Goal: Task Accomplishment & Management: Complete application form

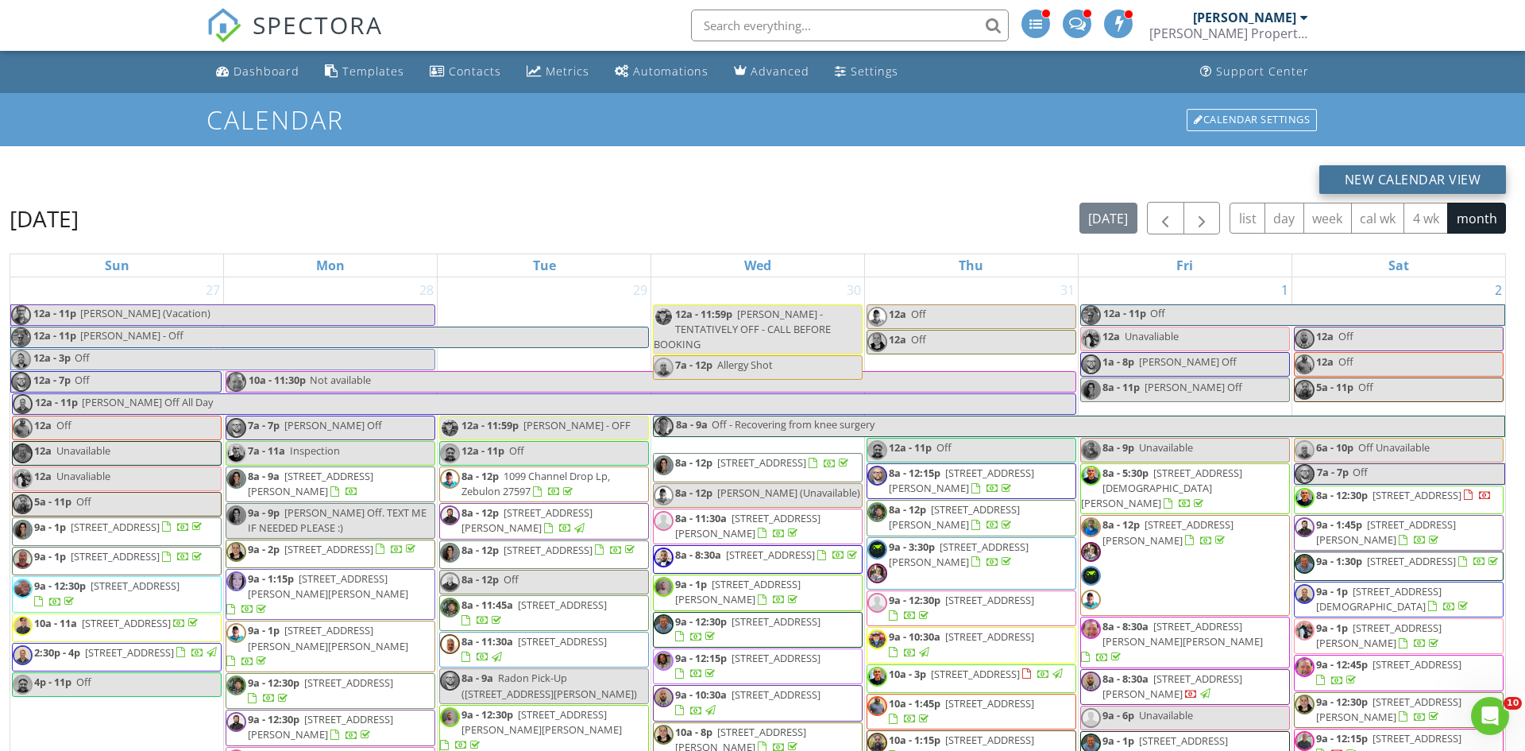
click at [1404, 187] on button "New Calendar View" at bounding box center [1412, 179] width 187 height 29
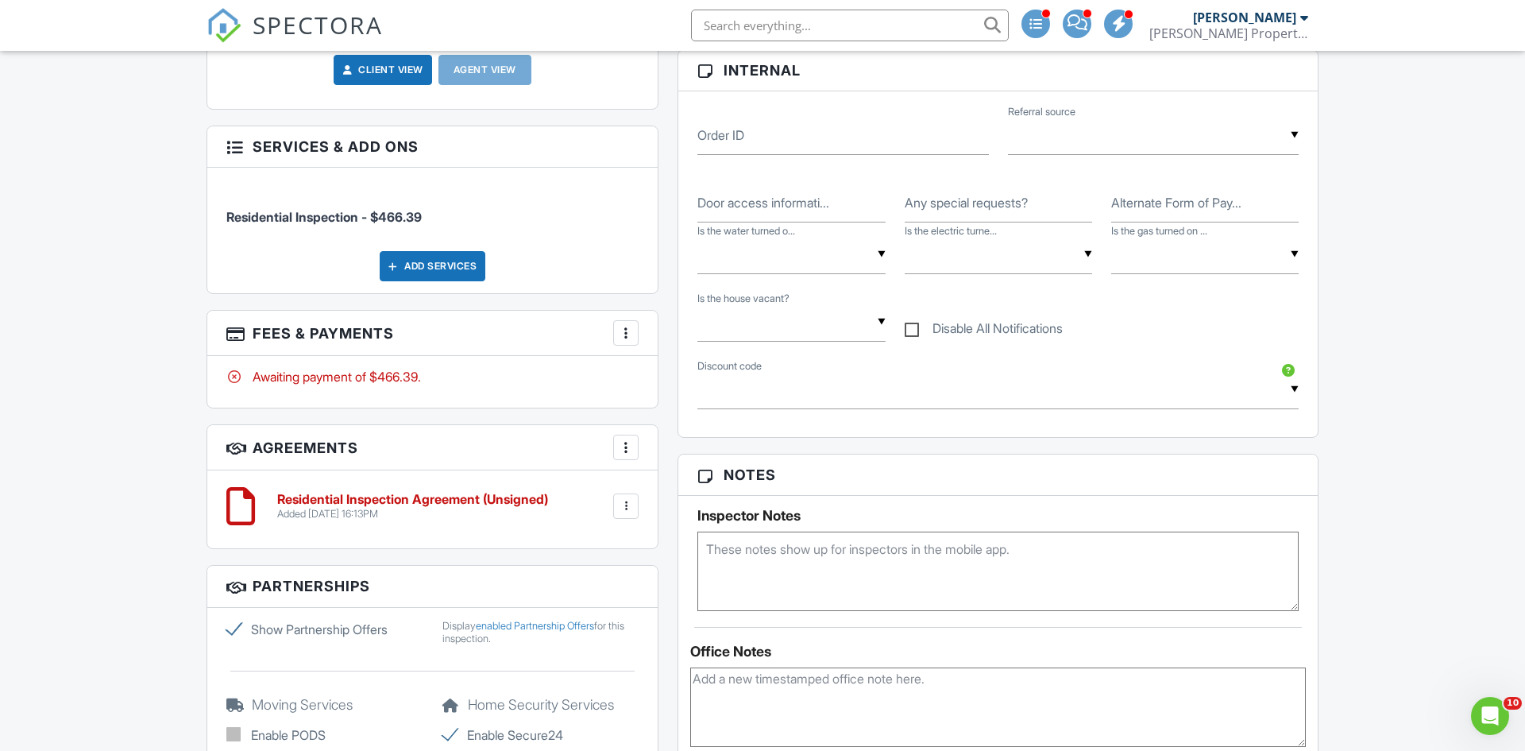
scroll to position [775, 0]
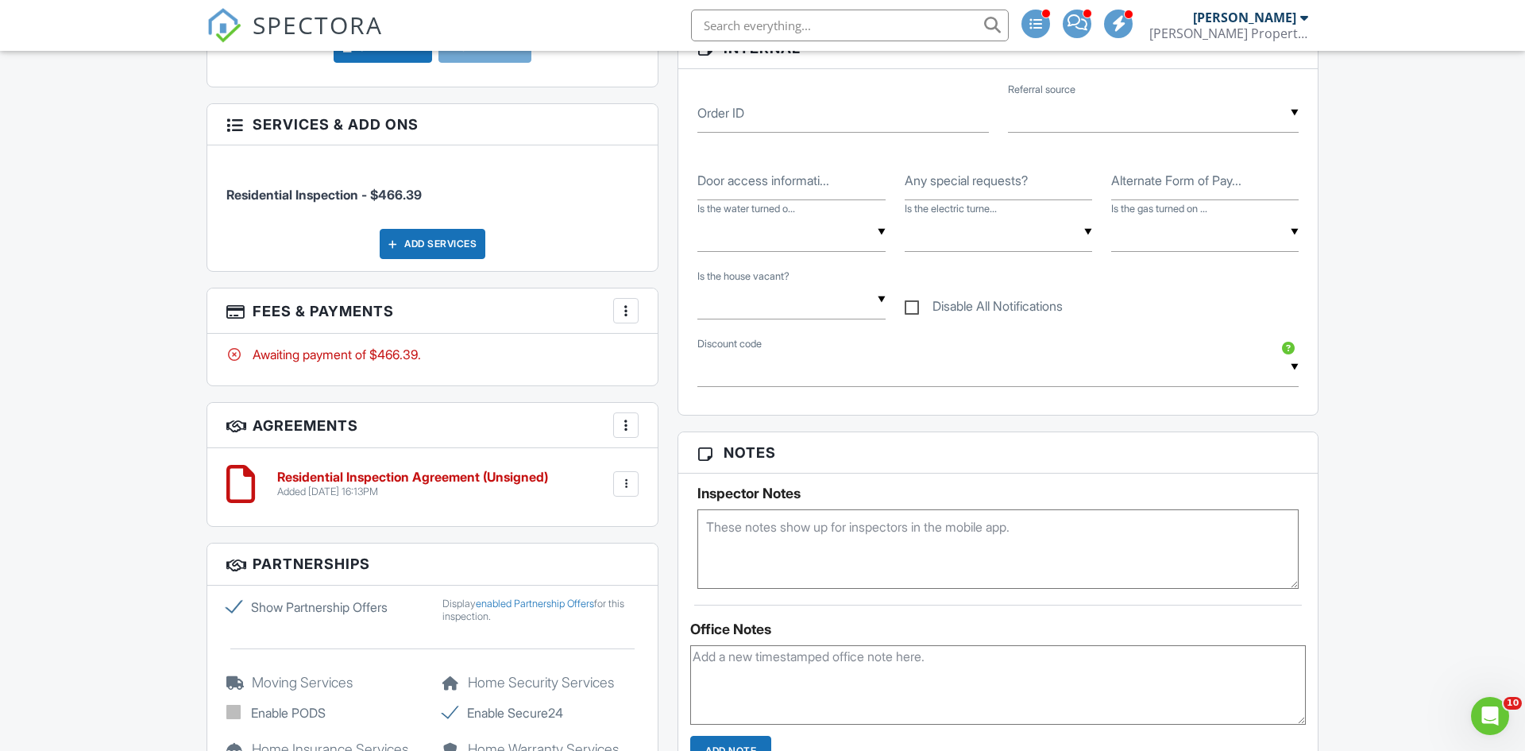
click at [759, 533] on textarea at bounding box center [997, 548] width 601 height 79
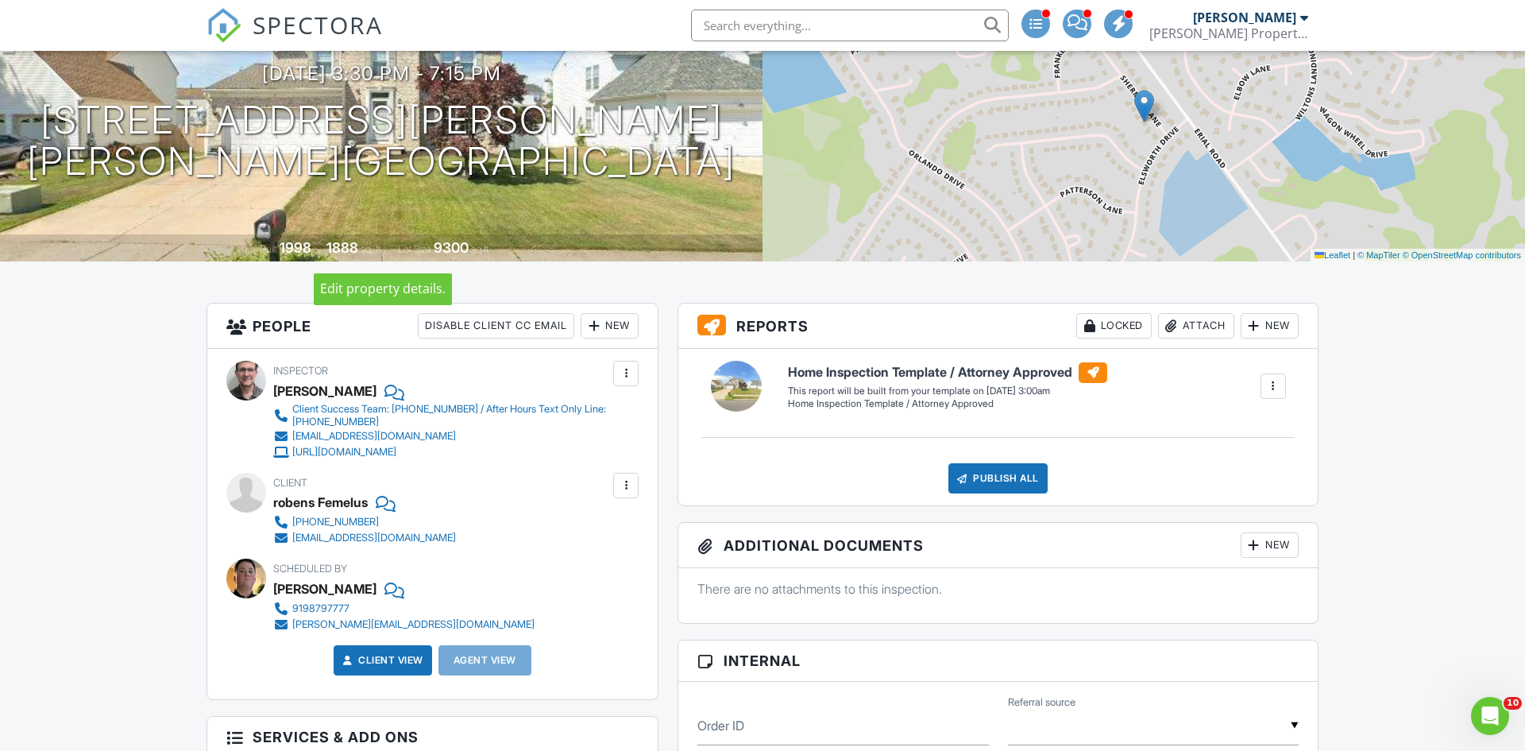
scroll to position [164, 0]
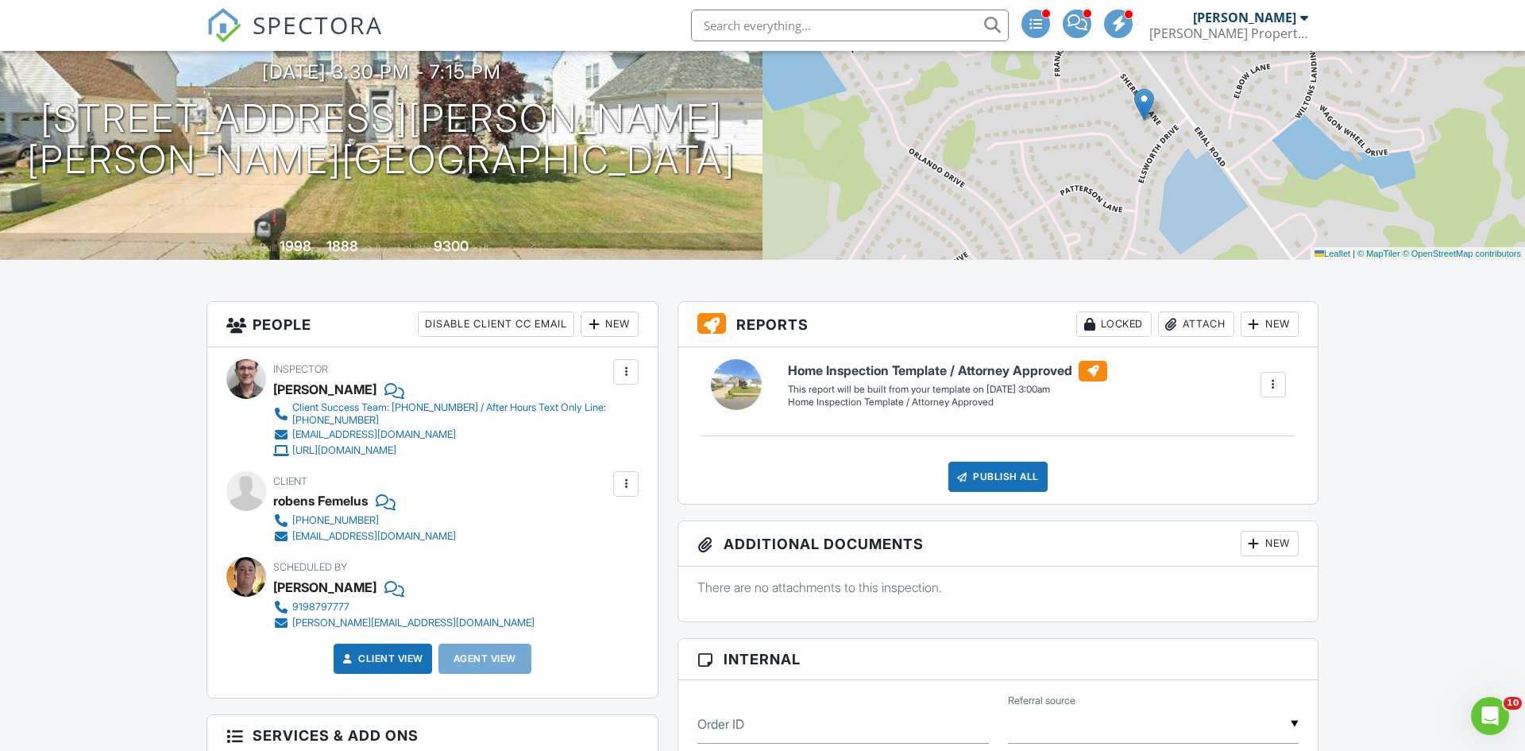
type textarea "Agent will be there for access"
click at [1269, 25] on div "[PERSON_NAME] Property Inspection" at bounding box center [1228, 33] width 159 height 16
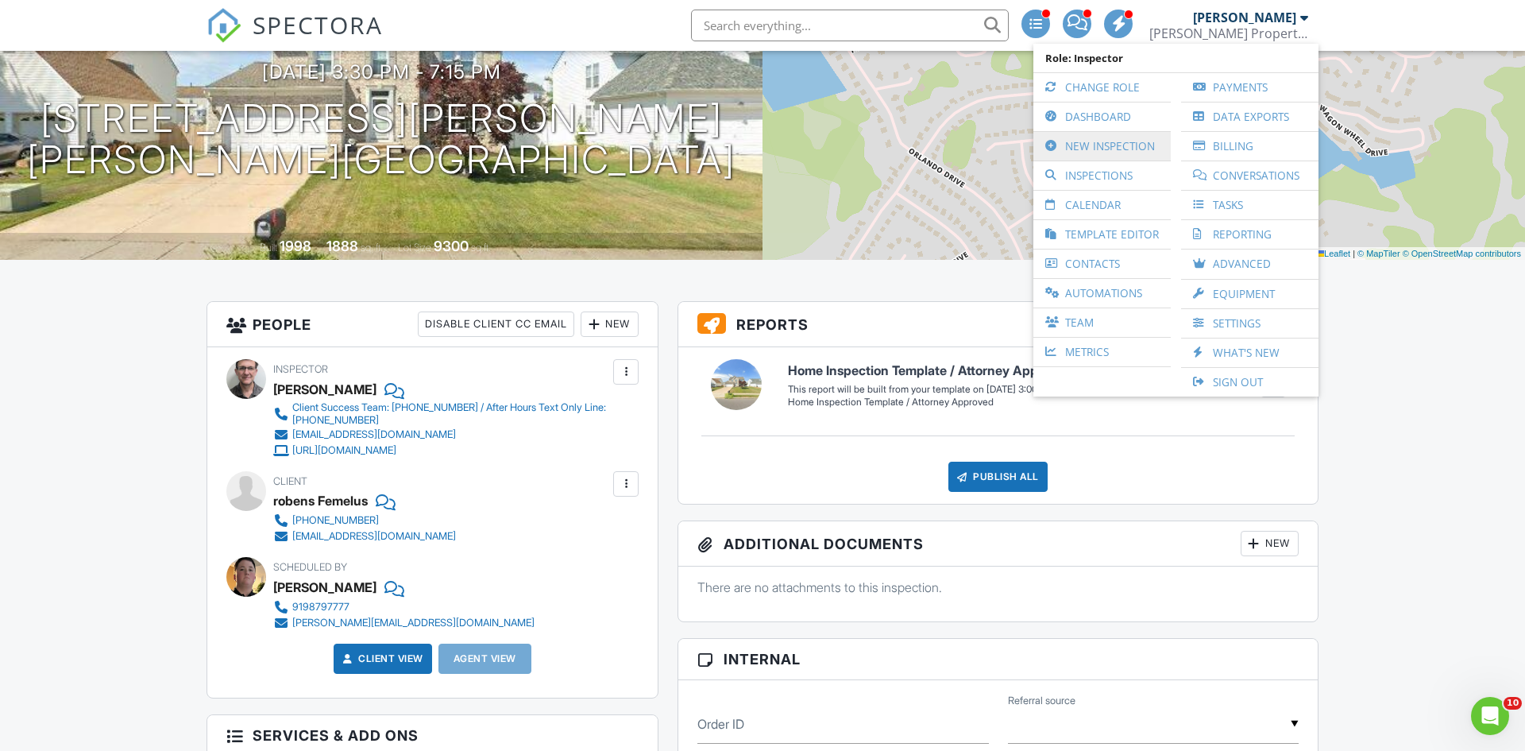
click at [1079, 149] on link "New Inspection" at bounding box center [1102, 146] width 122 height 29
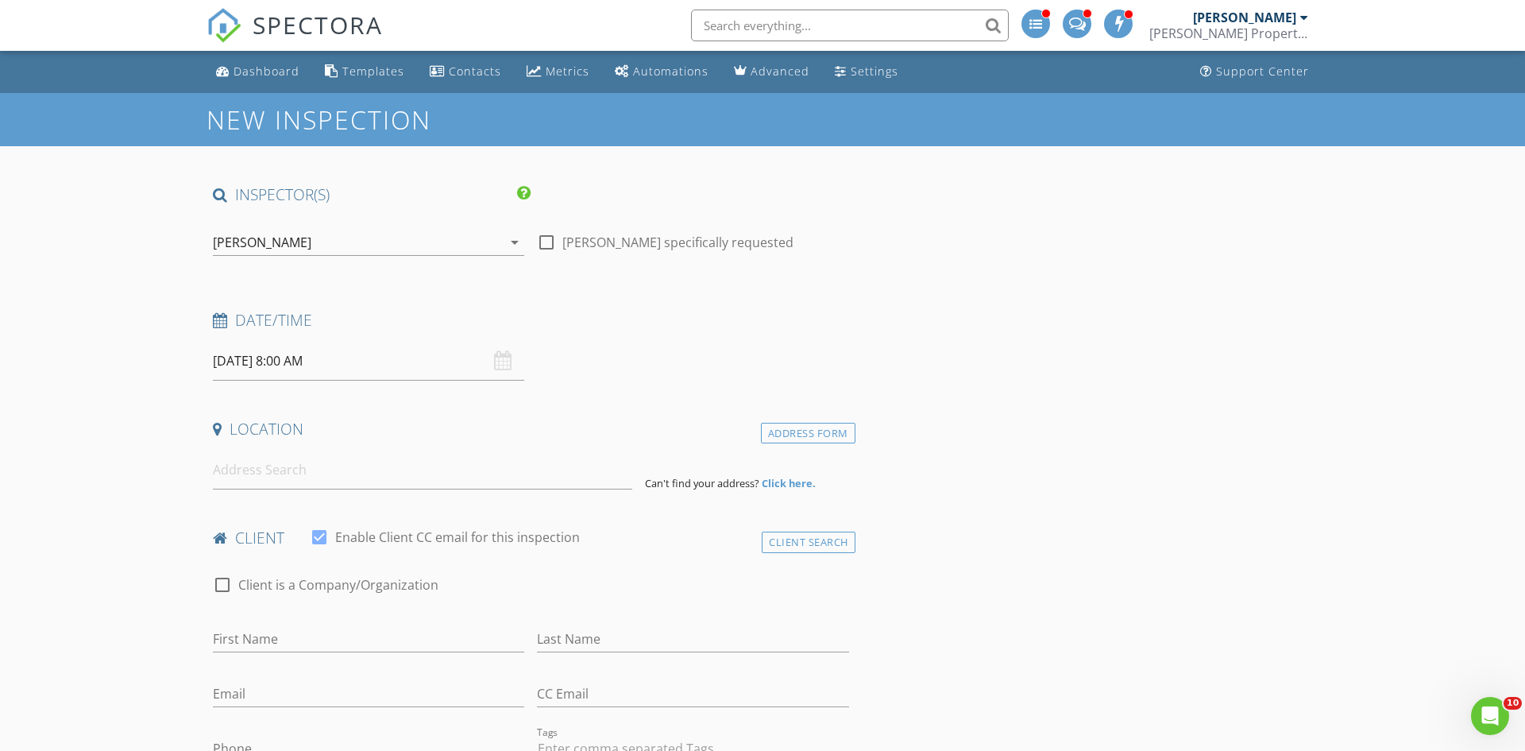
click at [892, 21] on input "text" at bounding box center [850, 26] width 318 height 32
click at [427, 486] on input at bounding box center [422, 469] width 419 height 39
click at [311, 469] on input at bounding box center [422, 469] width 419 height 39
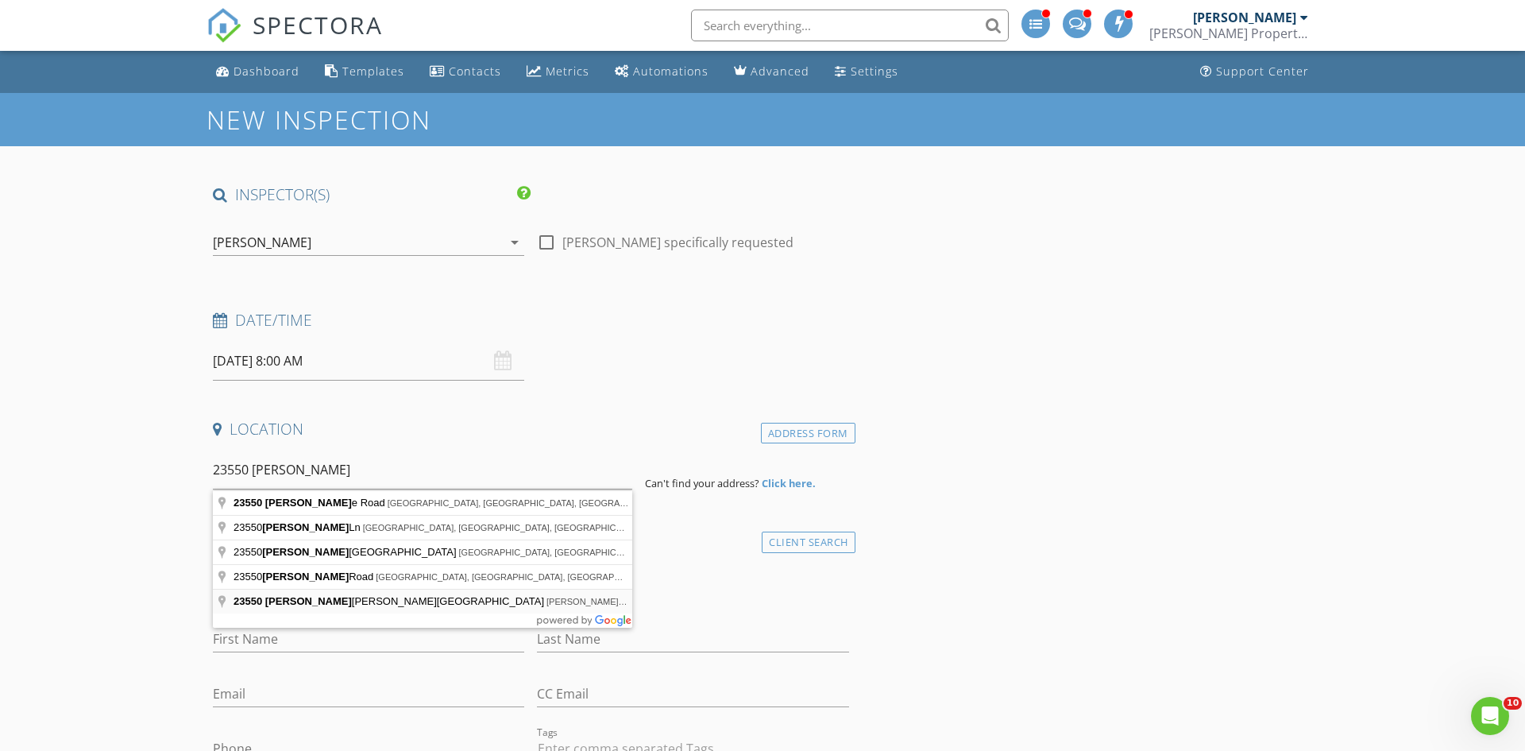
type input "[STREET_ADDRESS][PERSON_NAME][PERSON_NAME]"
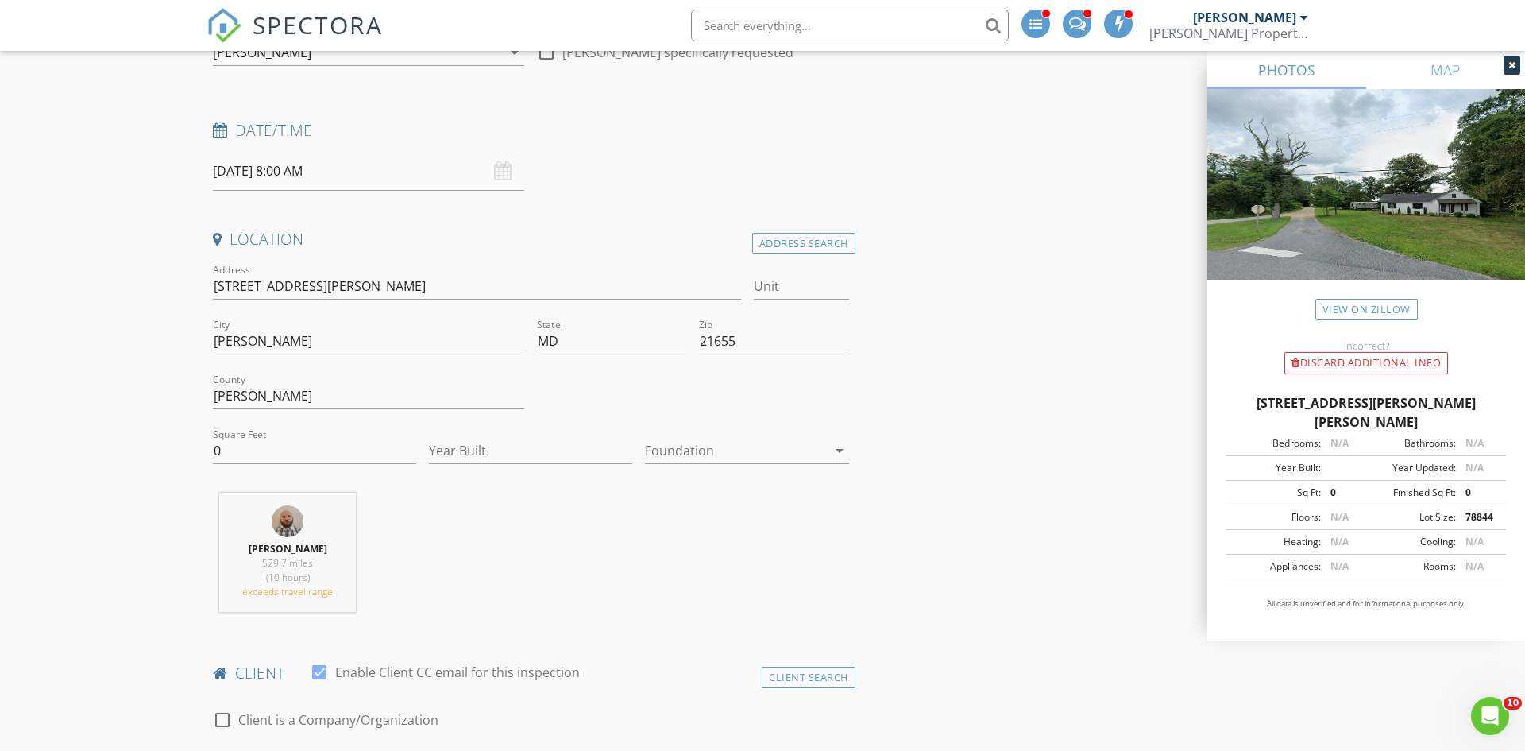
scroll to position [191, 0]
click at [322, 448] on input "0" at bounding box center [314, 450] width 203 height 26
click at [450, 448] on input "Year Built" at bounding box center [530, 450] width 203 height 26
type input "2025"
click at [346, 431] on div "Square Feet" at bounding box center [314, 453] width 203 height 52
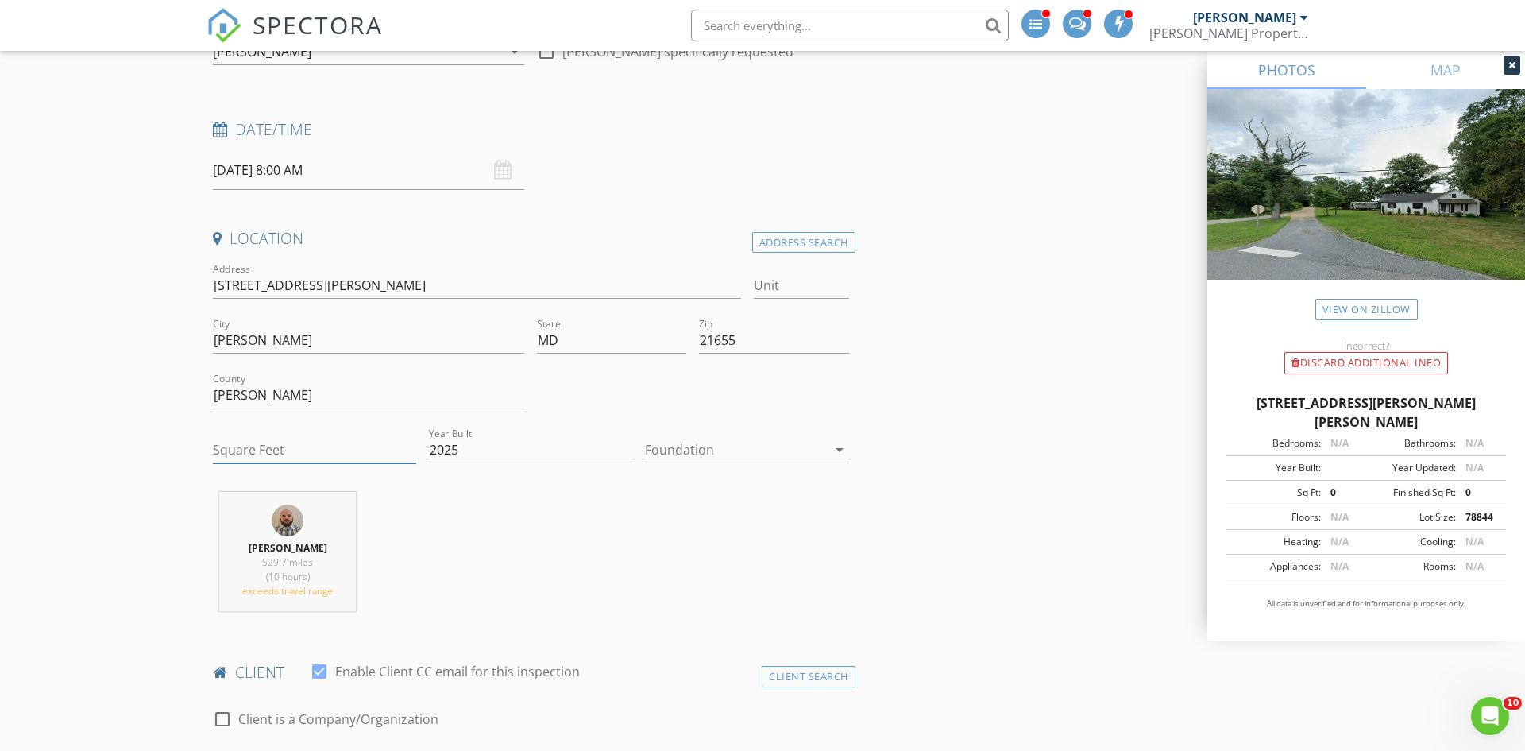
click at [342, 456] on input "Square Feet" at bounding box center [314, 450] width 203 height 26
type input "7"
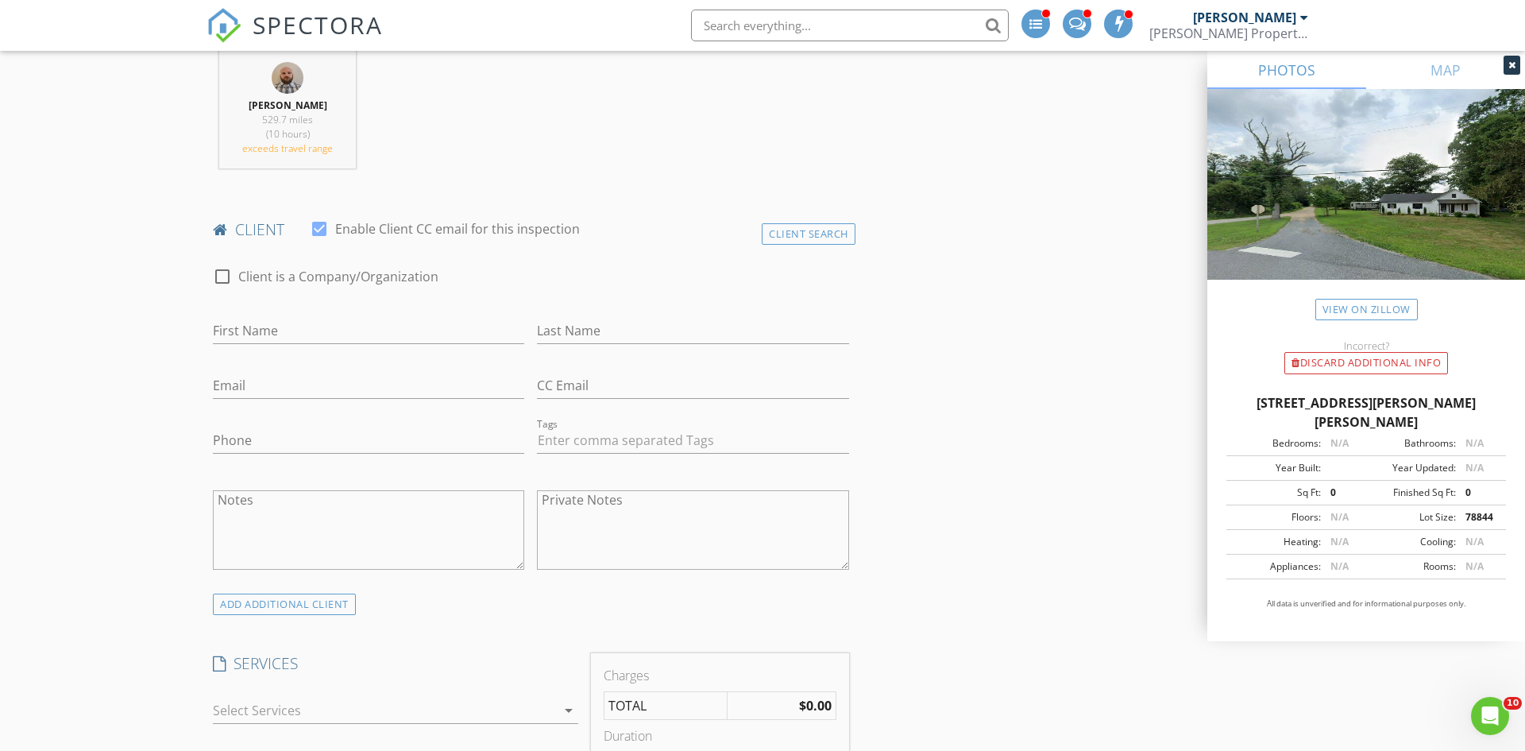
scroll to position [686, 0]
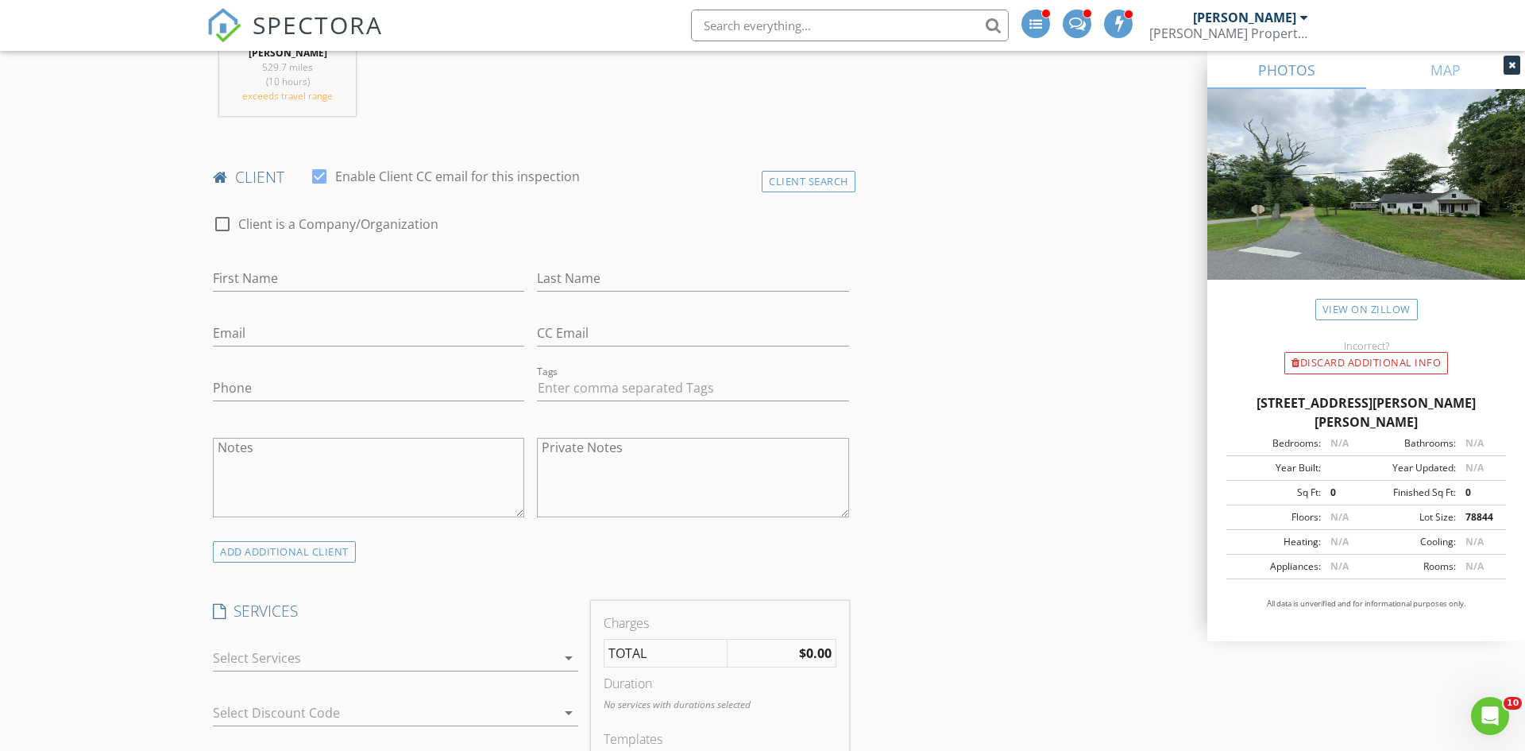
type input "1700"
click at [441, 651] on div at bounding box center [384, 657] width 343 height 25
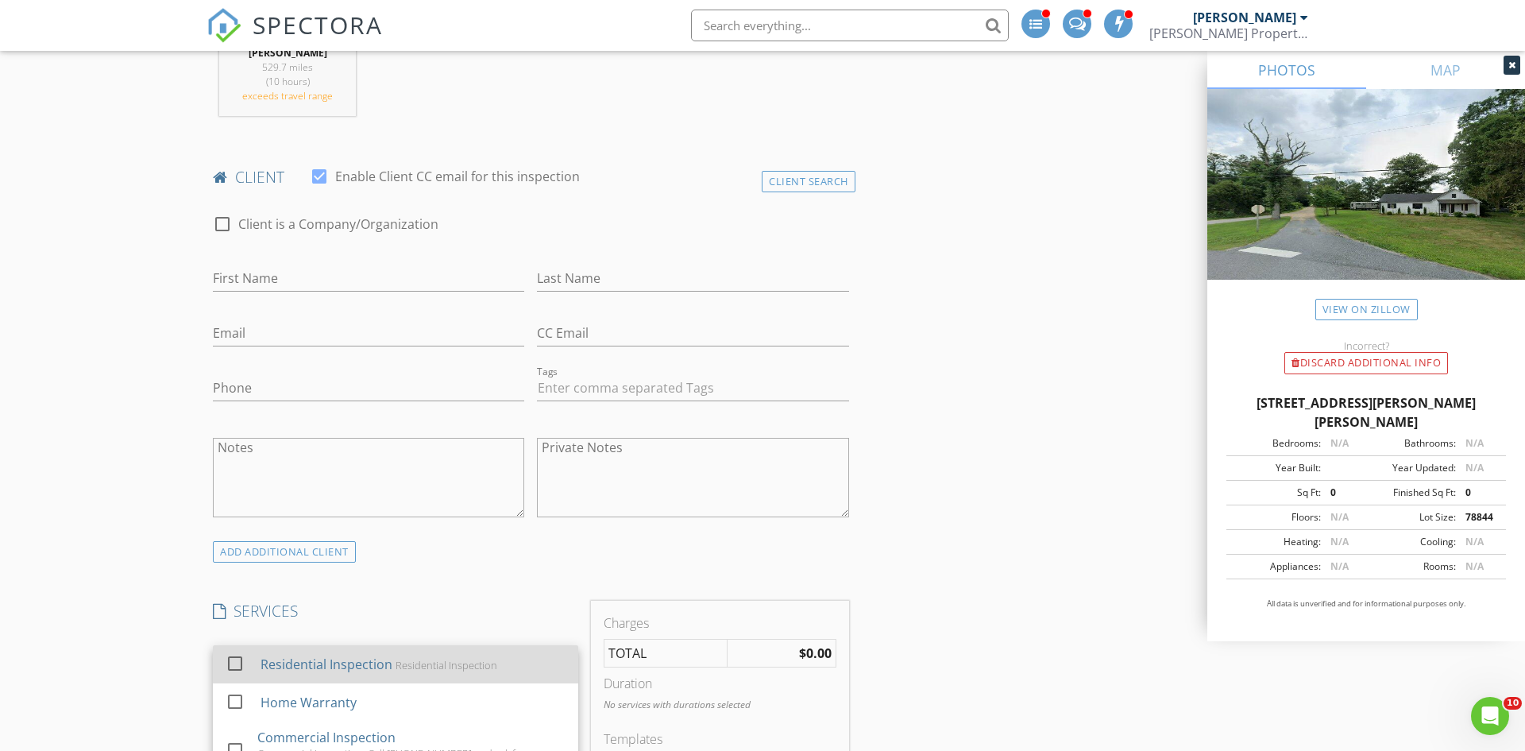
click at [439, 652] on div "Residential Inspection Residential Inspection" at bounding box center [413, 664] width 305 height 32
checkbox input "true"
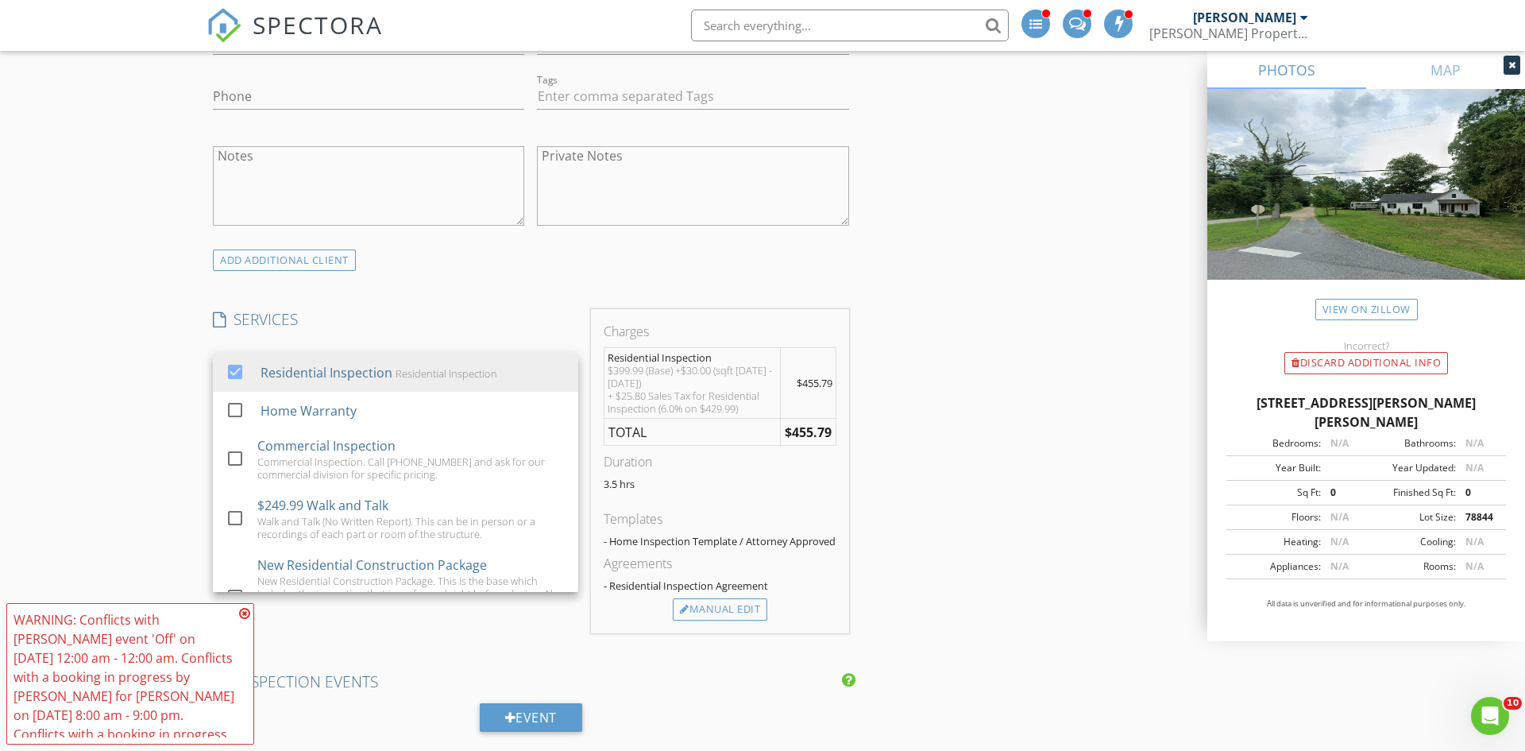
scroll to position [979, 0]
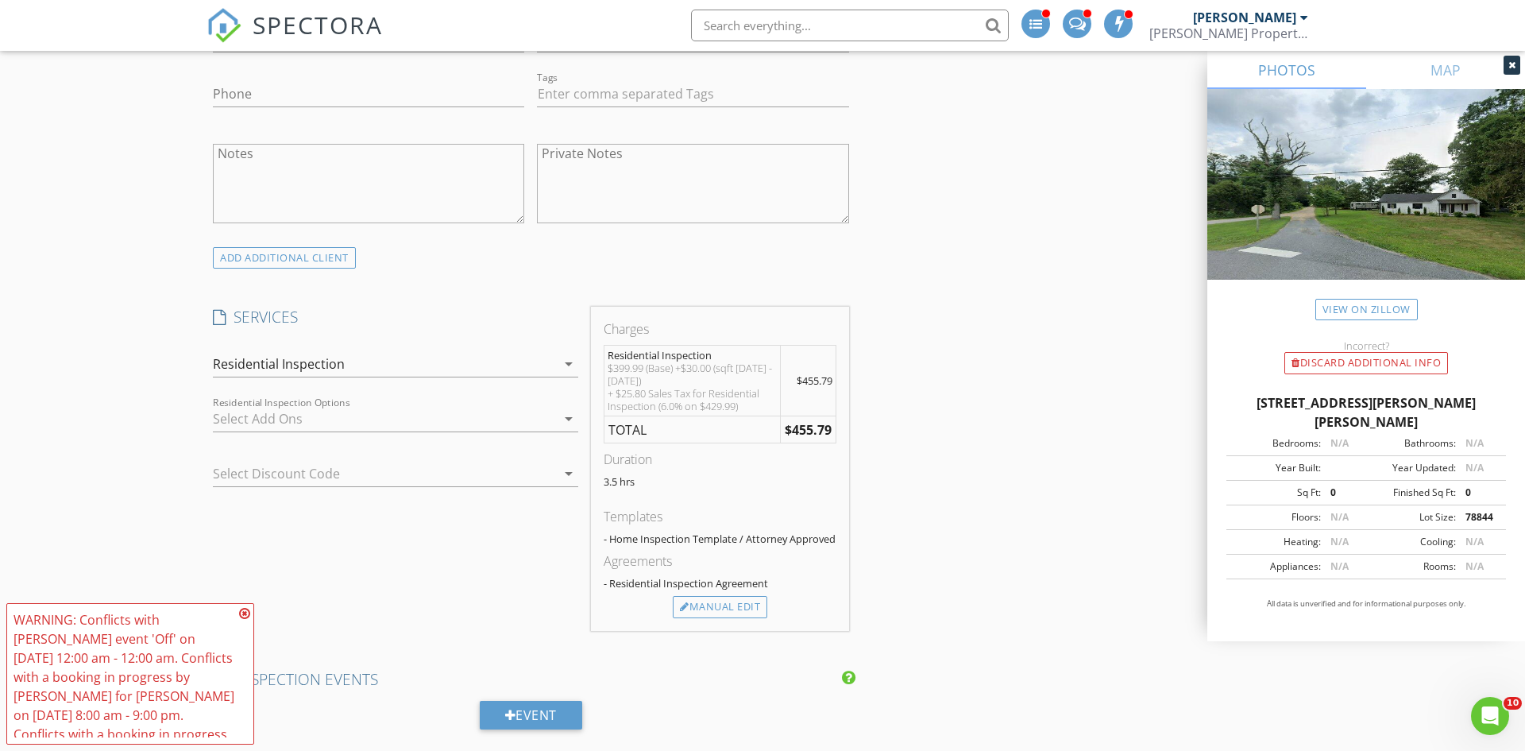
click at [338, 369] on div "Residential Inspection" at bounding box center [279, 364] width 132 height 14
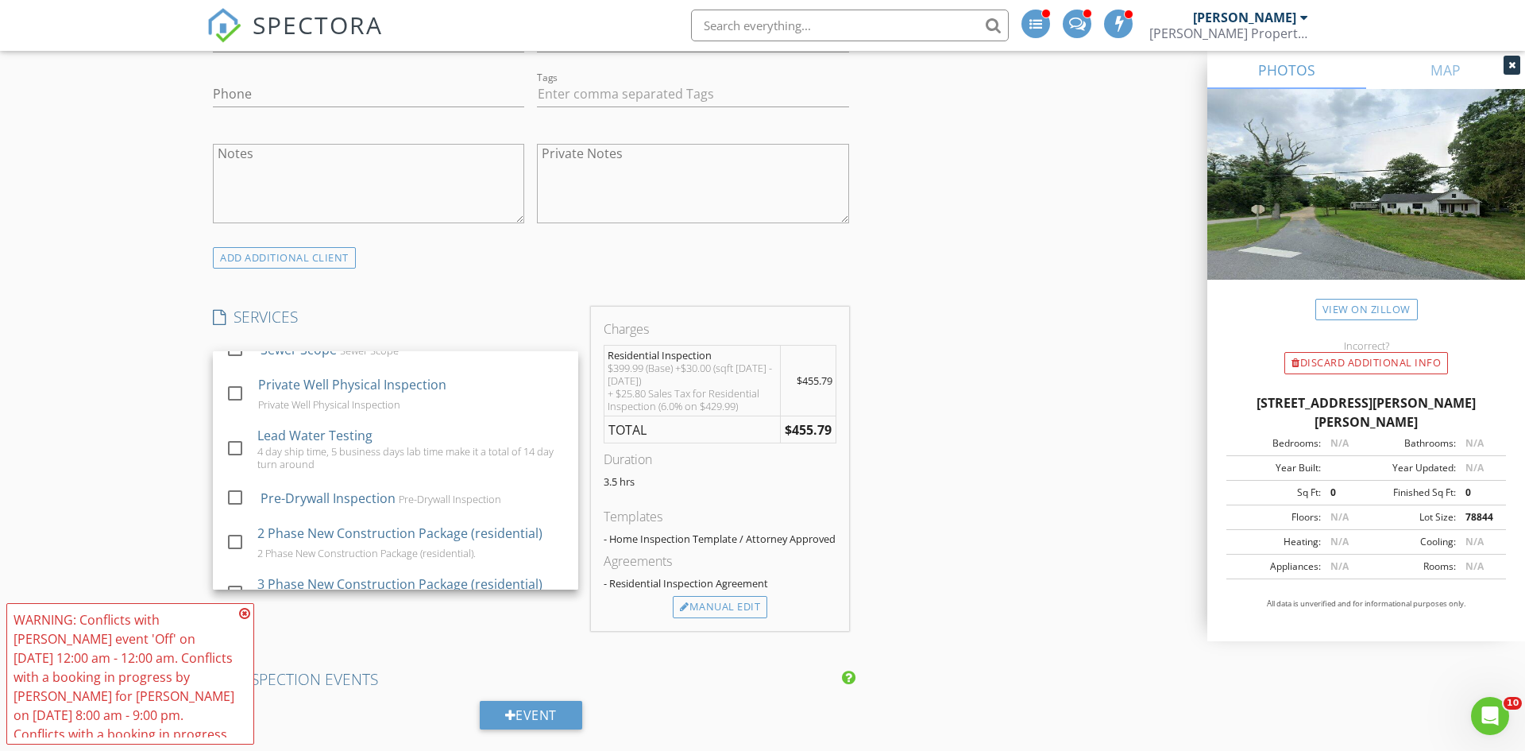
scroll to position [883, 0]
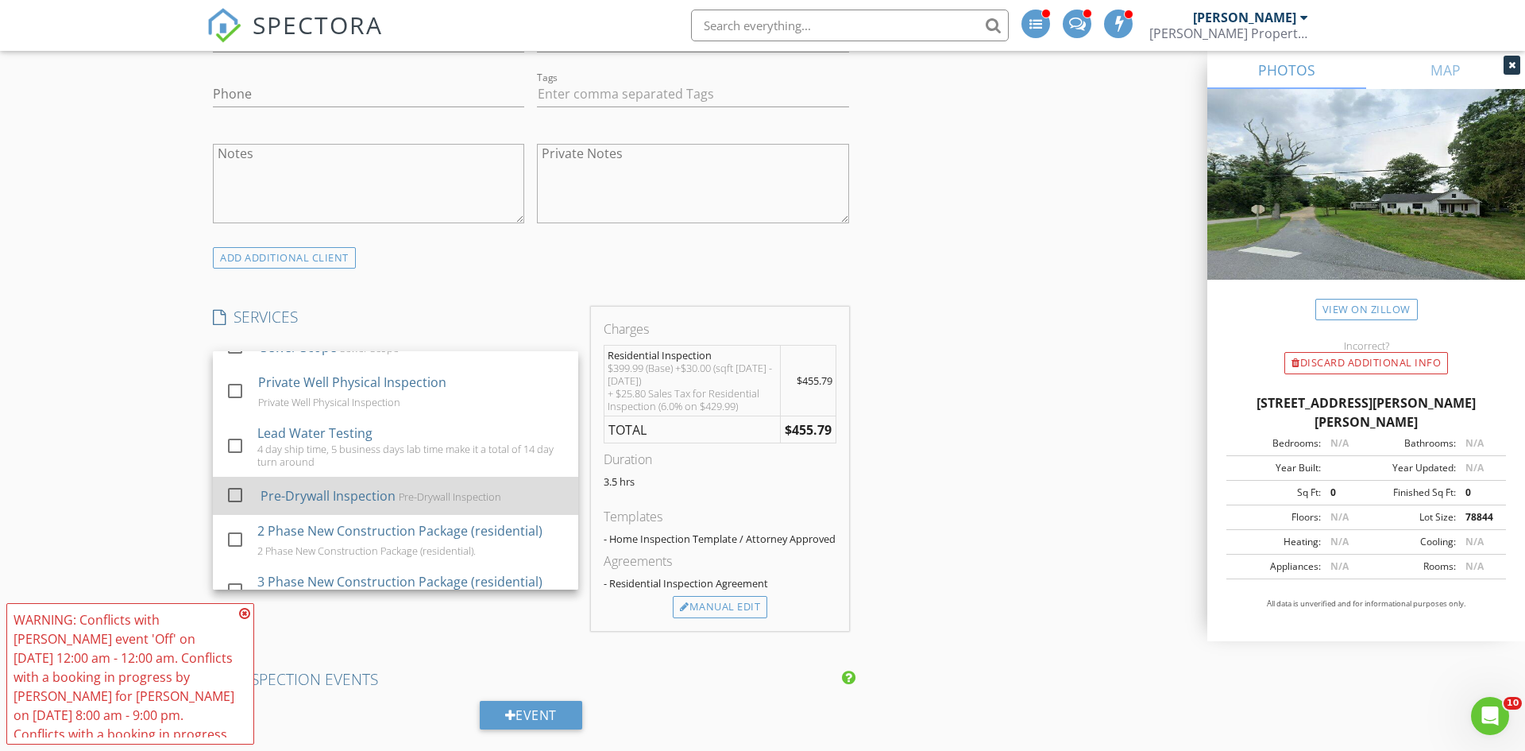
click at [434, 492] on div "Pre-Drywall Inspection Pre-Drywall Inspection" at bounding box center [413, 496] width 305 height 32
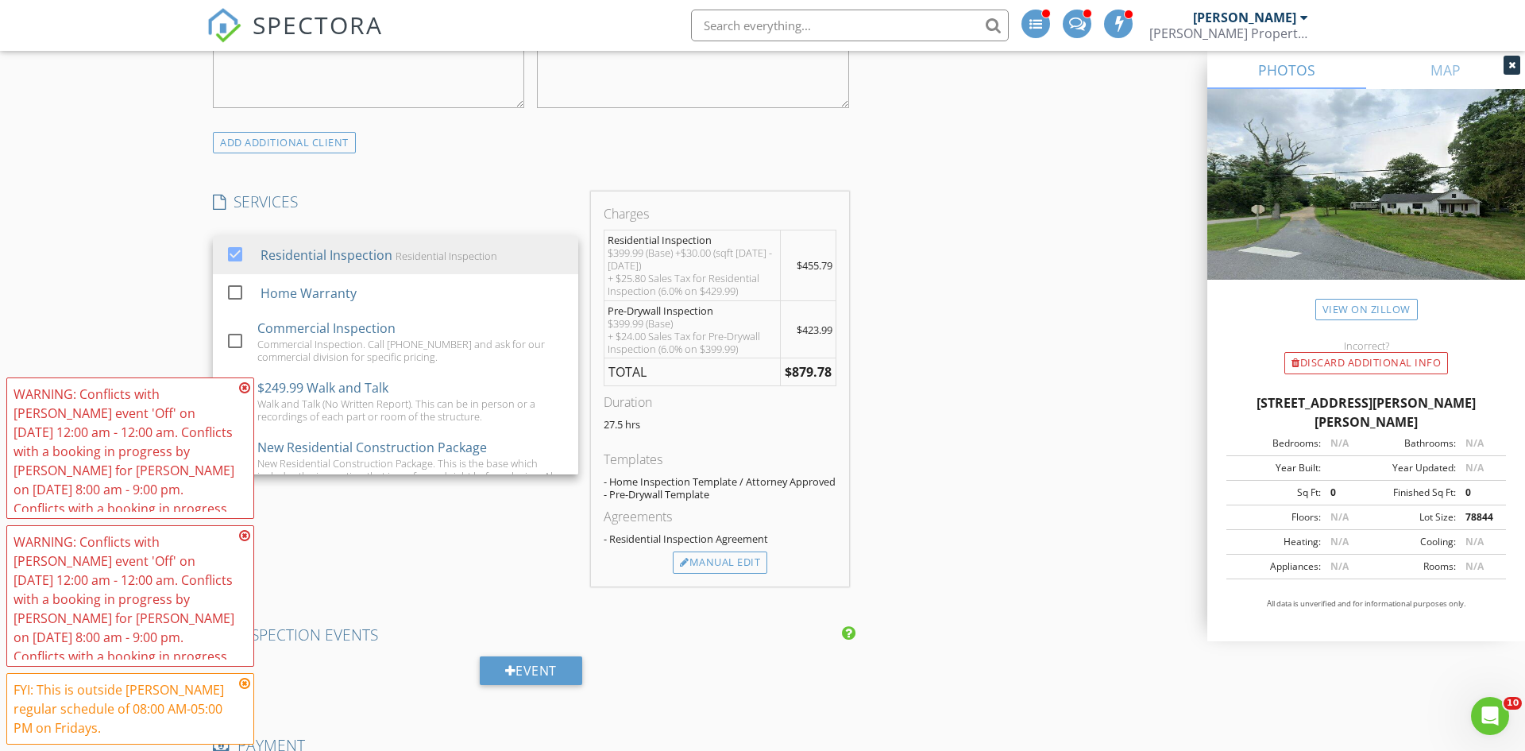
scroll to position [1098, 0]
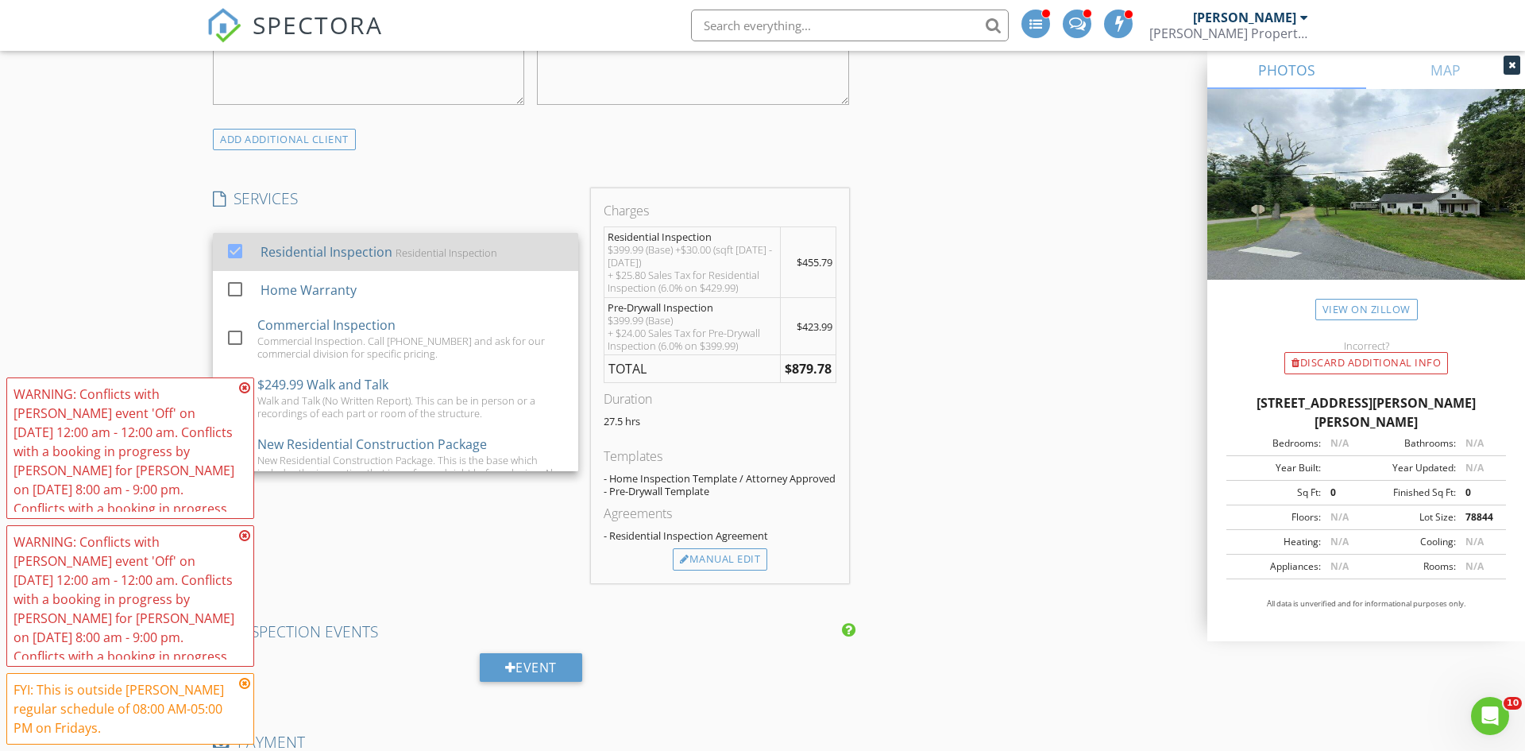
click at [417, 260] on div "Residential Inspection Residential Inspection" at bounding box center [413, 252] width 305 height 32
checkbox input "false"
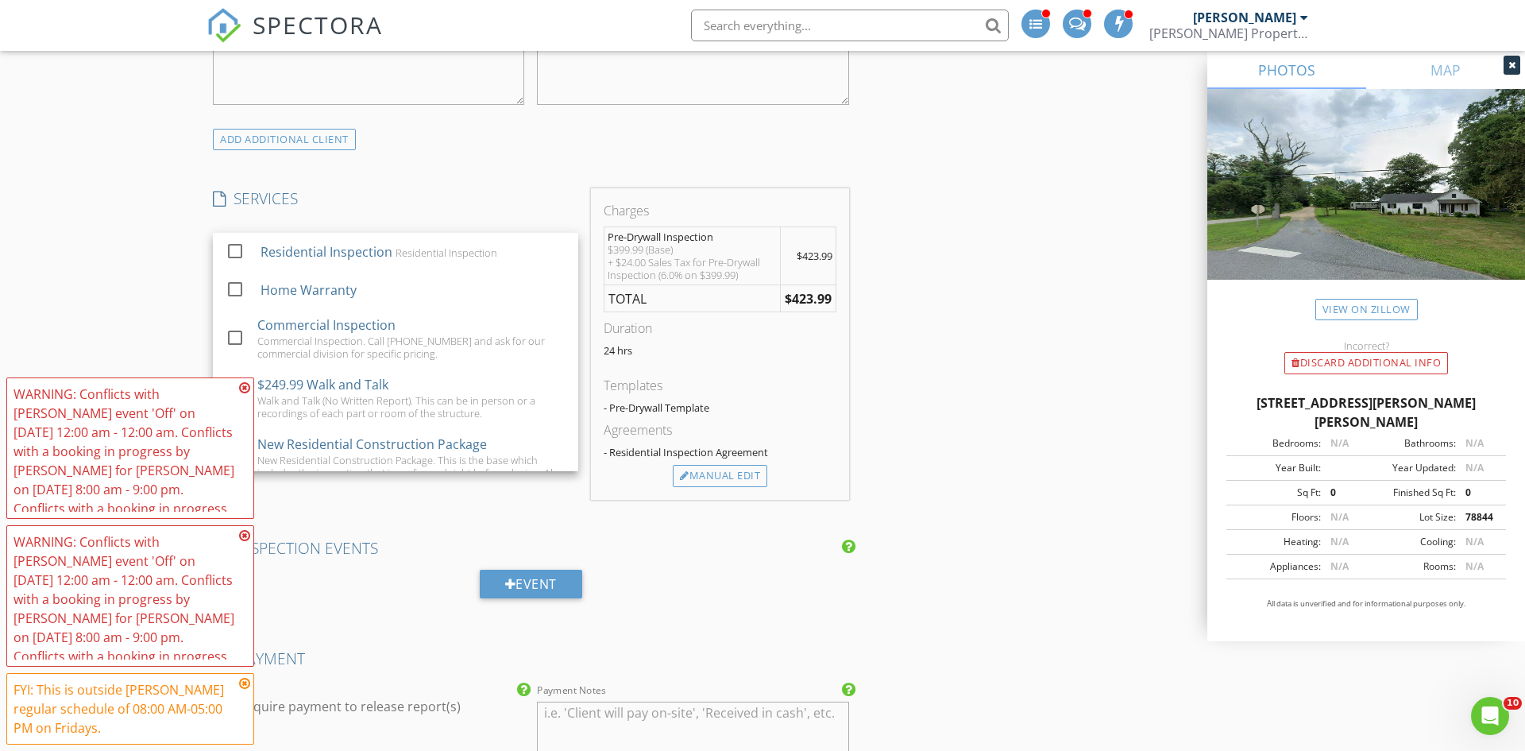
click at [131, 199] on div "New Inspection INSPECTOR(S) check_box Andrew Grubbs PRIMARY check_box_outline_b…" at bounding box center [762, 661] width 1525 height 3332
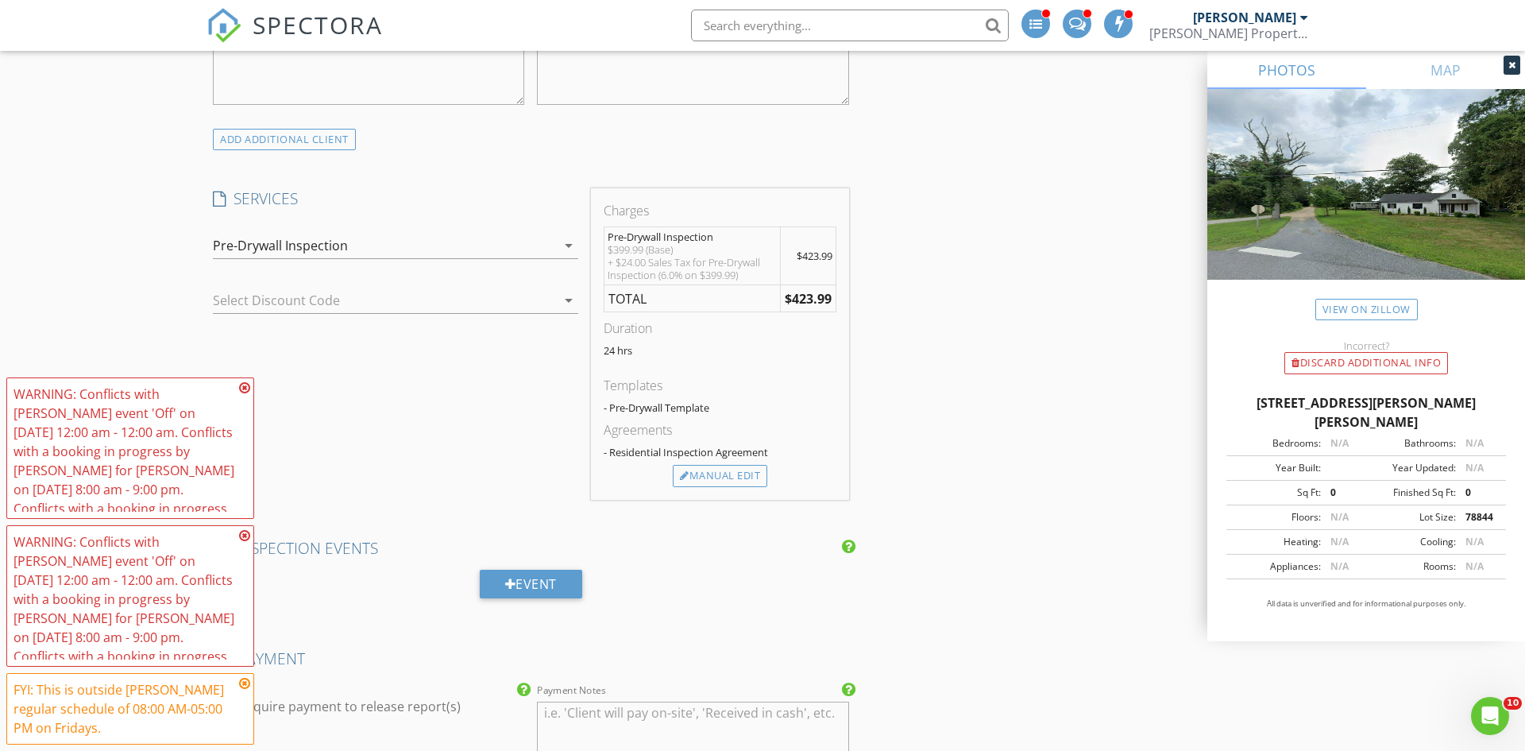
click at [245, 385] on icon at bounding box center [244, 387] width 11 height 13
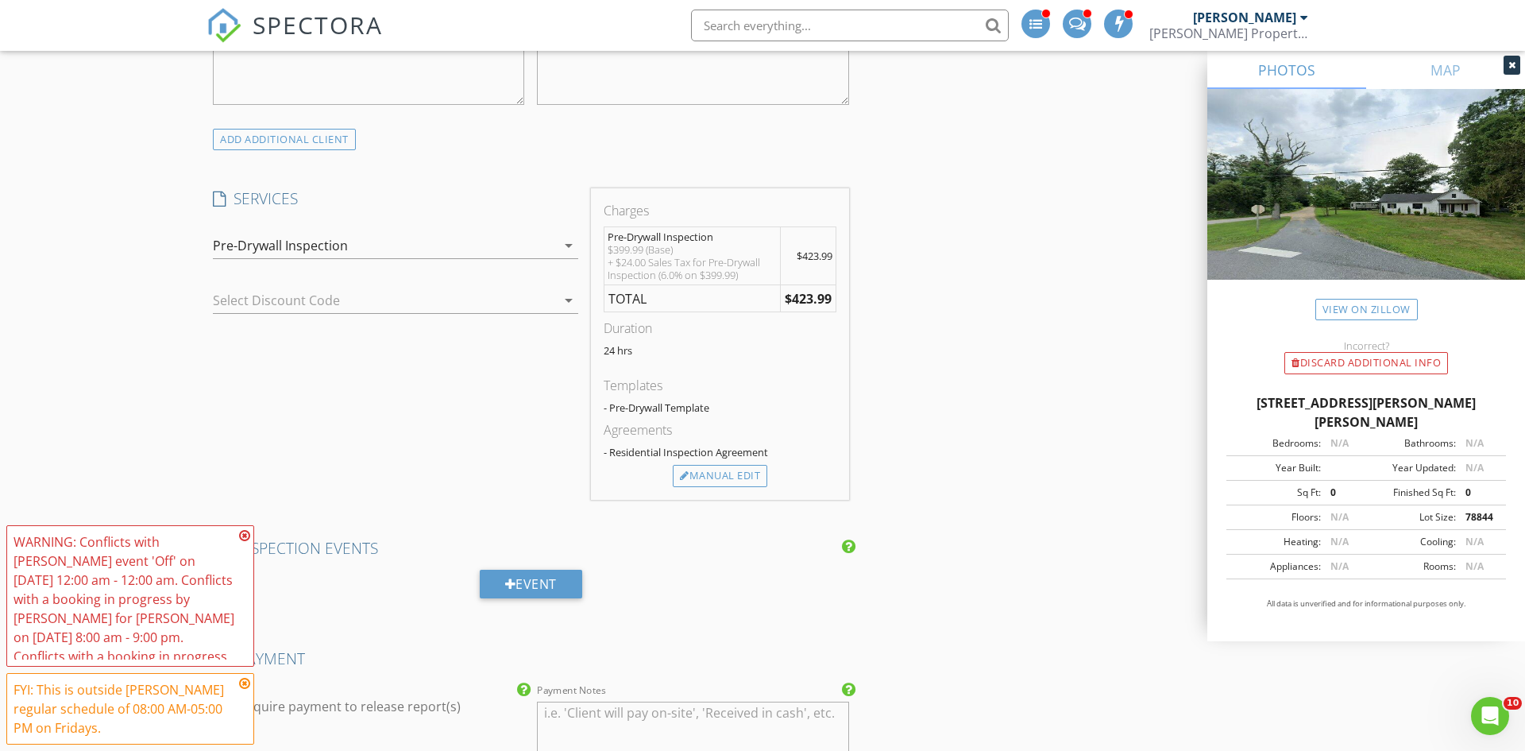
click at [245, 537] on icon at bounding box center [244, 535] width 11 height 13
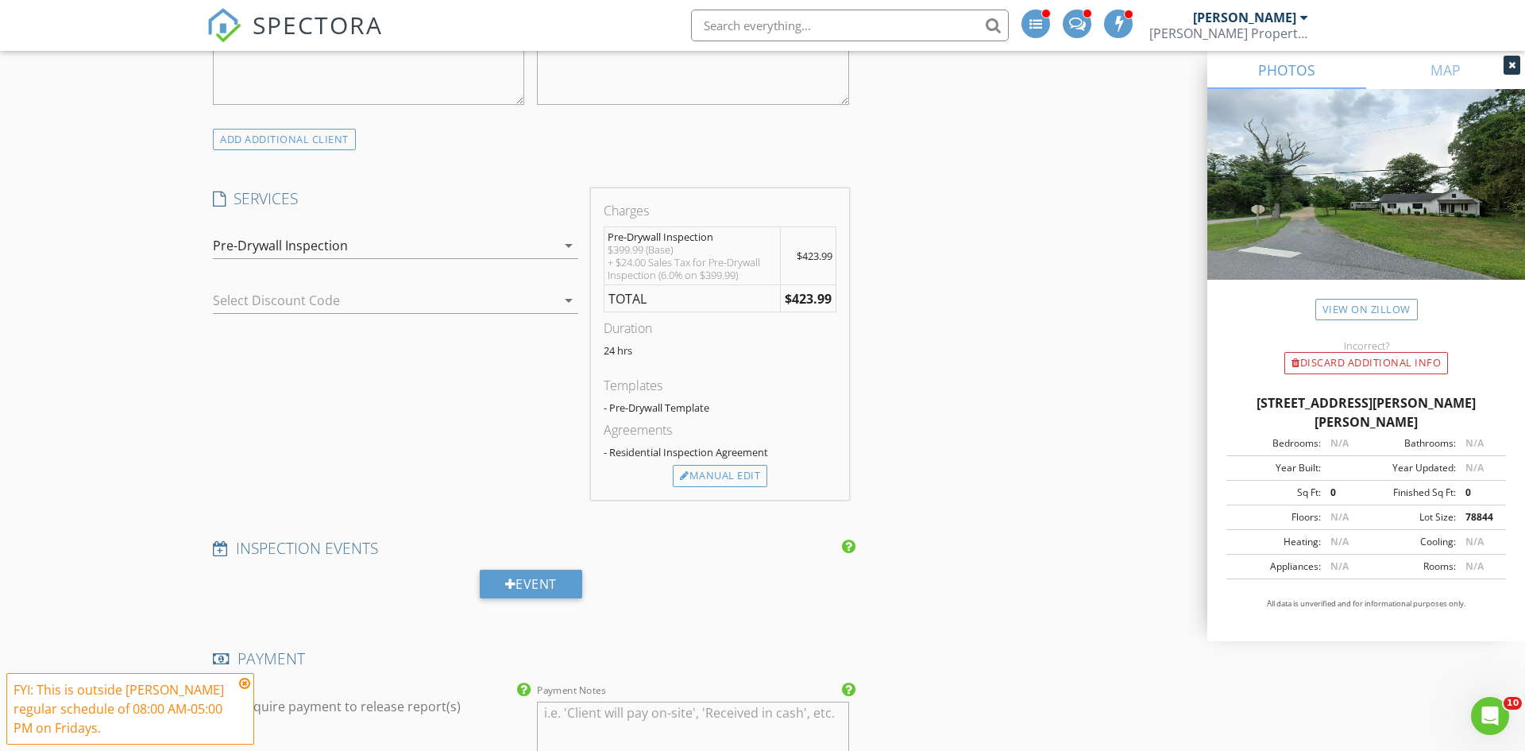
click at [243, 682] on icon at bounding box center [244, 683] width 11 height 13
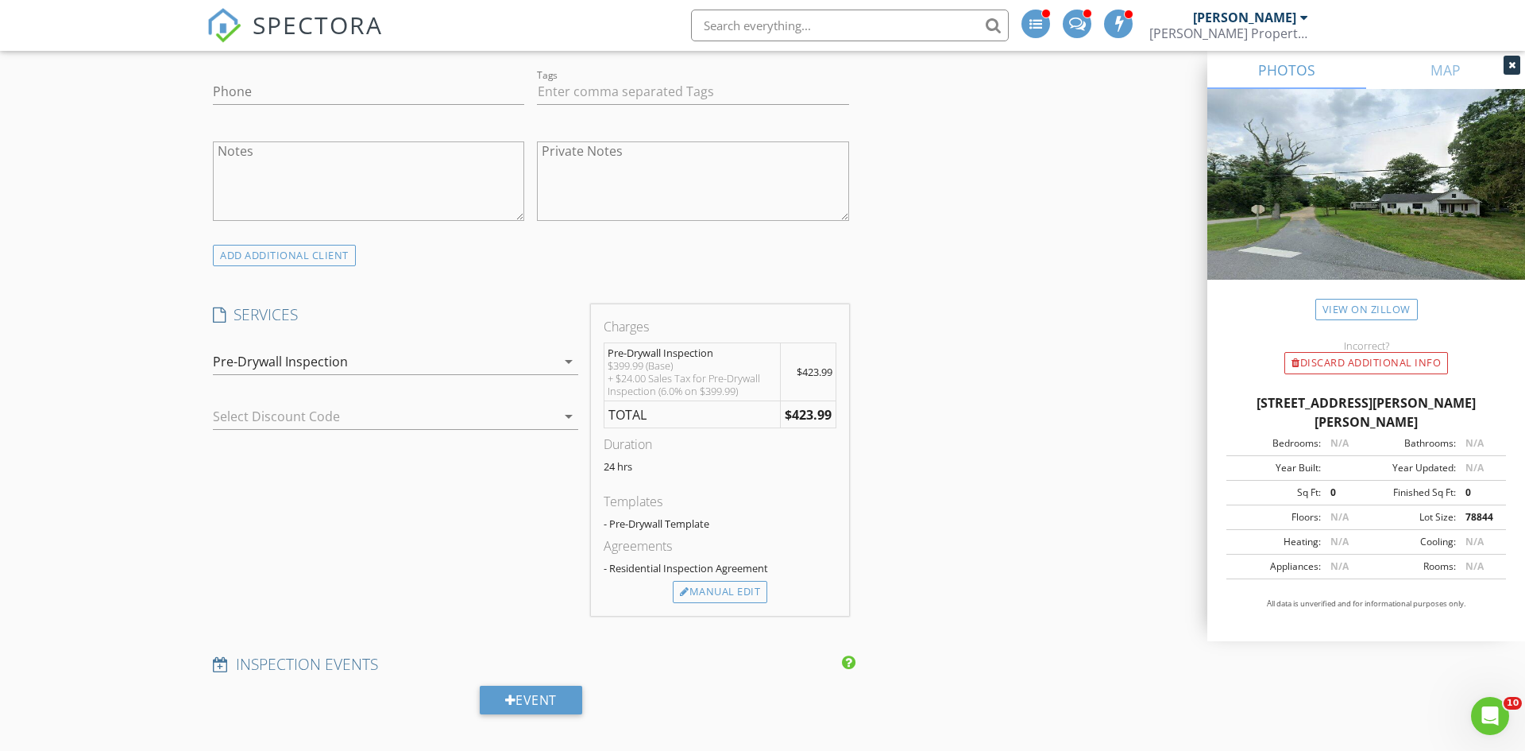
scroll to position [981, 0]
click at [494, 357] on div "Pre-Drywall Inspection" at bounding box center [384, 362] width 343 height 25
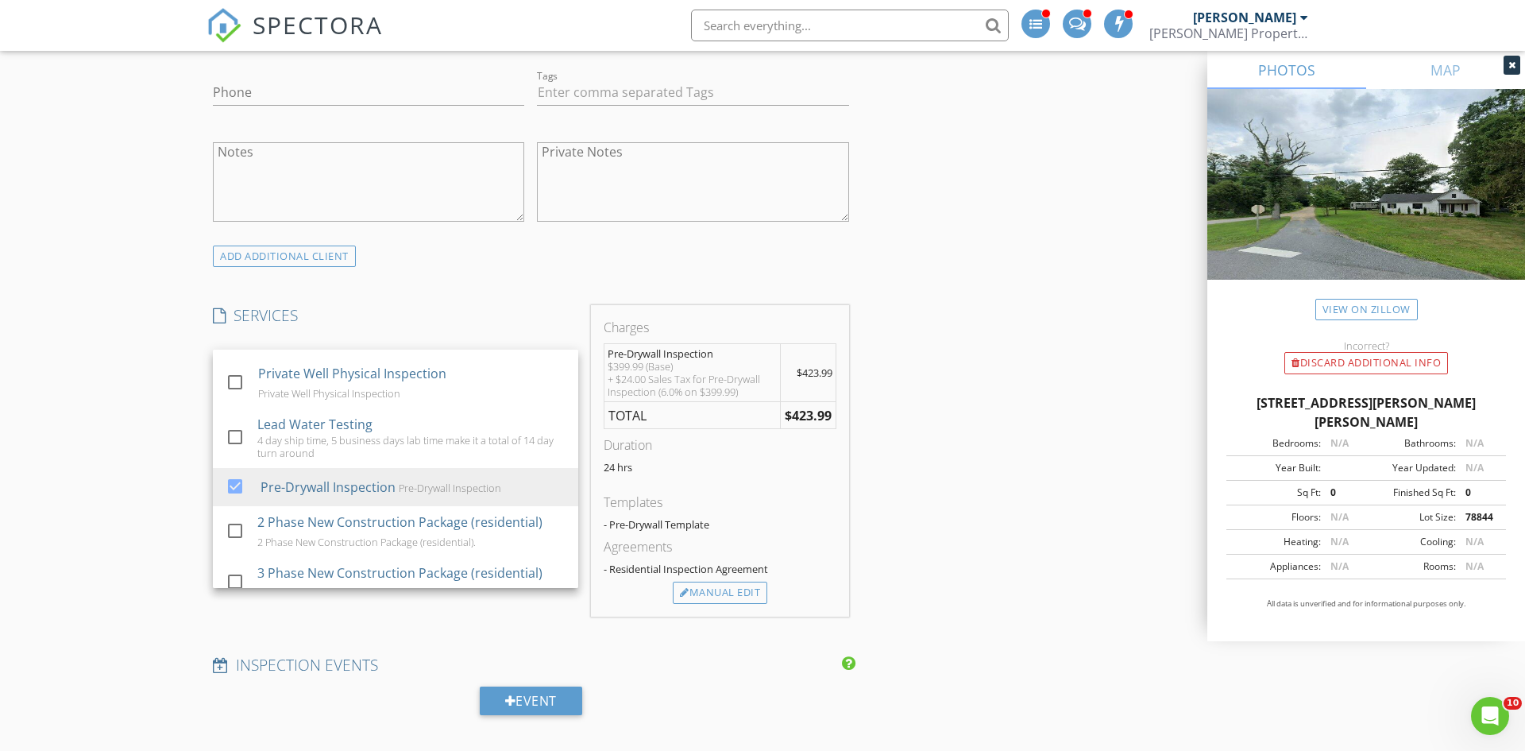
scroll to position [885, 0]
click at [411, 486] on div "Pre-Drywall Inspection" at bounding box center [450, 492] width 102 height 13
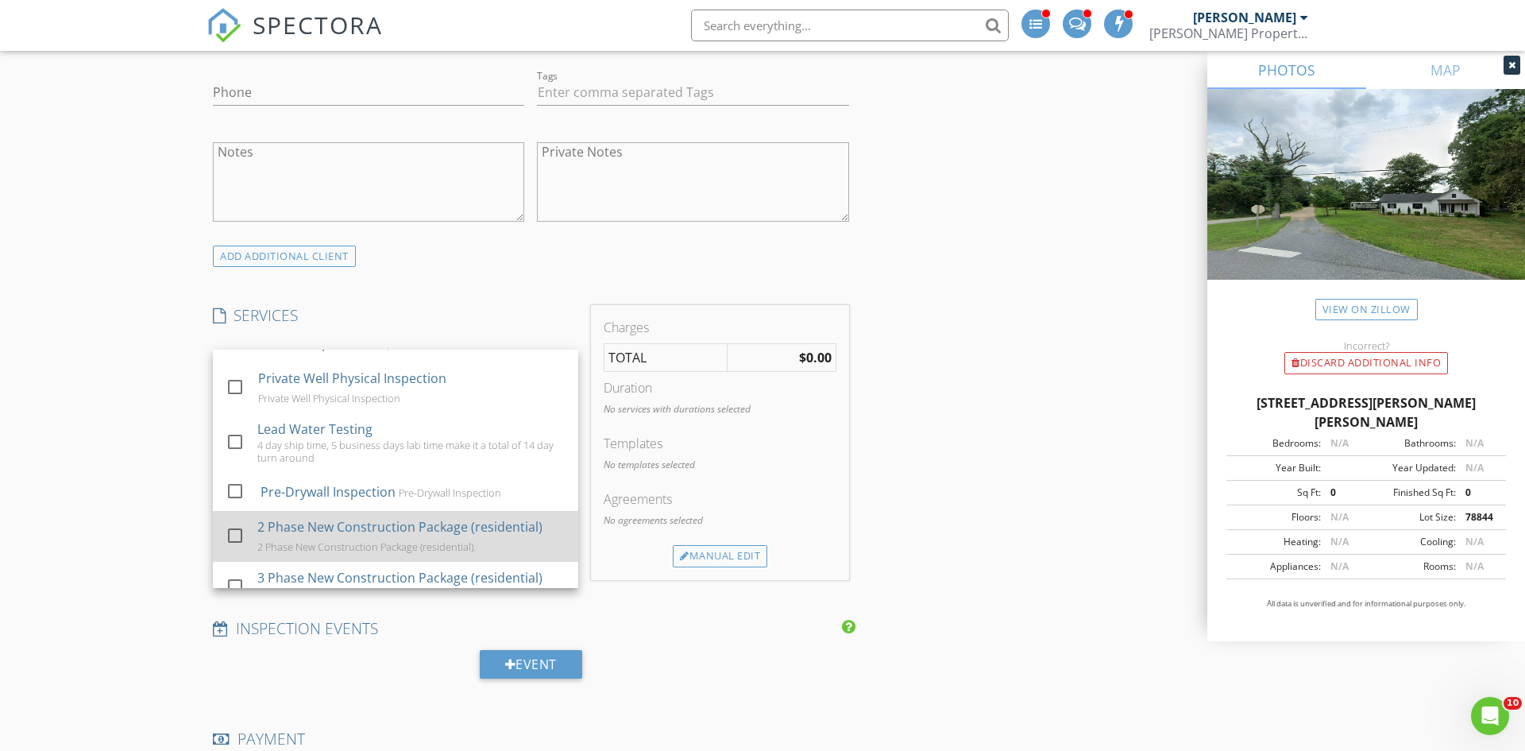
click at [415, 517] on div "2 Phase New Construction Package (residential) 2 Phase New Construction Package…" at bounding box center [411, 536] width 308 height 51
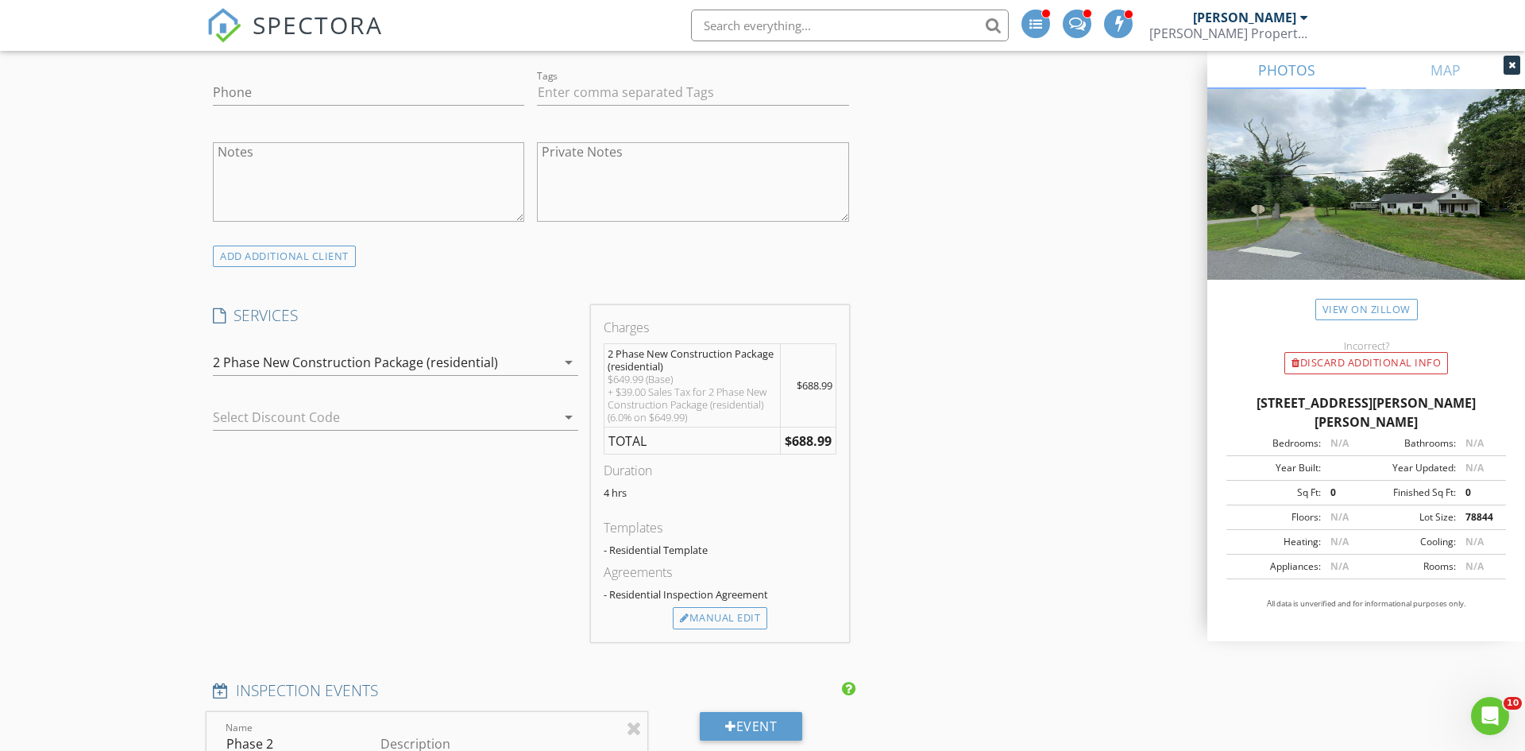
click at [349, 424] on div at bounding box center [373, 416] width 321 height 25
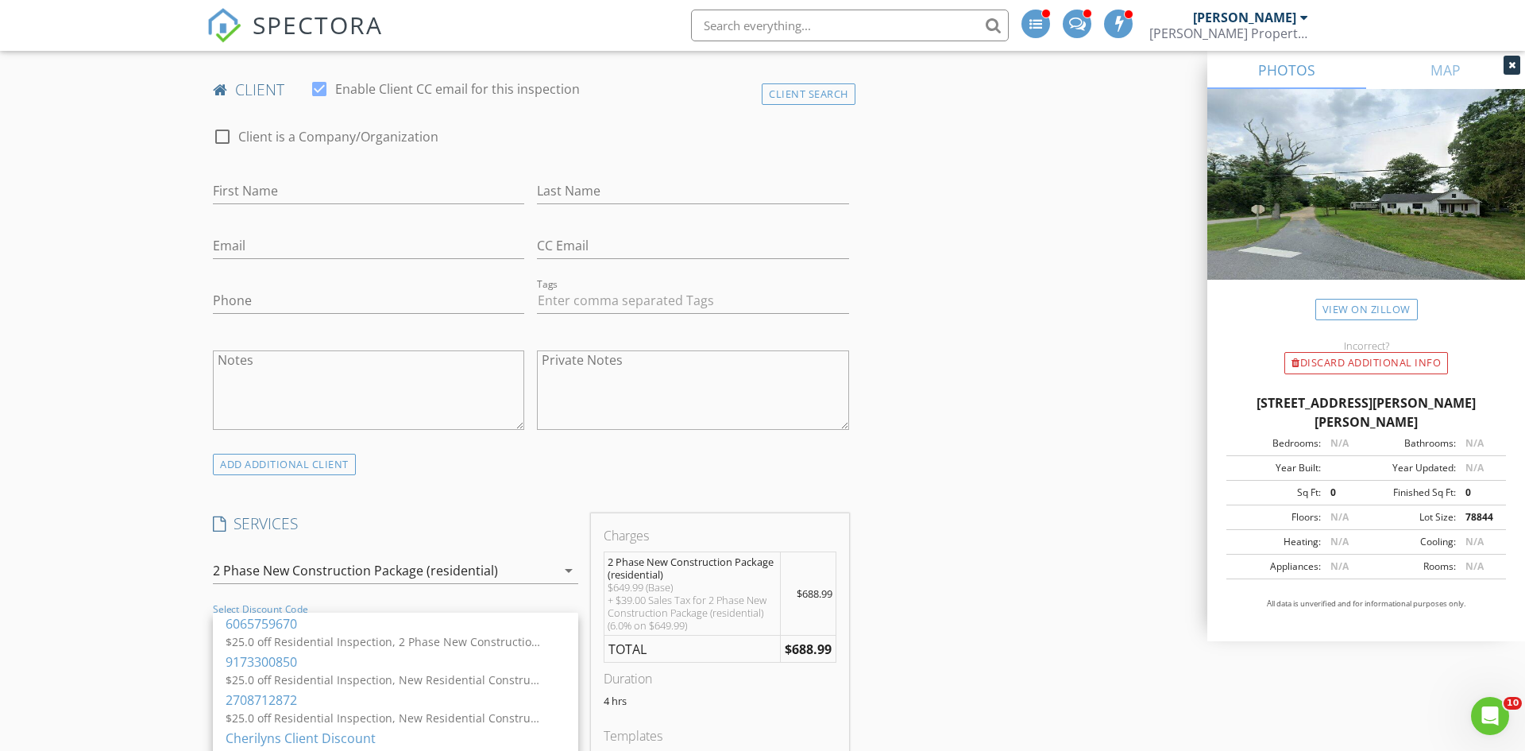
scroll to position [777, 0]
click at [357, 523] on h4 "SERVICES" at bounding box center [395, 519] width 365 height 21
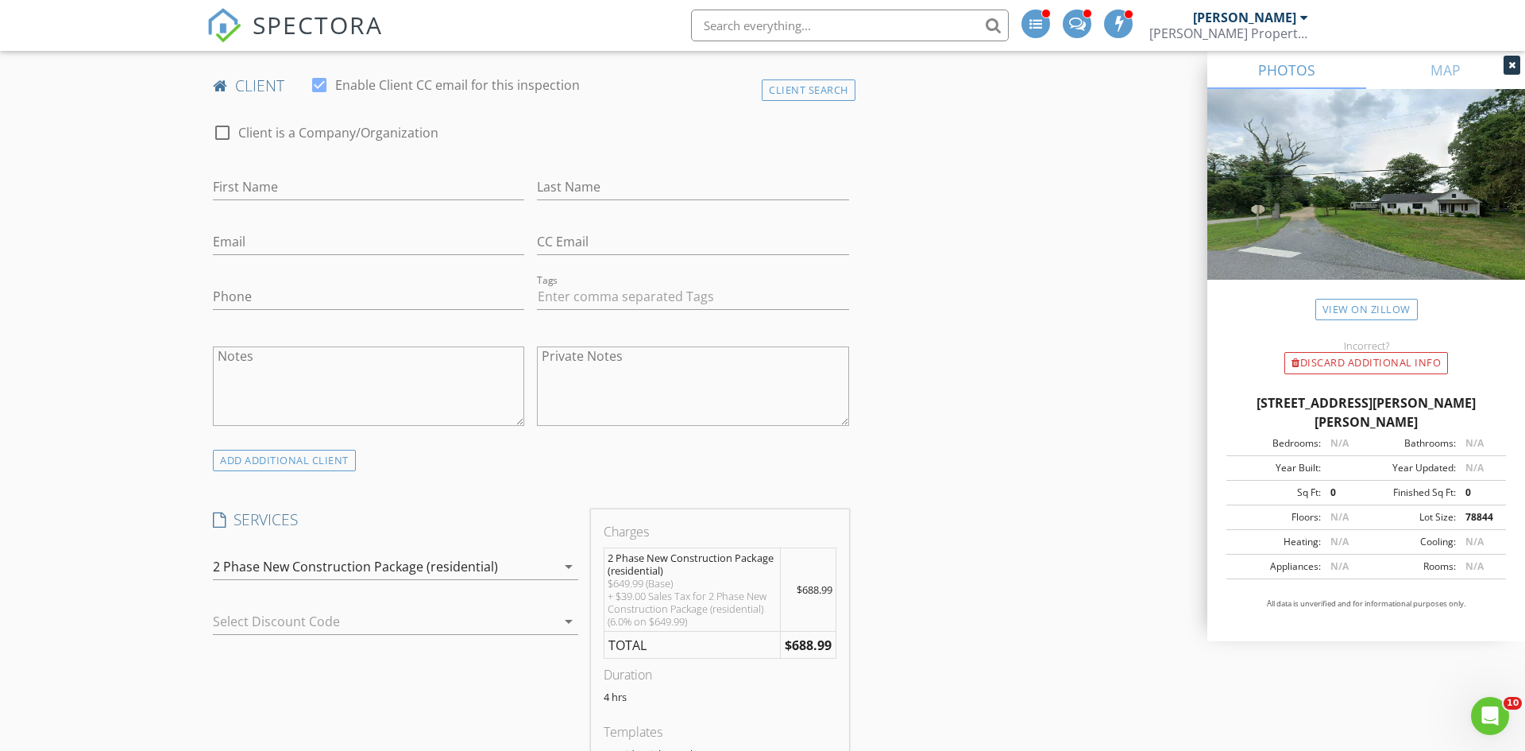
click at [378, 566] on div "2 Phase New Construction Package (residential)" at bounding box center [355, 566] width 285 height 14
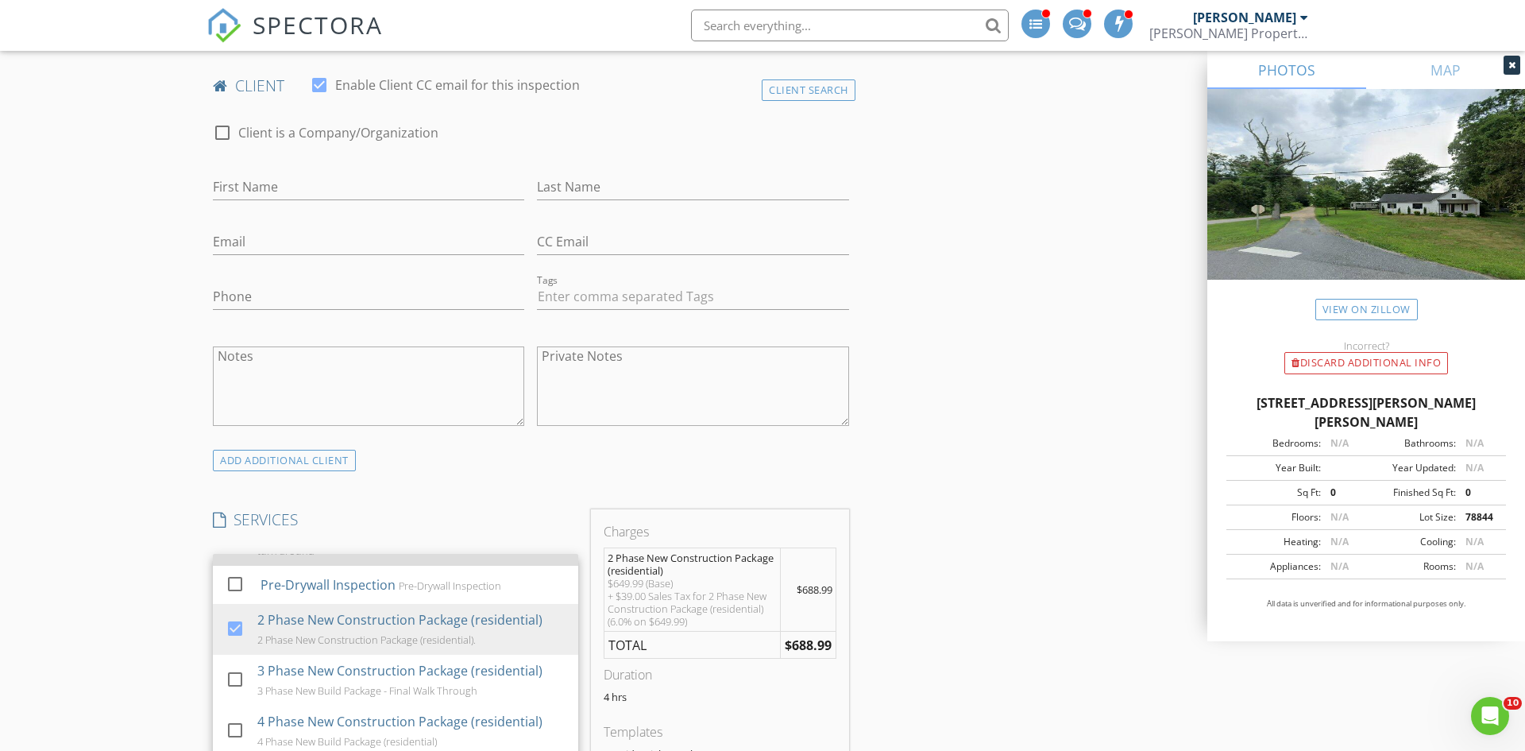
scroll to position [997, 0]
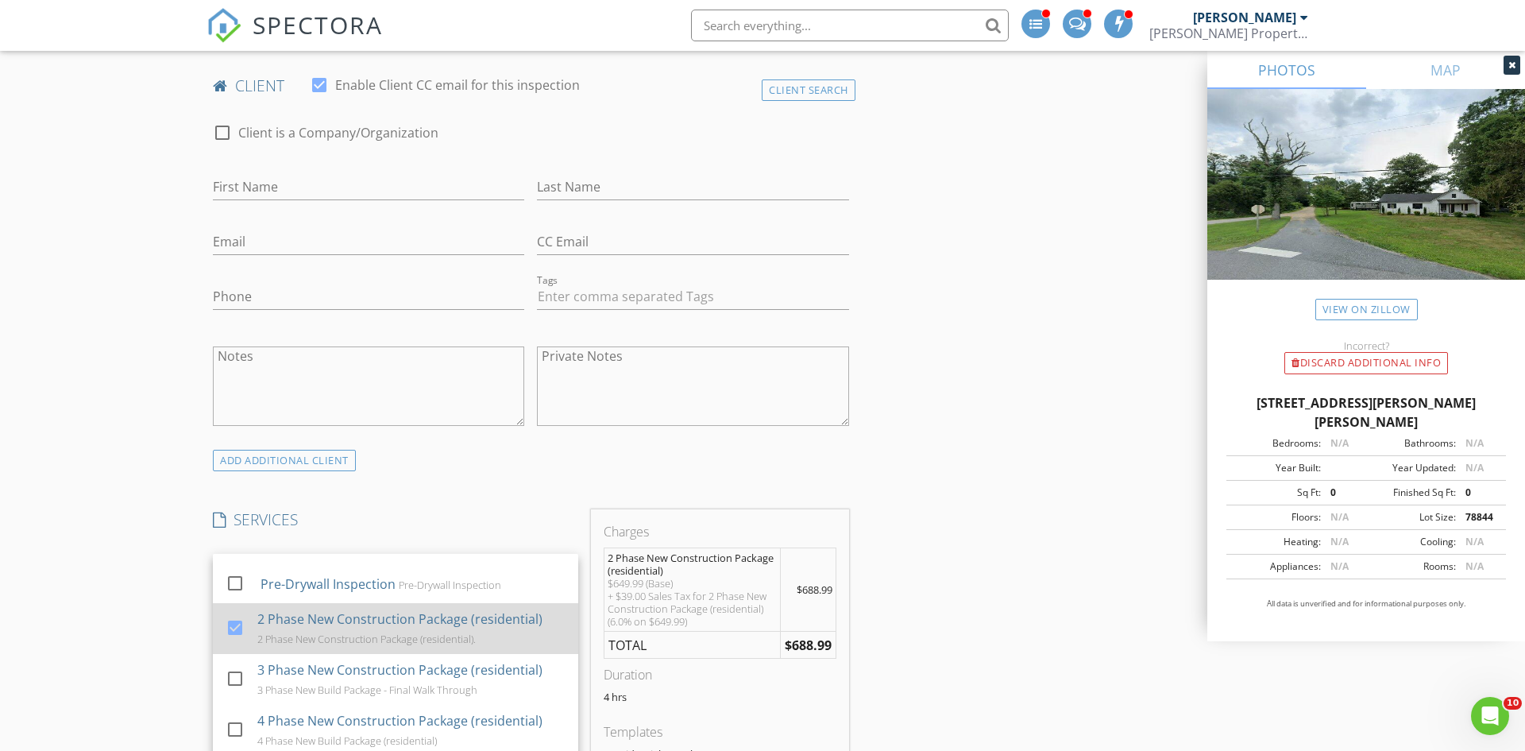
click at [388, 632] on div "2 Phase New Construction Package (residential)." at bounding box center [366, 638] width 218 height 13
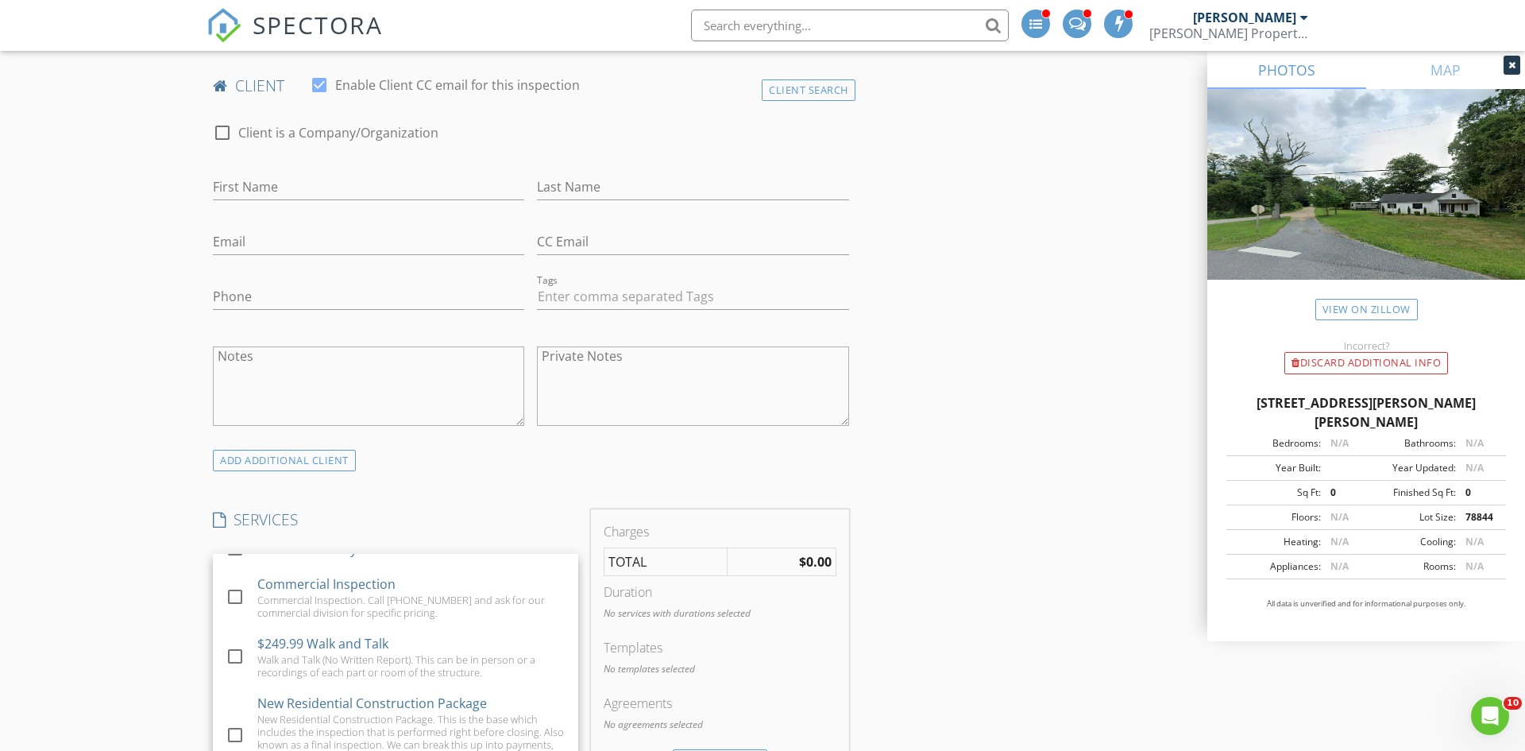
scroll to position [0, 0]
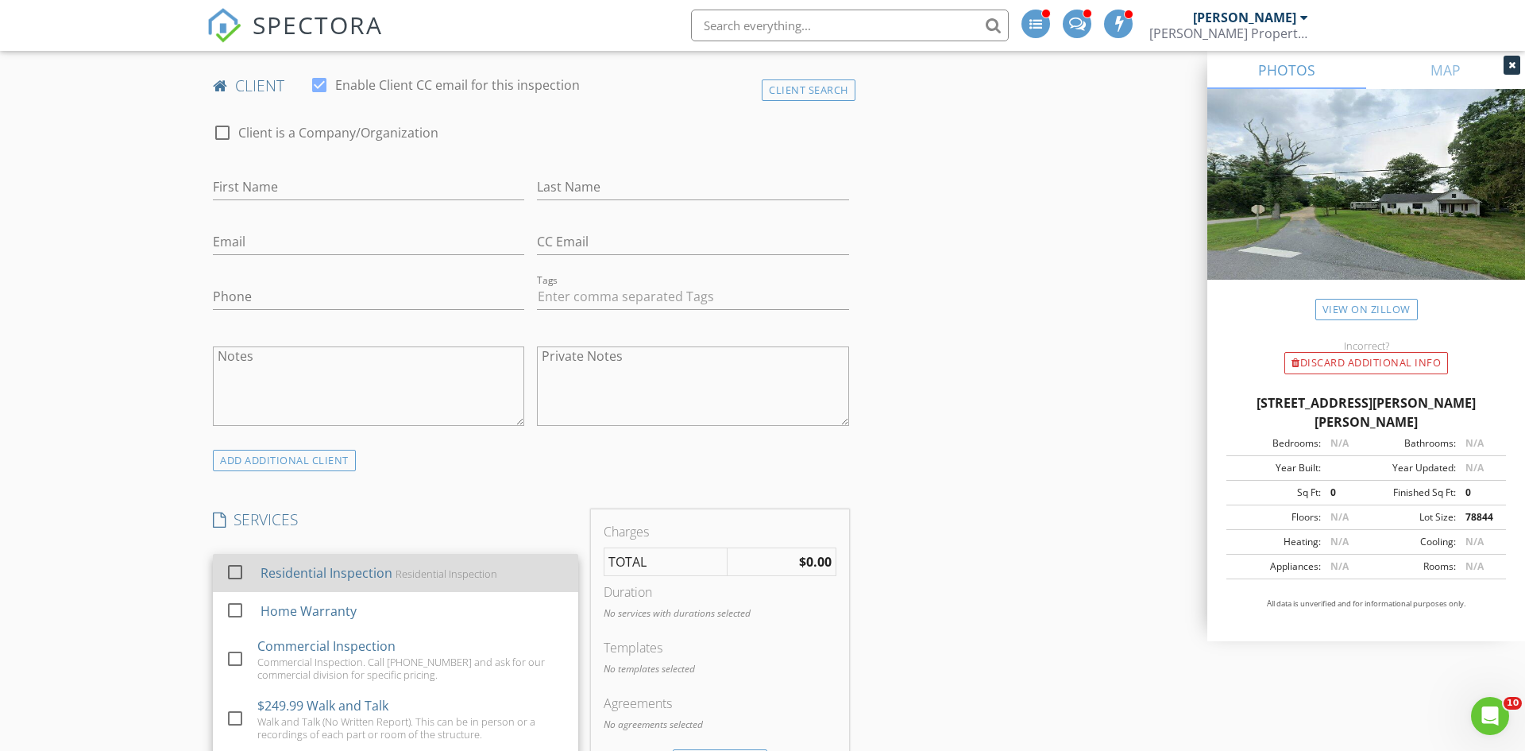
click at [402, 577] on div "Residential Inspection" at bounding box center [447, 573] width 102 height 13
checkbox input "true"
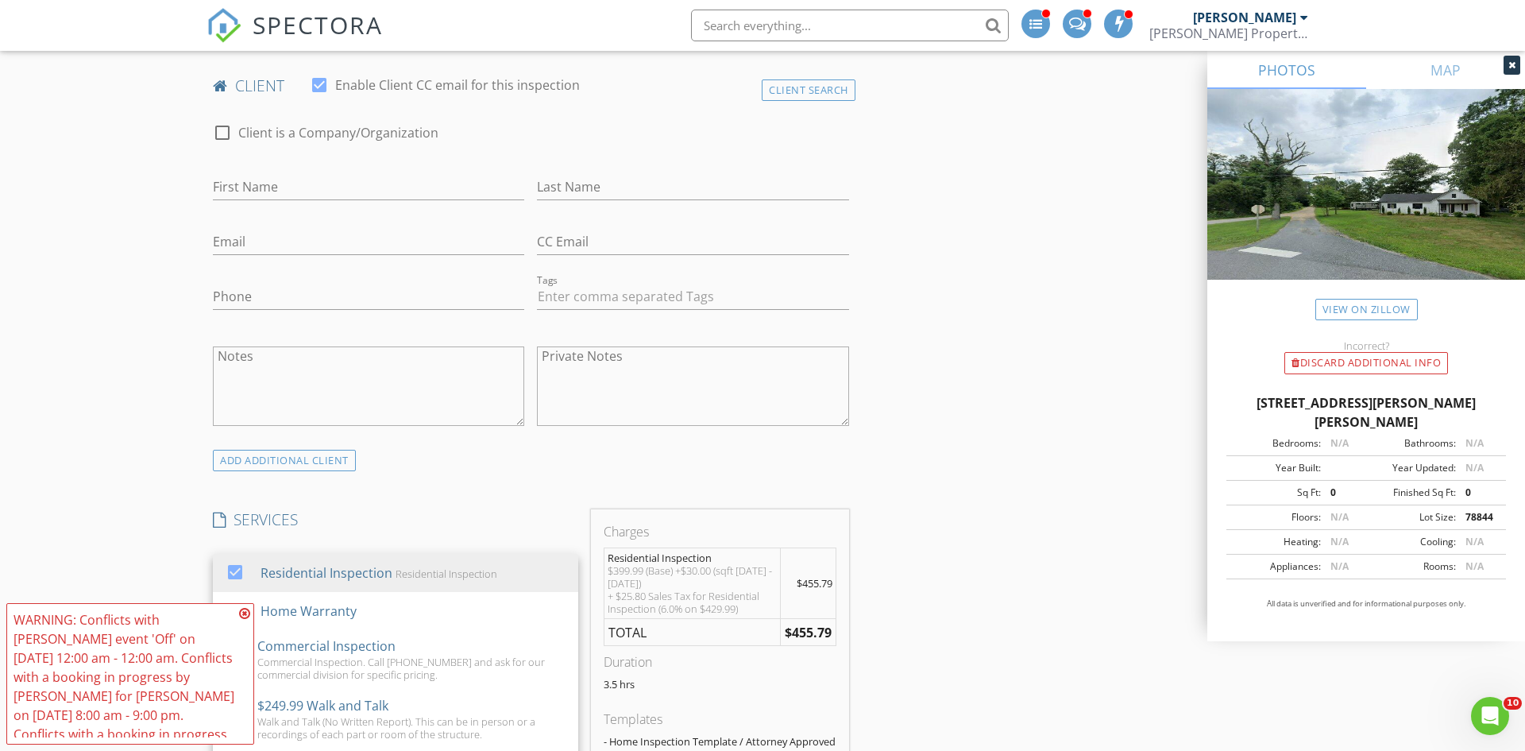
click at [411, 547] on div "check_box Residential Inspection Residential Inspection check_box_outline_blank…" at bounding box center [395, 570] width 365 height 52
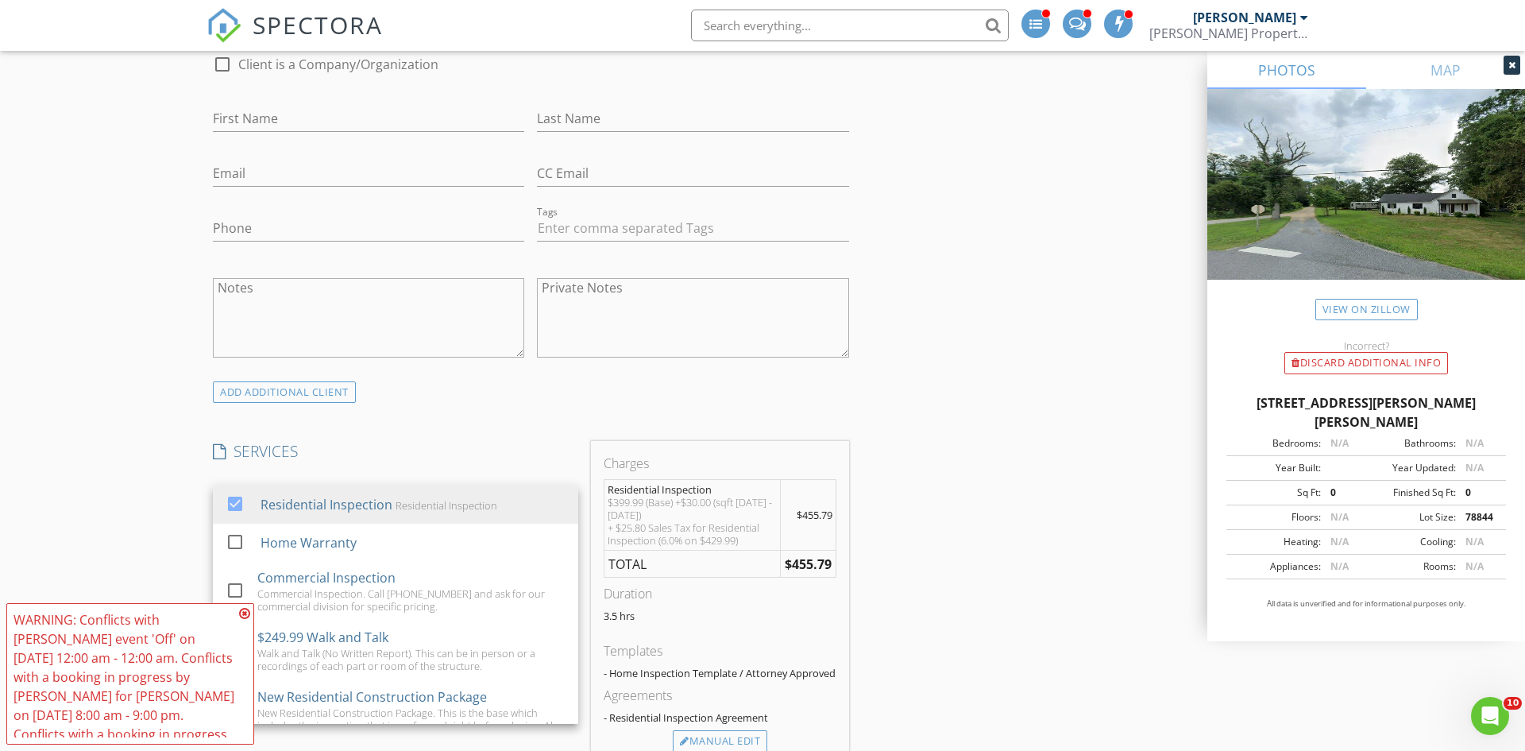
scroll to position [1041, 0]
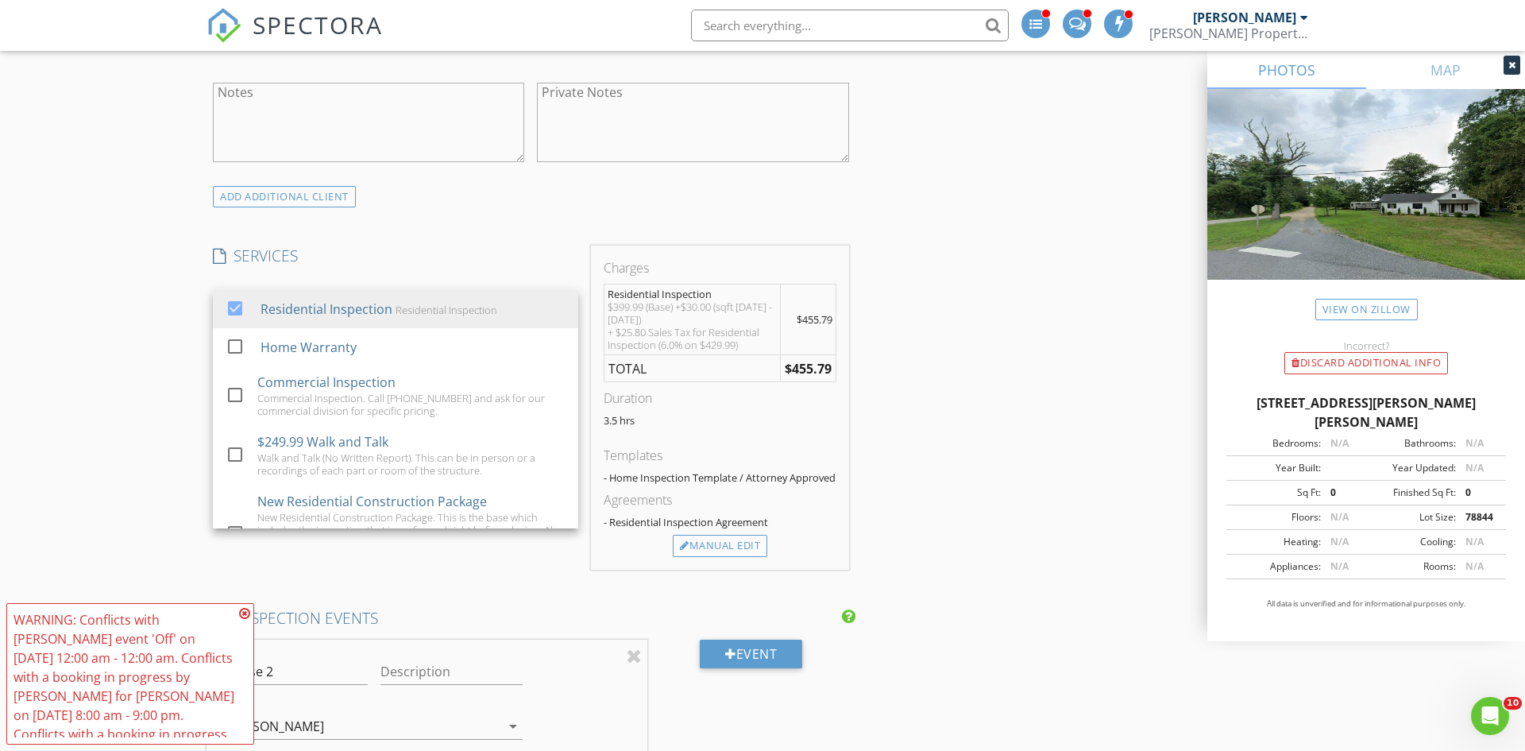
click at [411, 547] on div "SERVICES check_box Residential Inspection Residential Inspection check_box_outl…" at bounding box center [396, 407] width 378 height 324
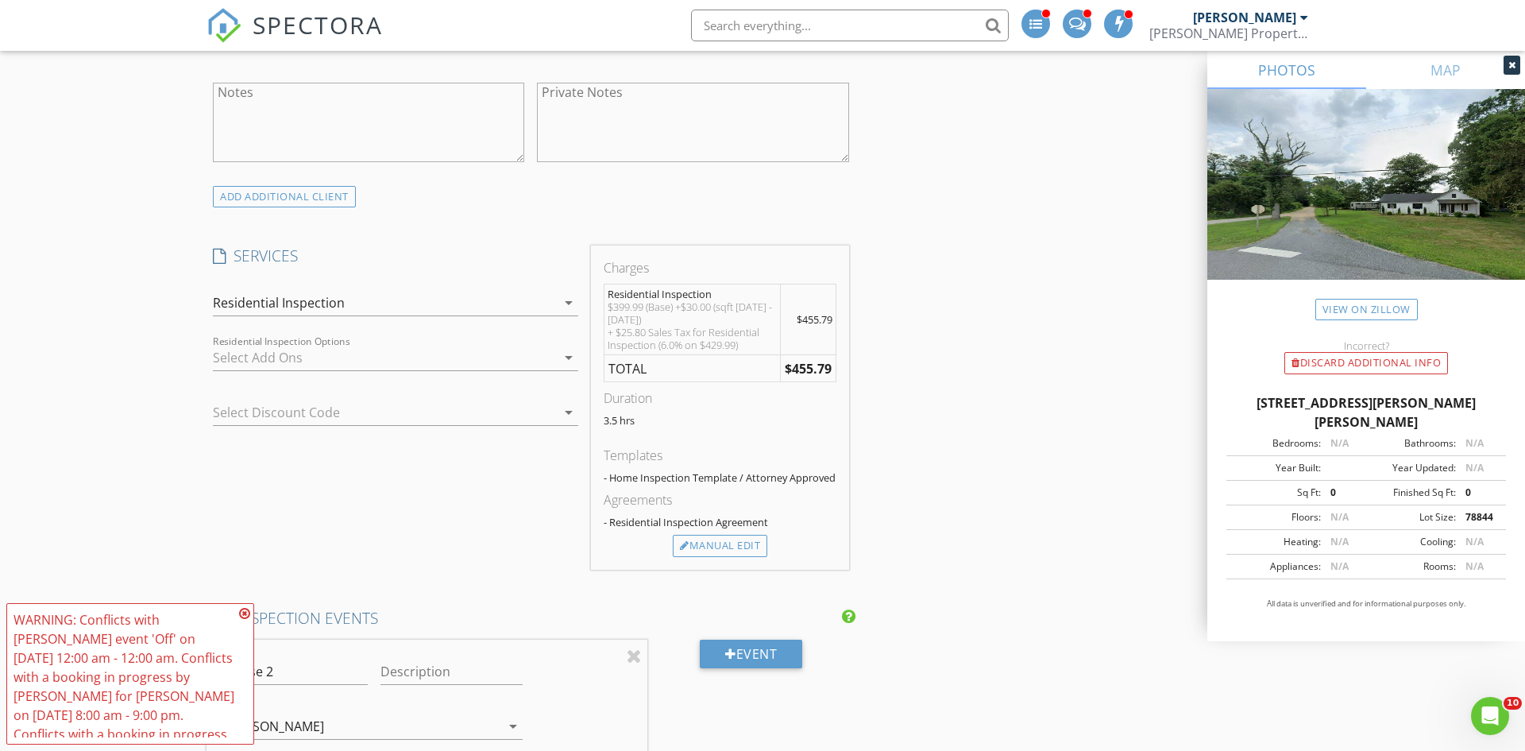
click at [409, 361] on div at bounding box center [384, 357] width 343 height 25
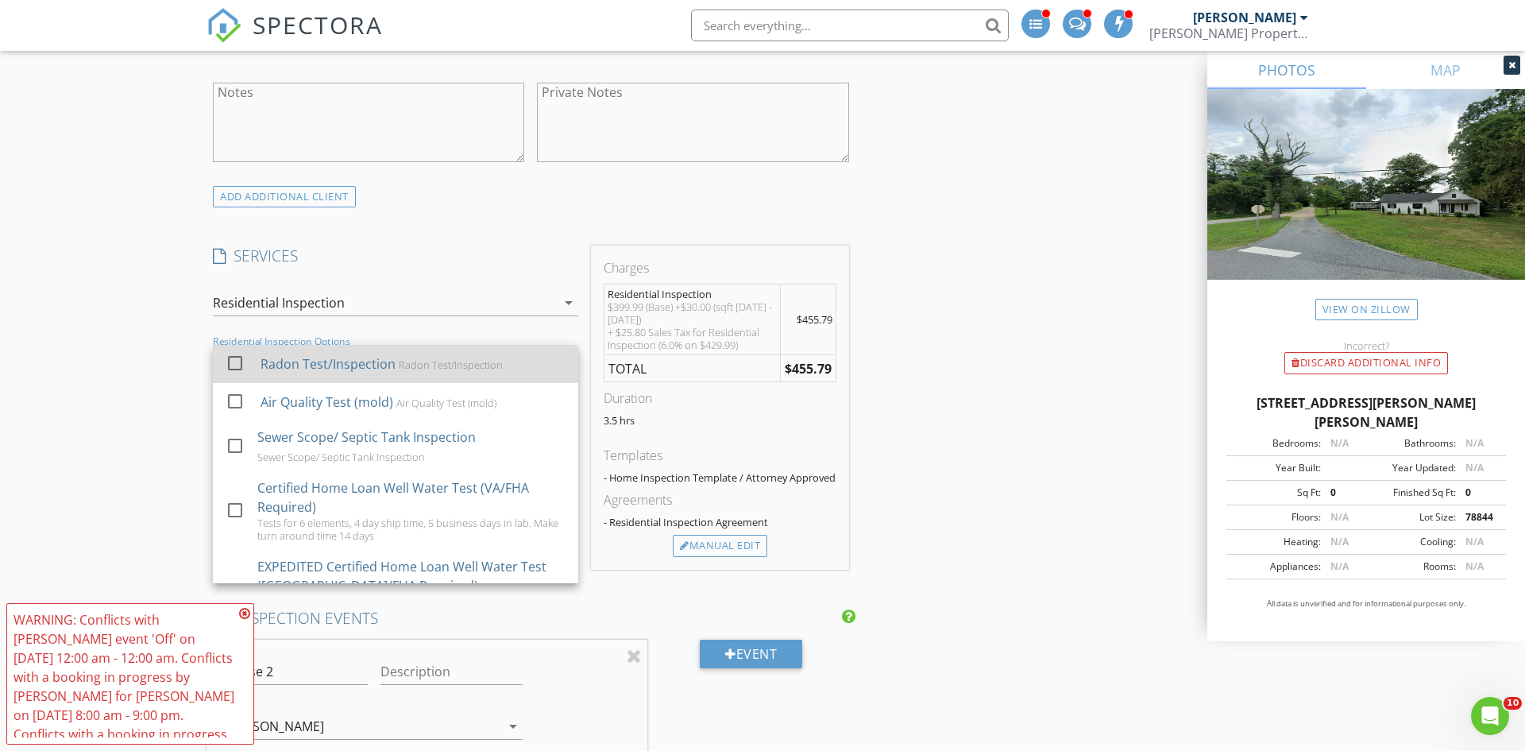
click at [446, 362] on div "Radon Test/Inspection" at bounding box center [451, 364] width 104 height 13
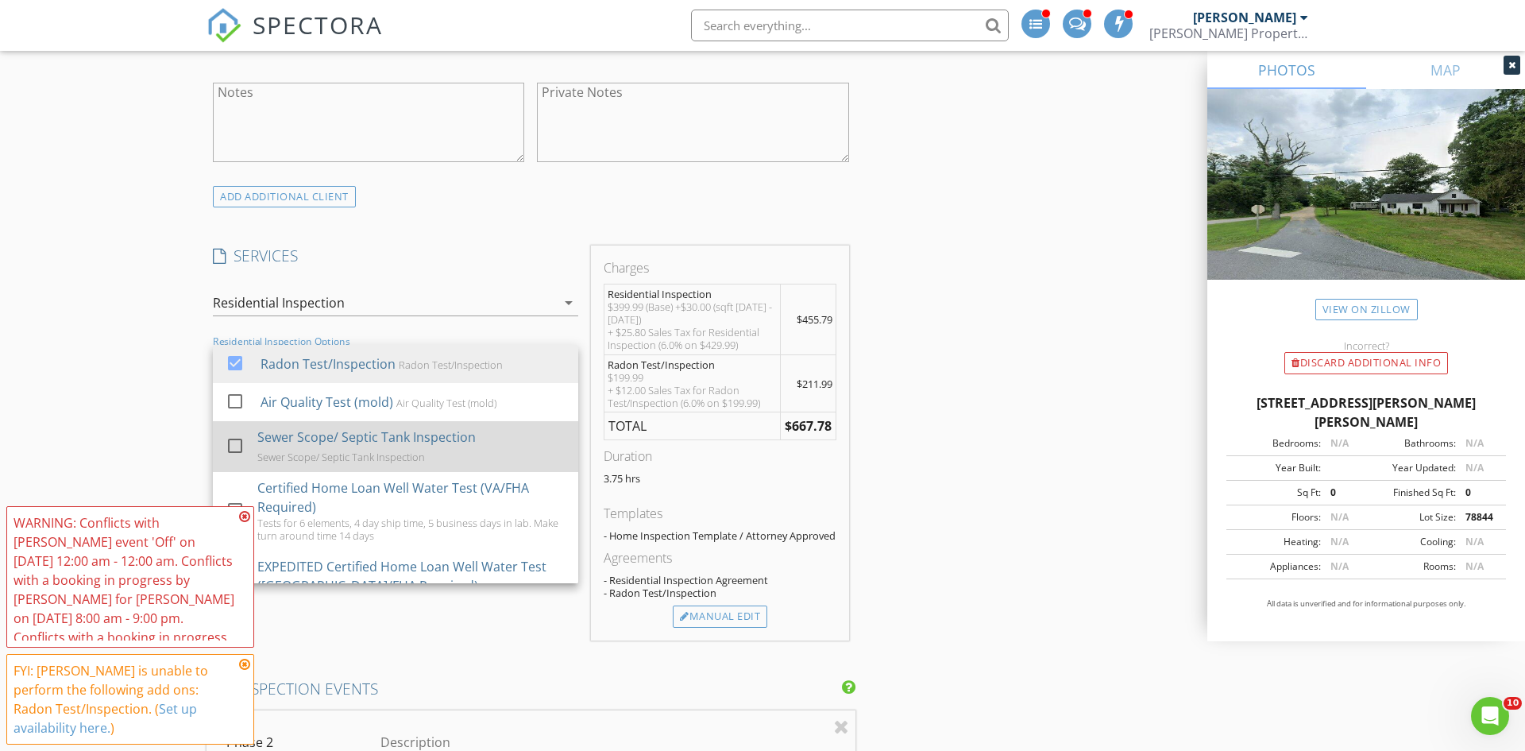
click at [450, 452] on div "Sewer Scope/ Septic Tank Inspection Sewer Scope/ Septic Tank Inspection" at bounding box center [411, 446] width 308 height 51
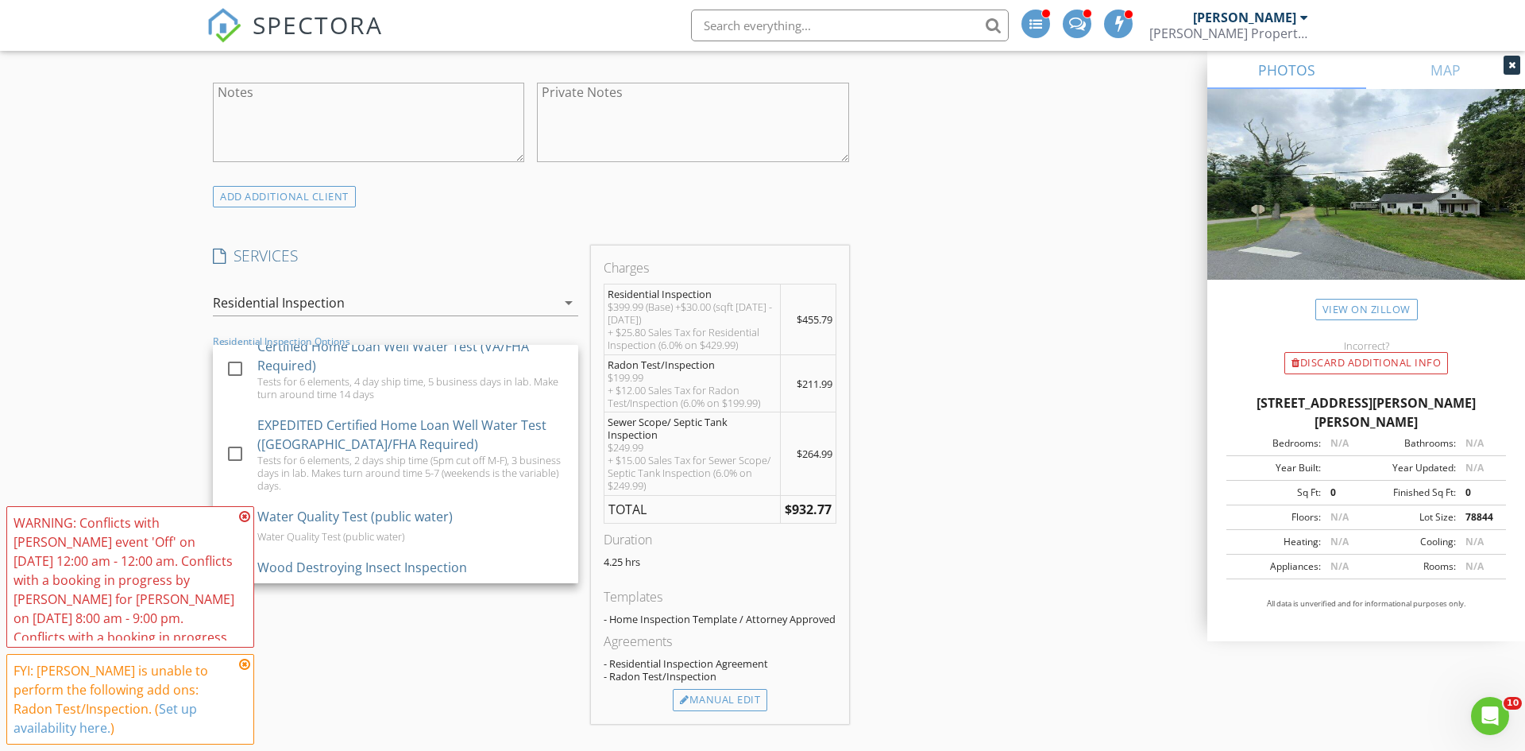
scroll to position [143, 0]
click at [245, 516] on icon at bounding box center [244, 516] width 11 height 13
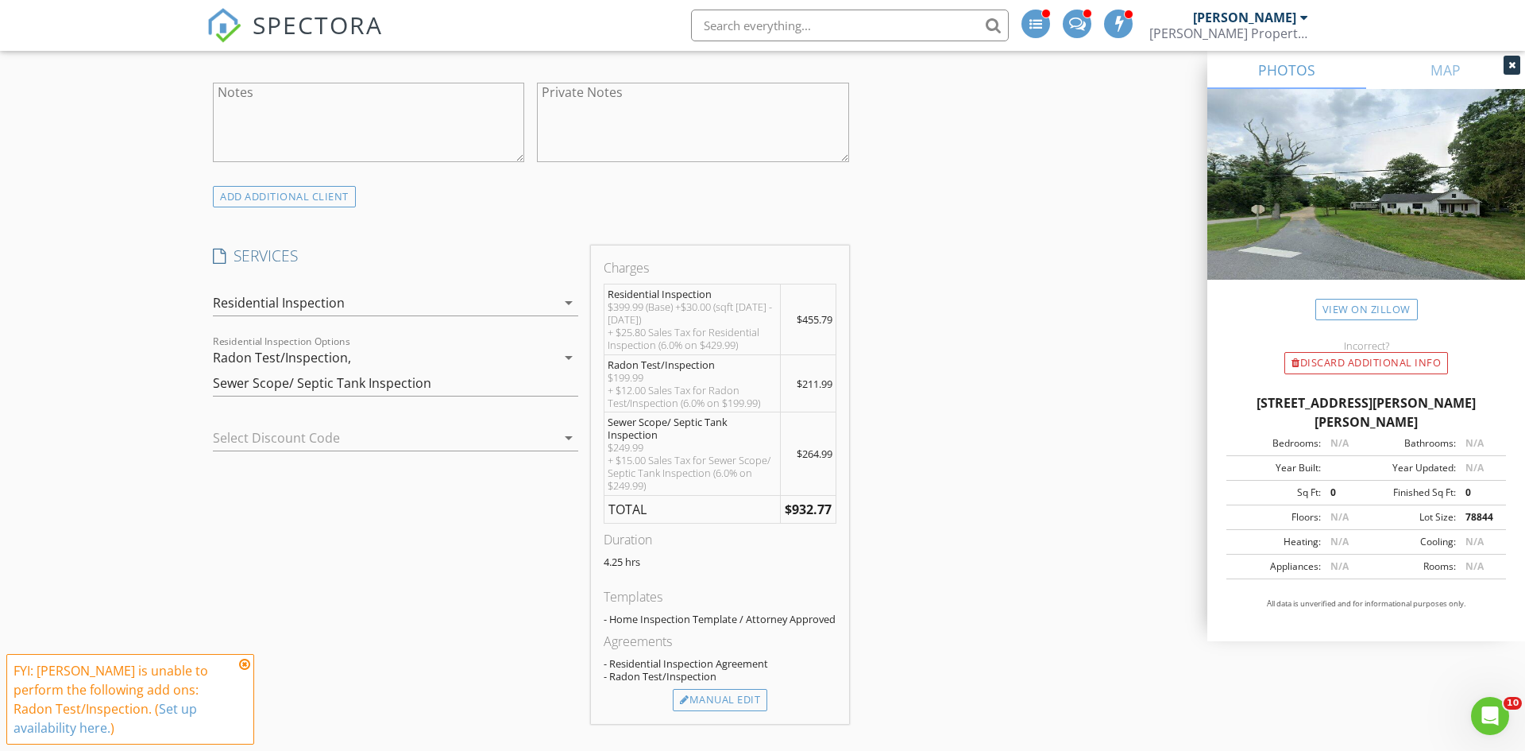
click at [244, 660] on icon at bounding box center [244, 664] width 11 height 13
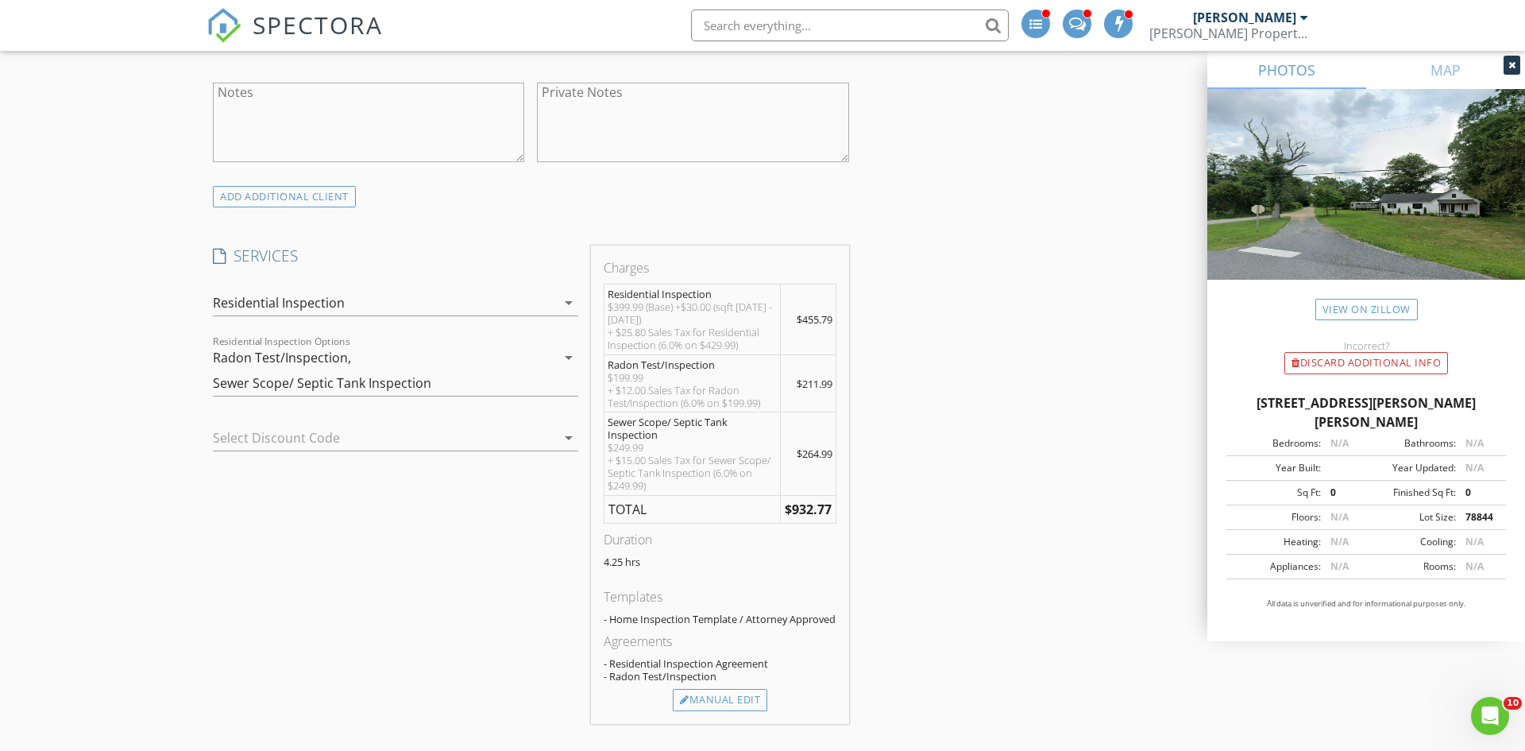
click at [303, 392] on div "Radon Test/Inspection, Sewer Scope/ Septic Tank Inspection" at bounding box center [384, 370] width 343 height 51
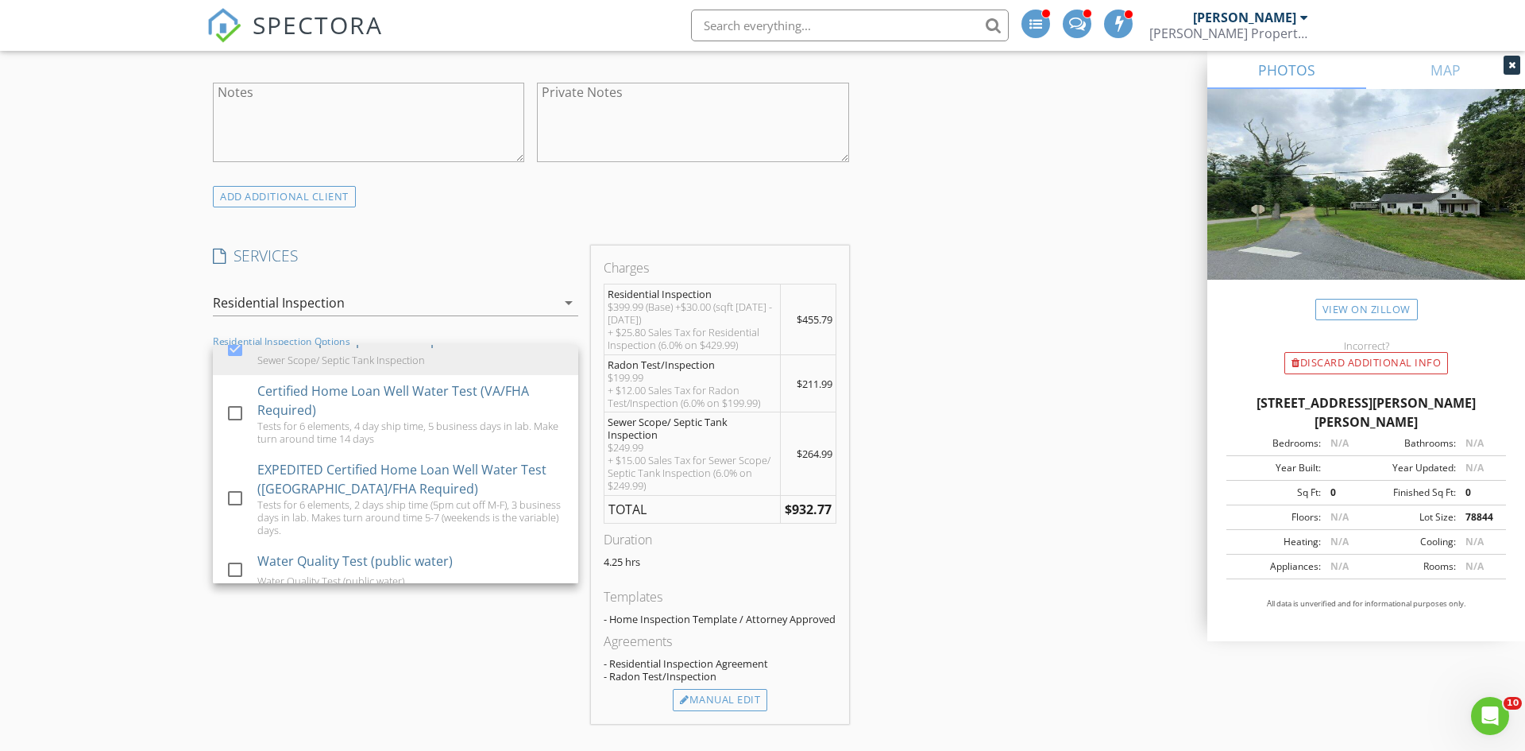
scroll to position [98, 0]
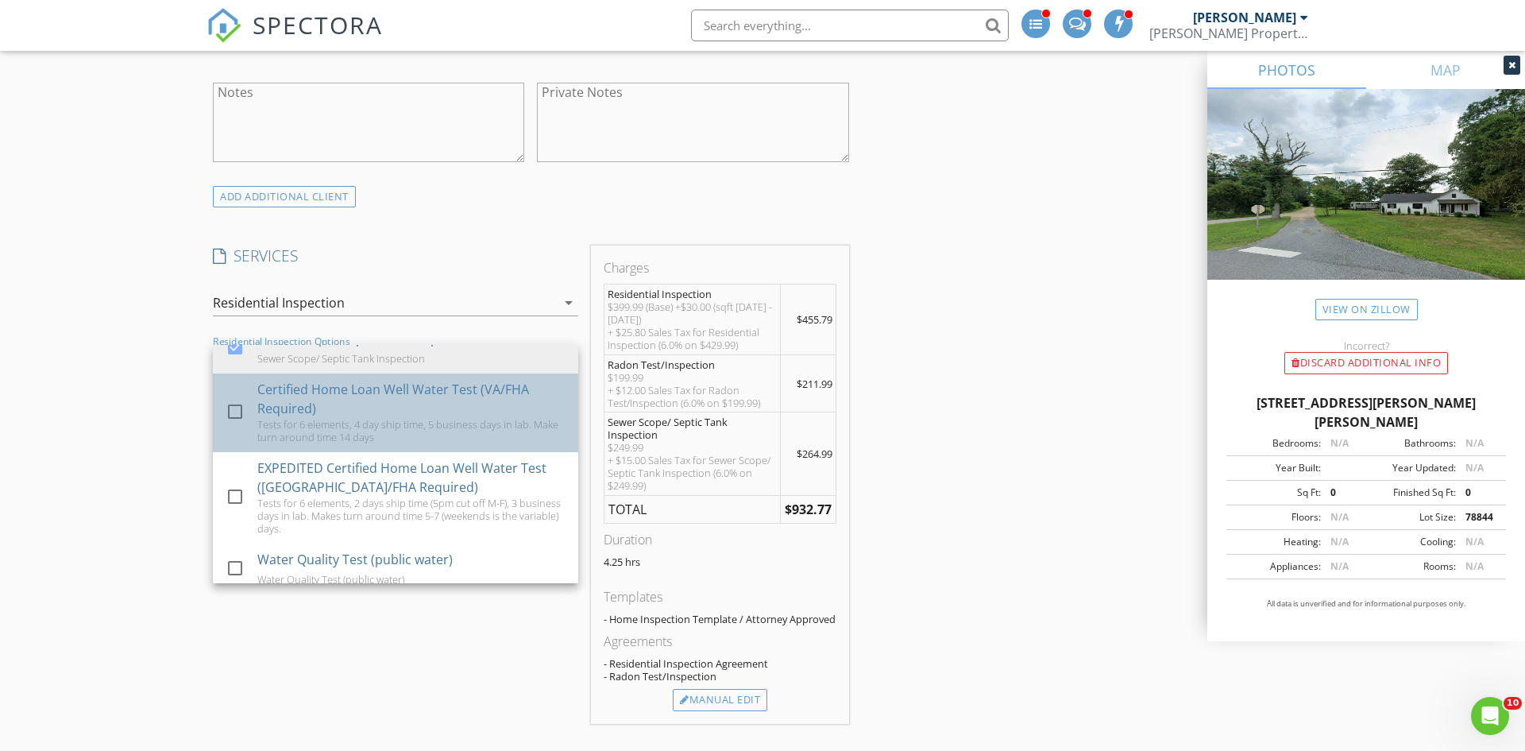
click at [300, 403] on div "Certified Home Loan Well Water Test (VA/FHA Required)" at bounding box center [411, 399] width 308 height 38
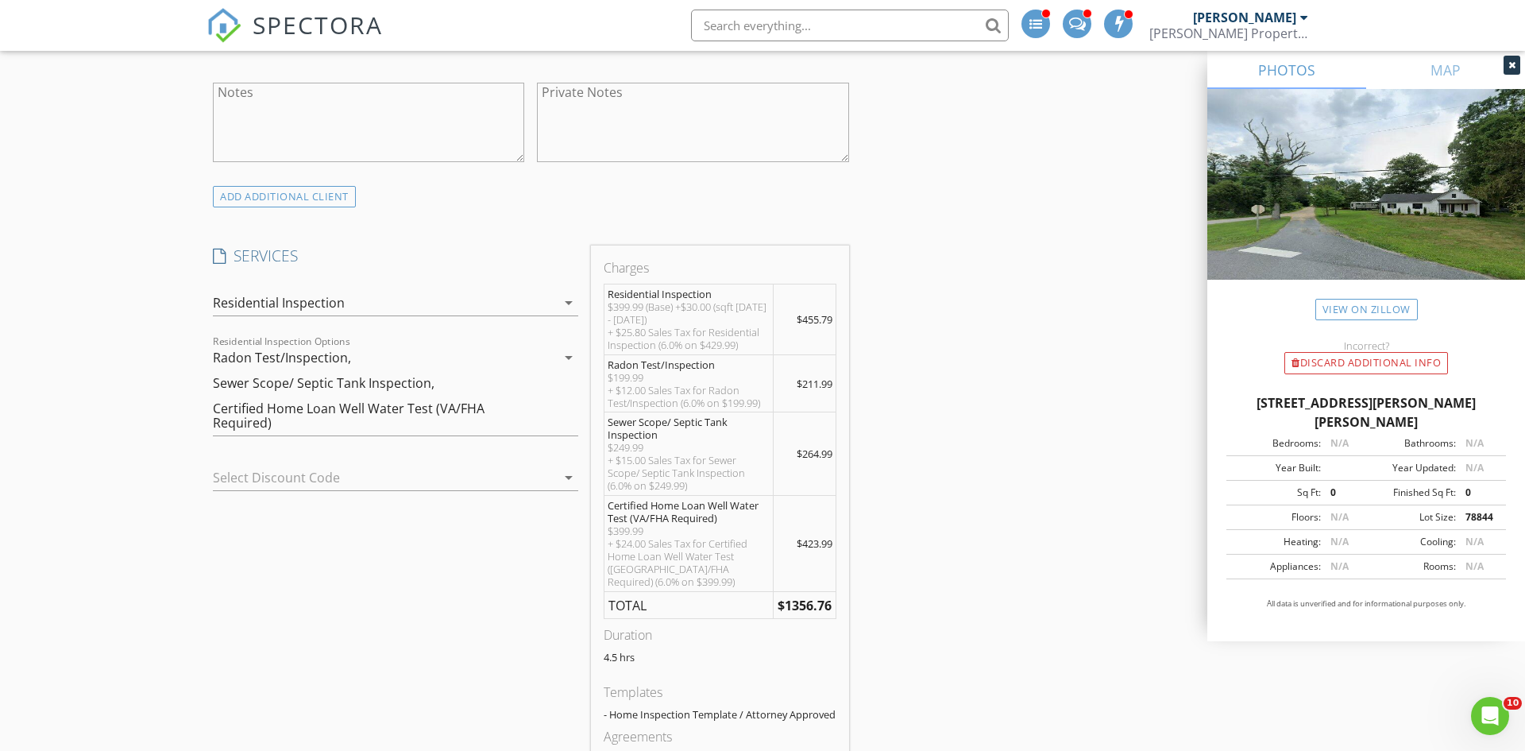
click at [313, 477] on div at bounding box center [373, 477] width 321 height 25
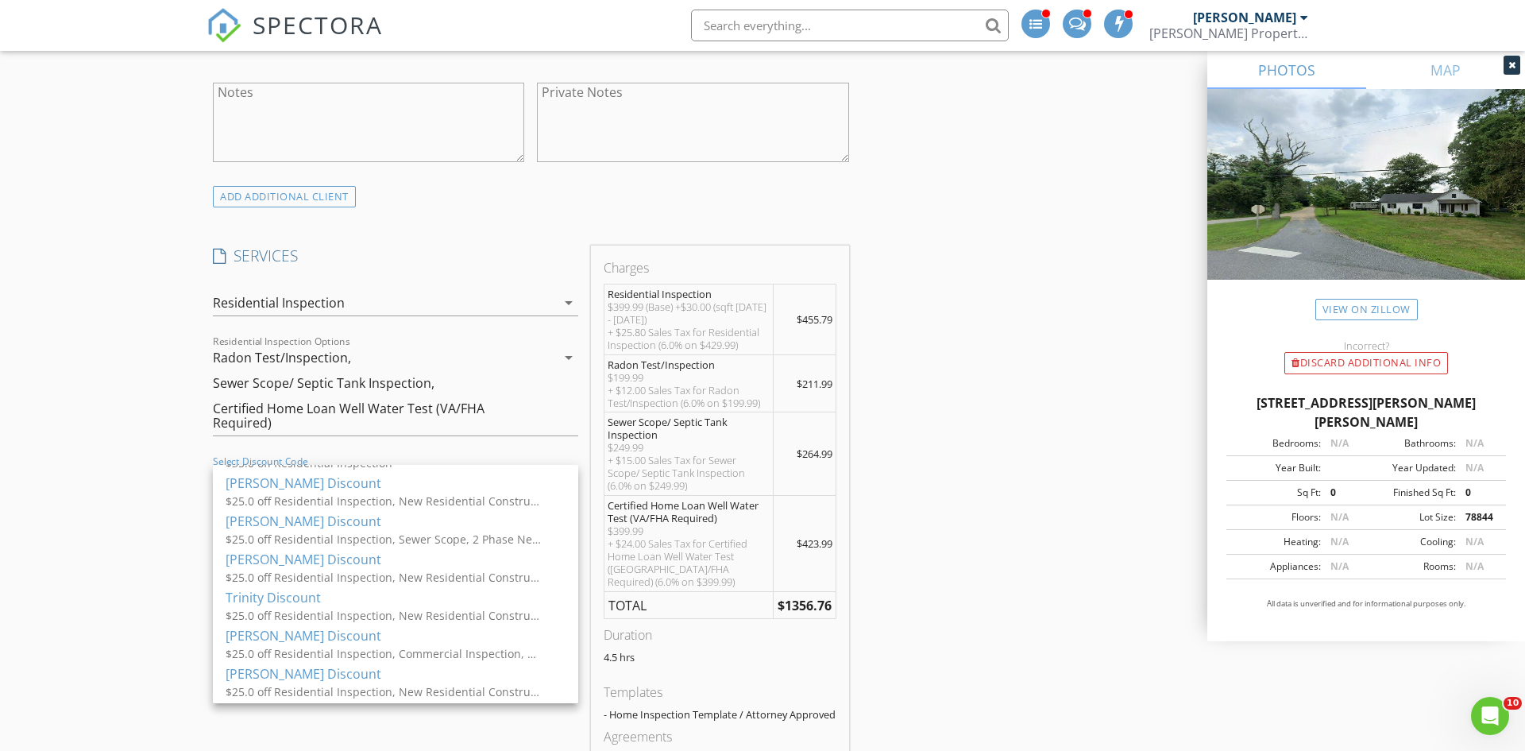
scroll to position [1058, 0]
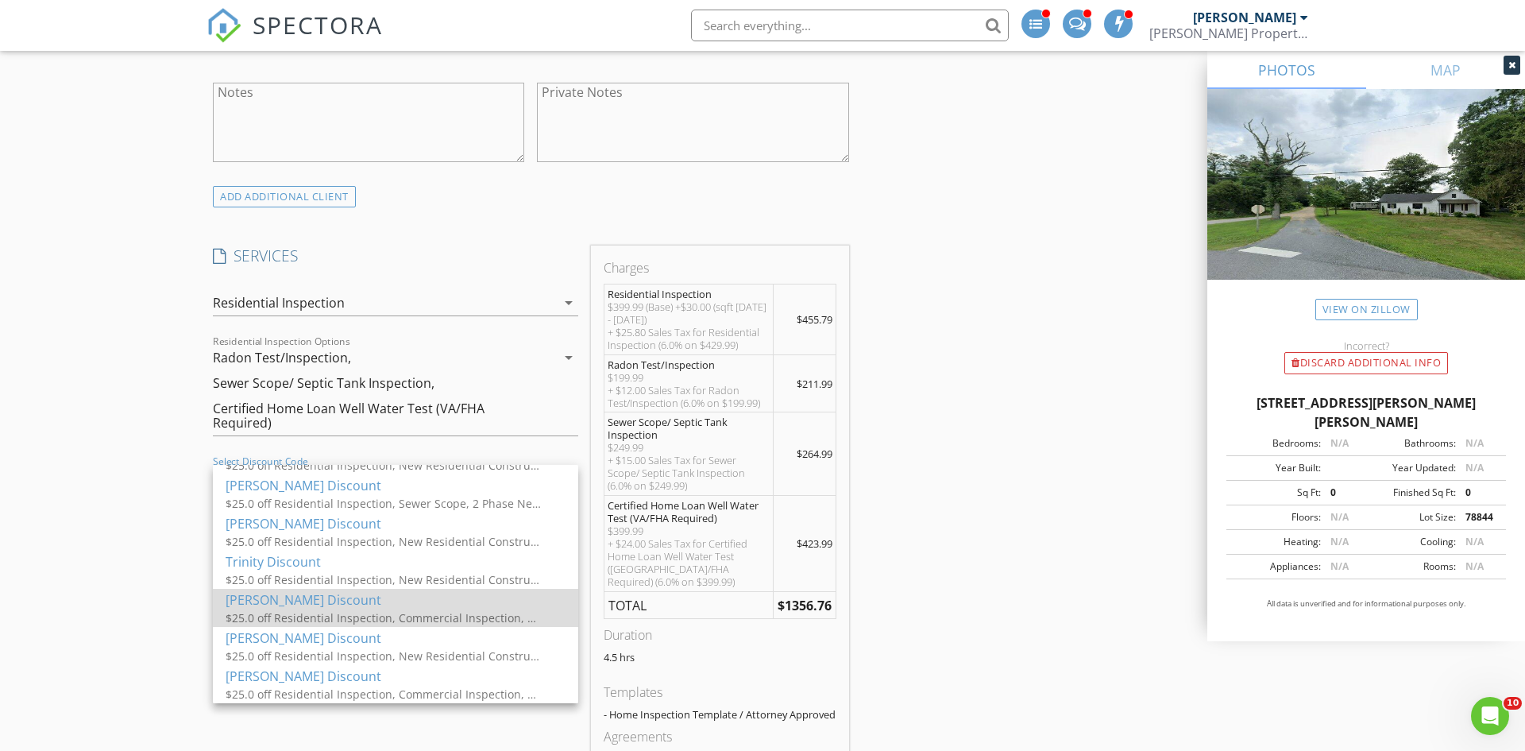
click at [315, 599] on div "Elliott Discount" at bounding box center [396, 599] width 340 height 19
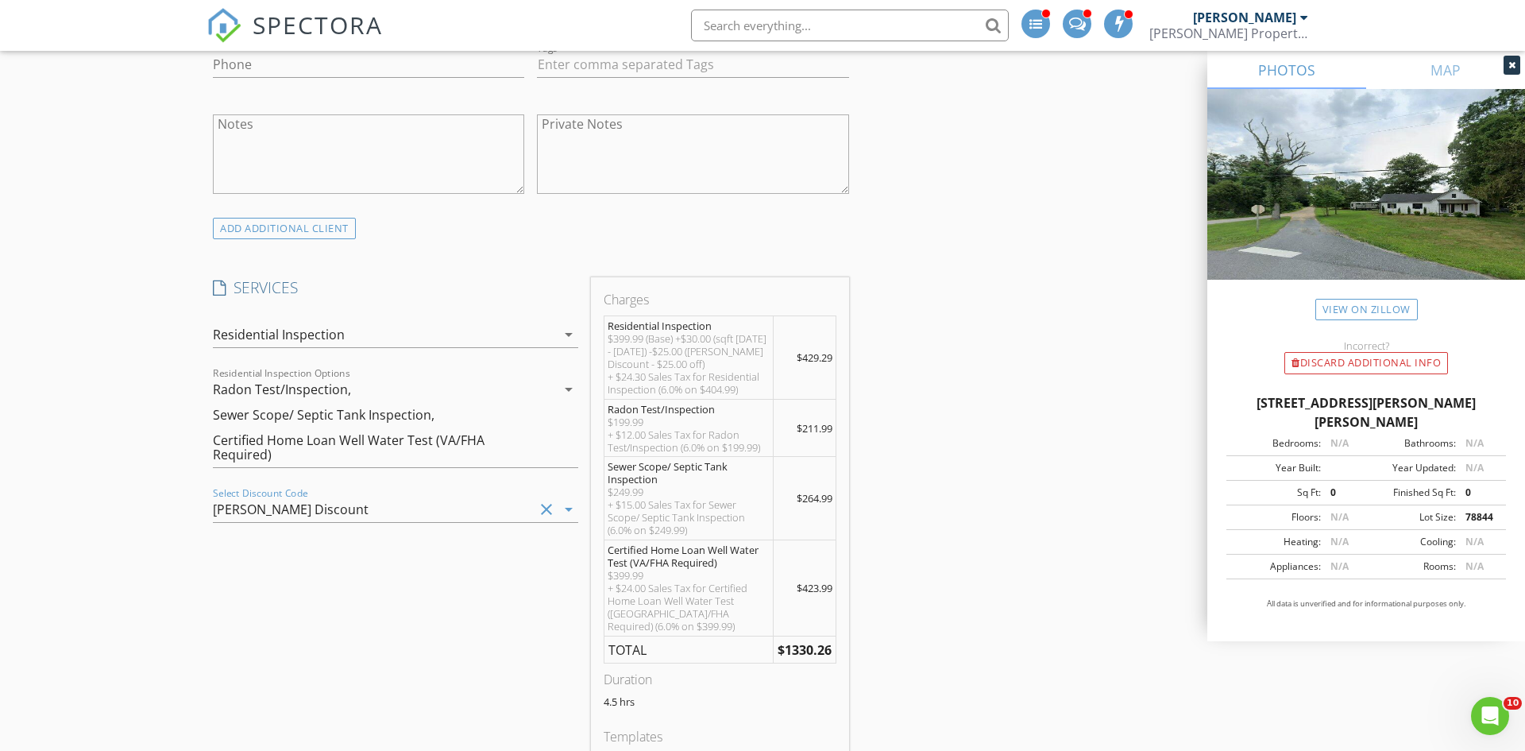
scroll to position [1010, 0]
click at [534, 445] on div "Radon Test/Inspection, Sewer Scope/ Septic Tank Inspection, Certified Home Loan…" at bounding box center [384, 421] width 343 height 91
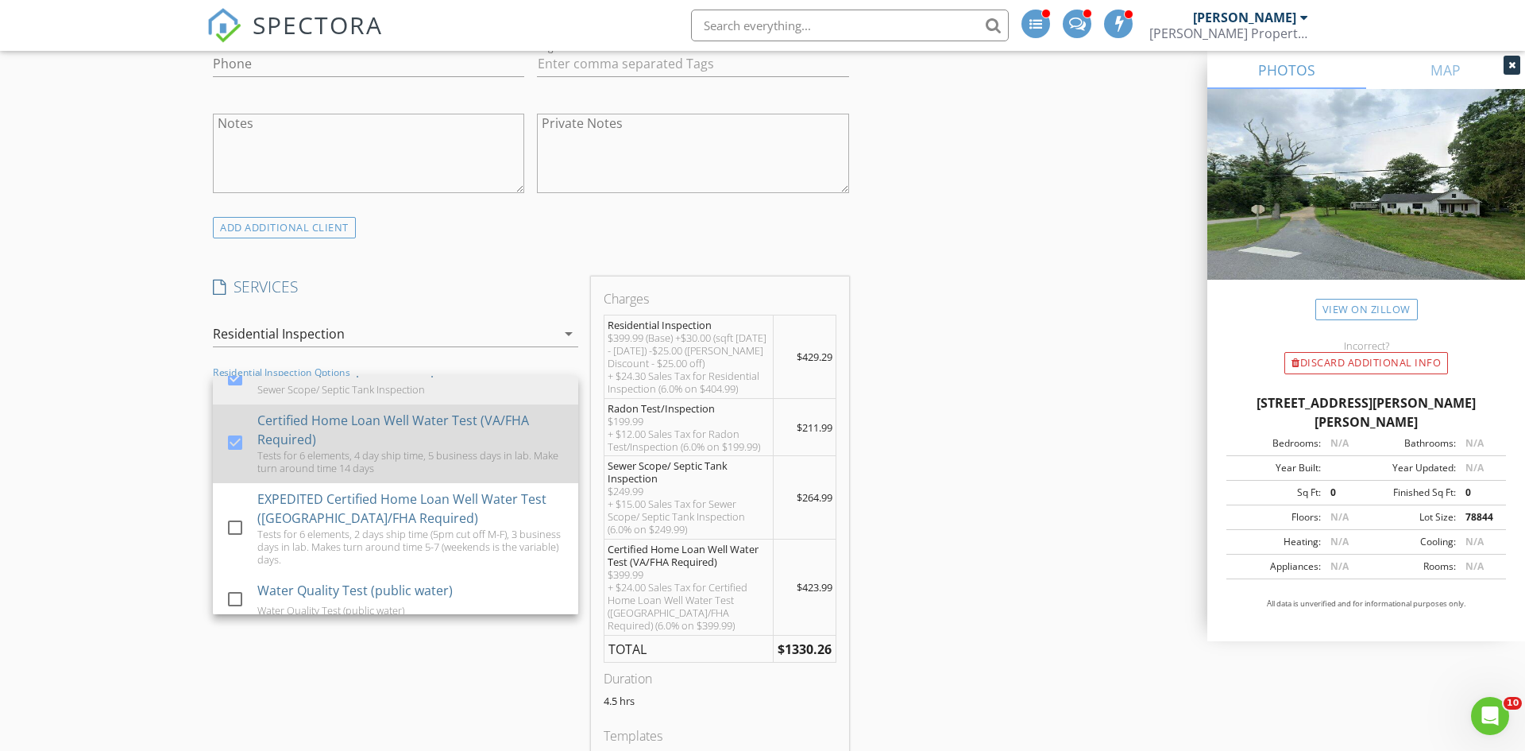
scroll to position [0, 0]
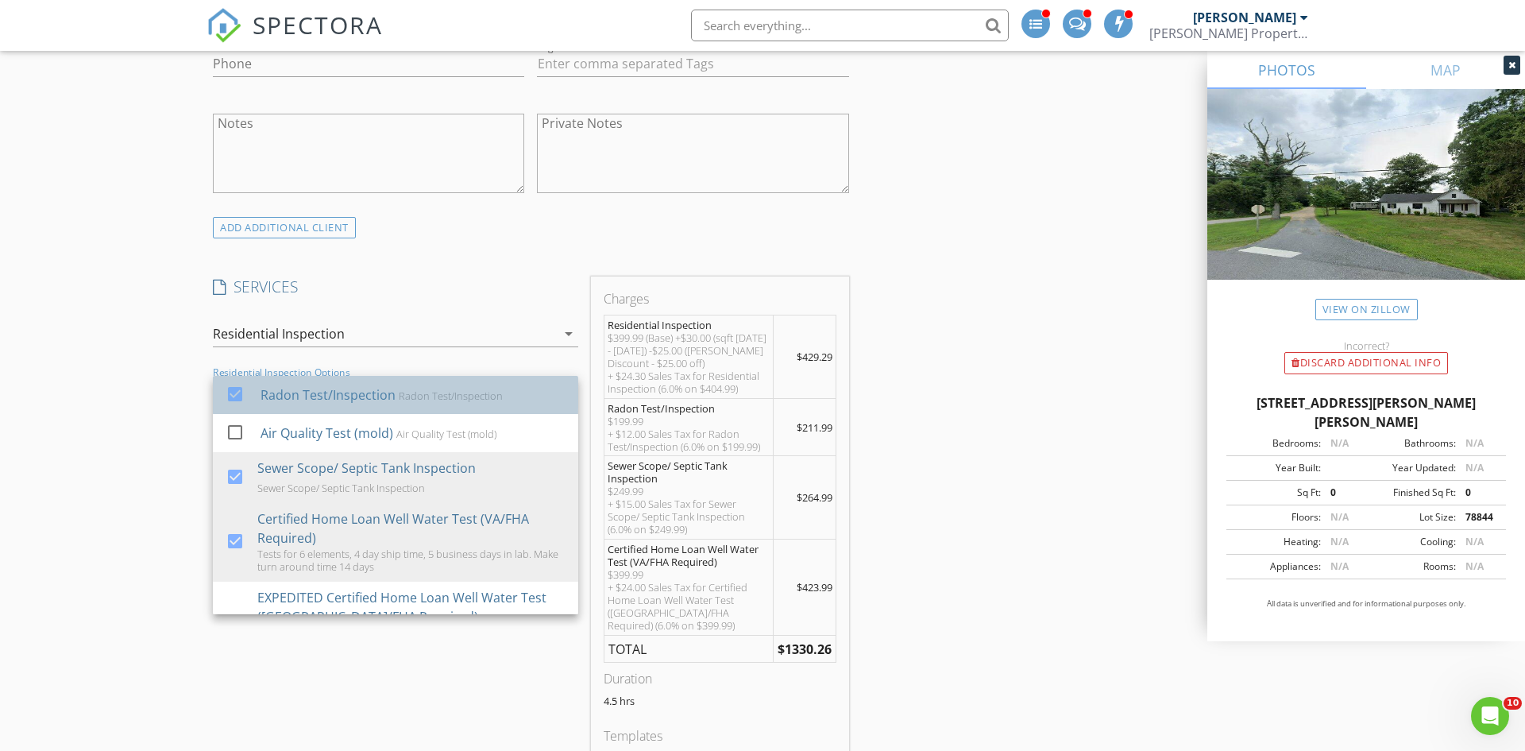
click at [478, 400] on div "Radon Test/Inspection" at bounding box center [451, 395] width 104 height 13
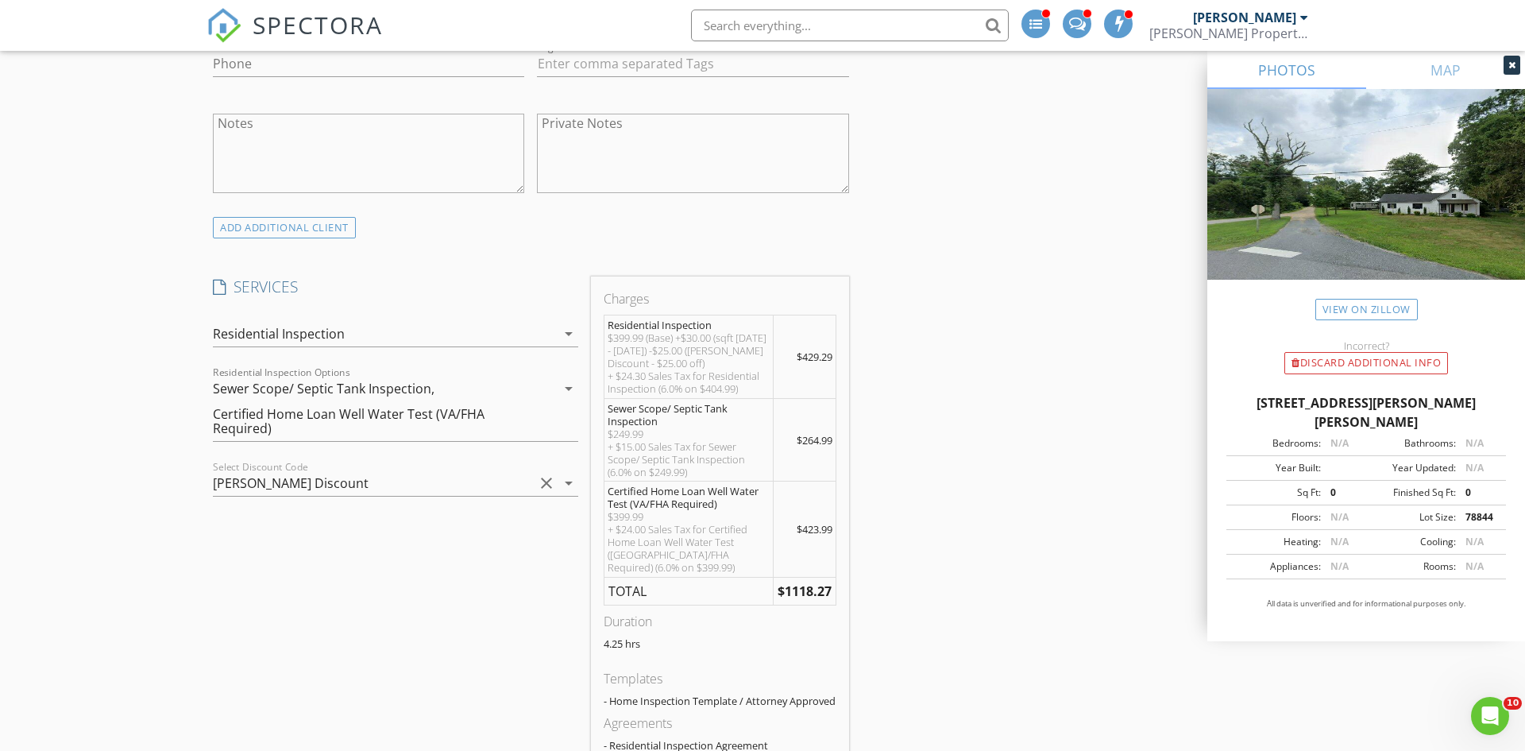
click at [376, 427] on div "Certified Home Loan Well Water Test (VA/FHA Required)" at bounding box center [367, 421] width 309 height 29
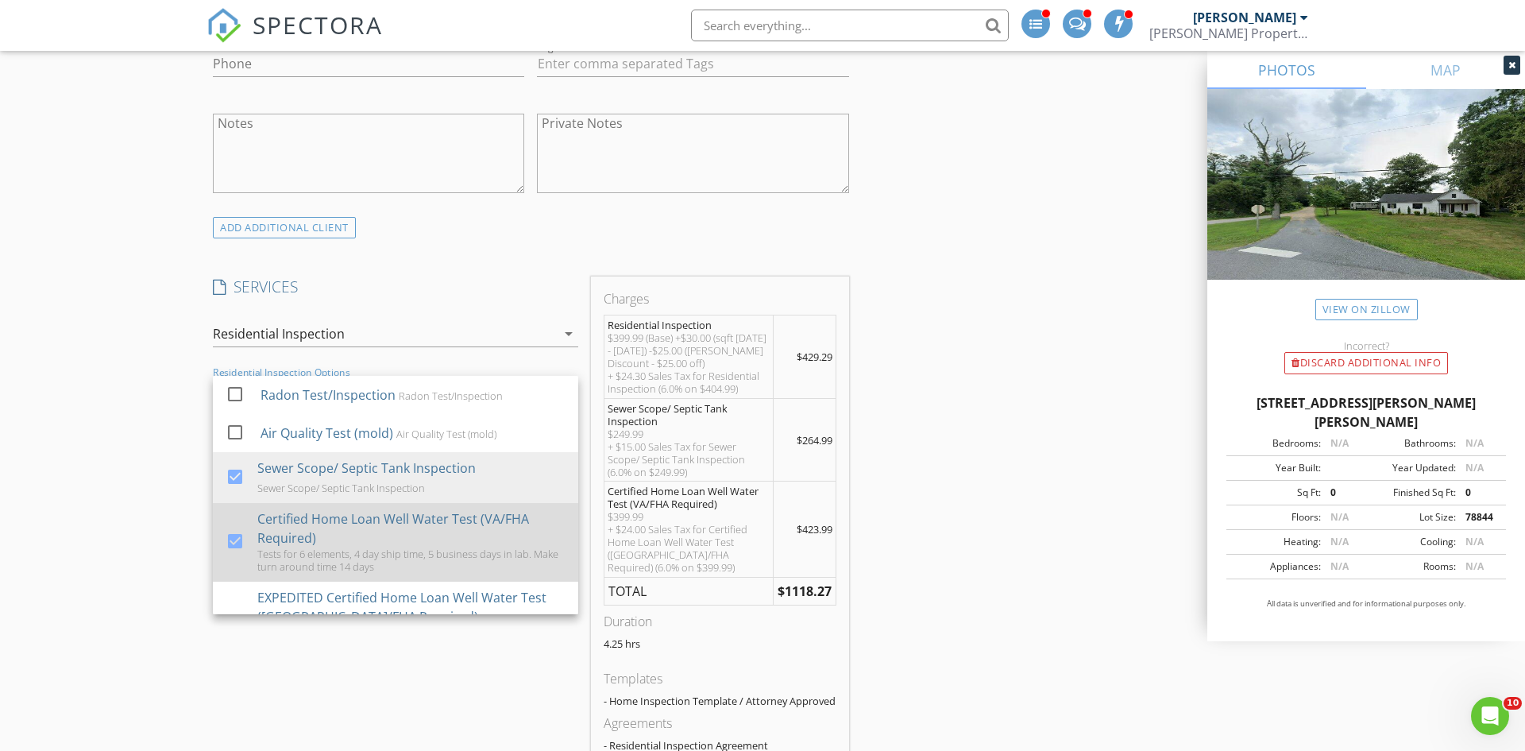
click at [375, 522] on div "Certified Home Loan Well Water Test (VA/FHA Required)" at bounding box center [411, 528] width 308 height 38
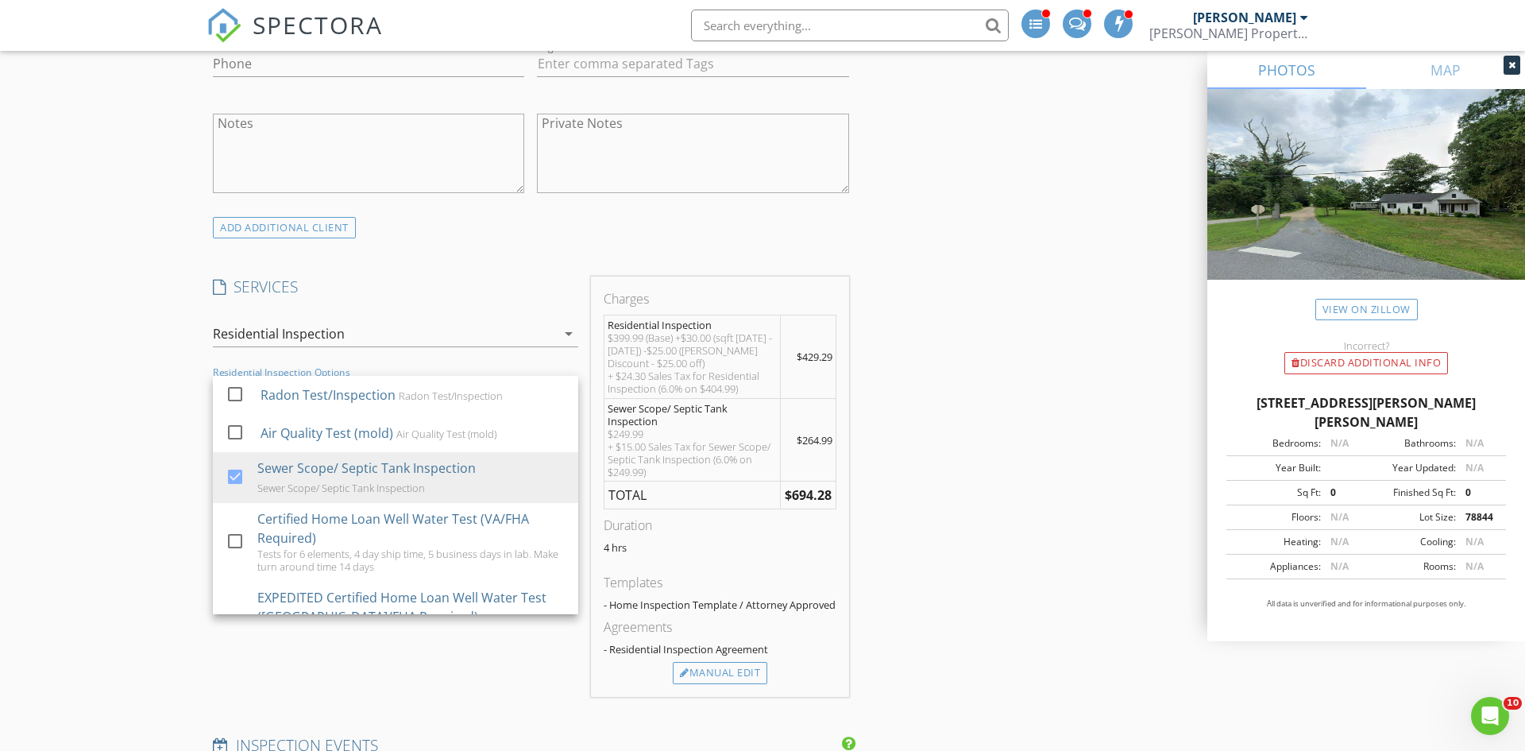
click at [418, 281] on h4 "SERVICES" at bounding box center [395, 286] width 365 height 21
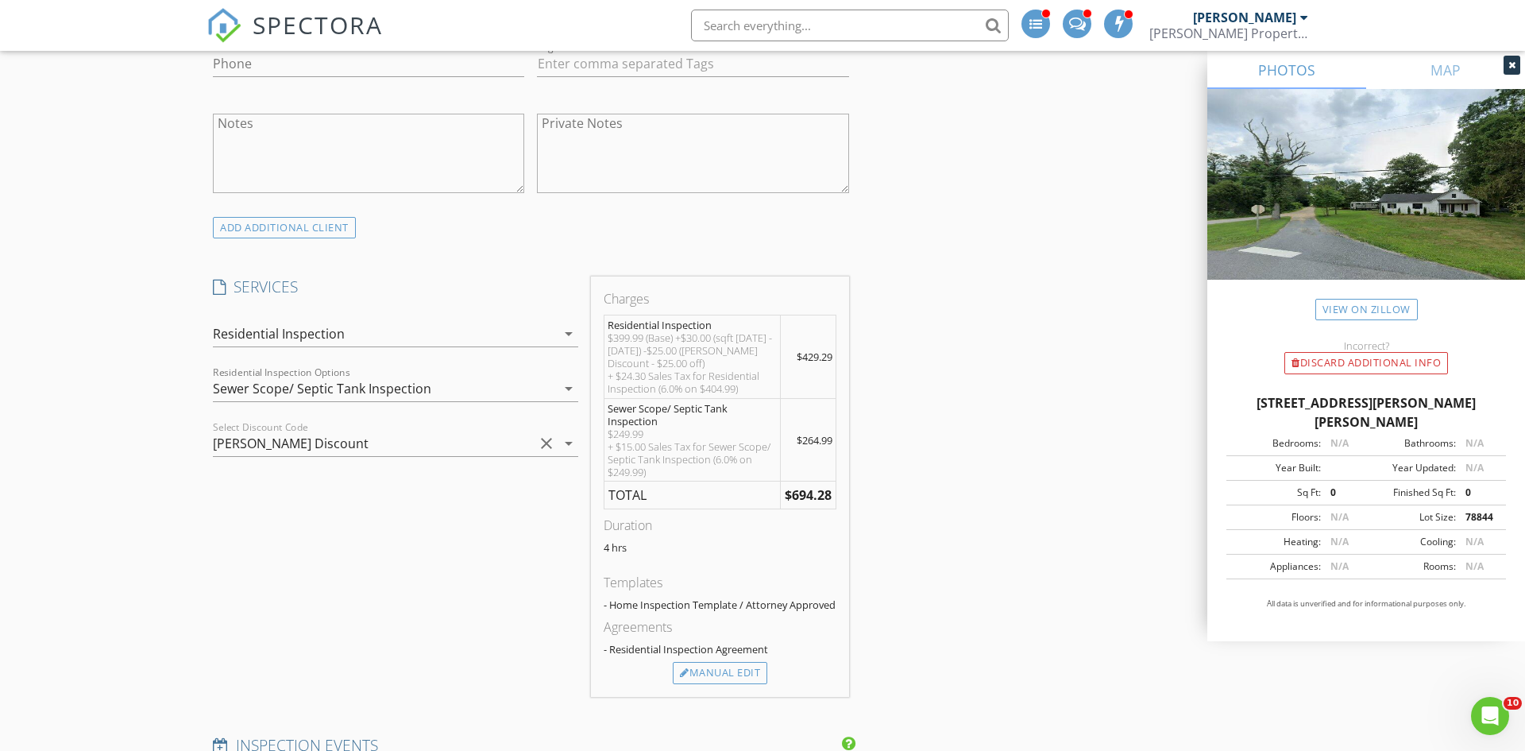
click at [403, 330] on div "Residential Inspection" at bounding box center [384, 333] width 343 height 25
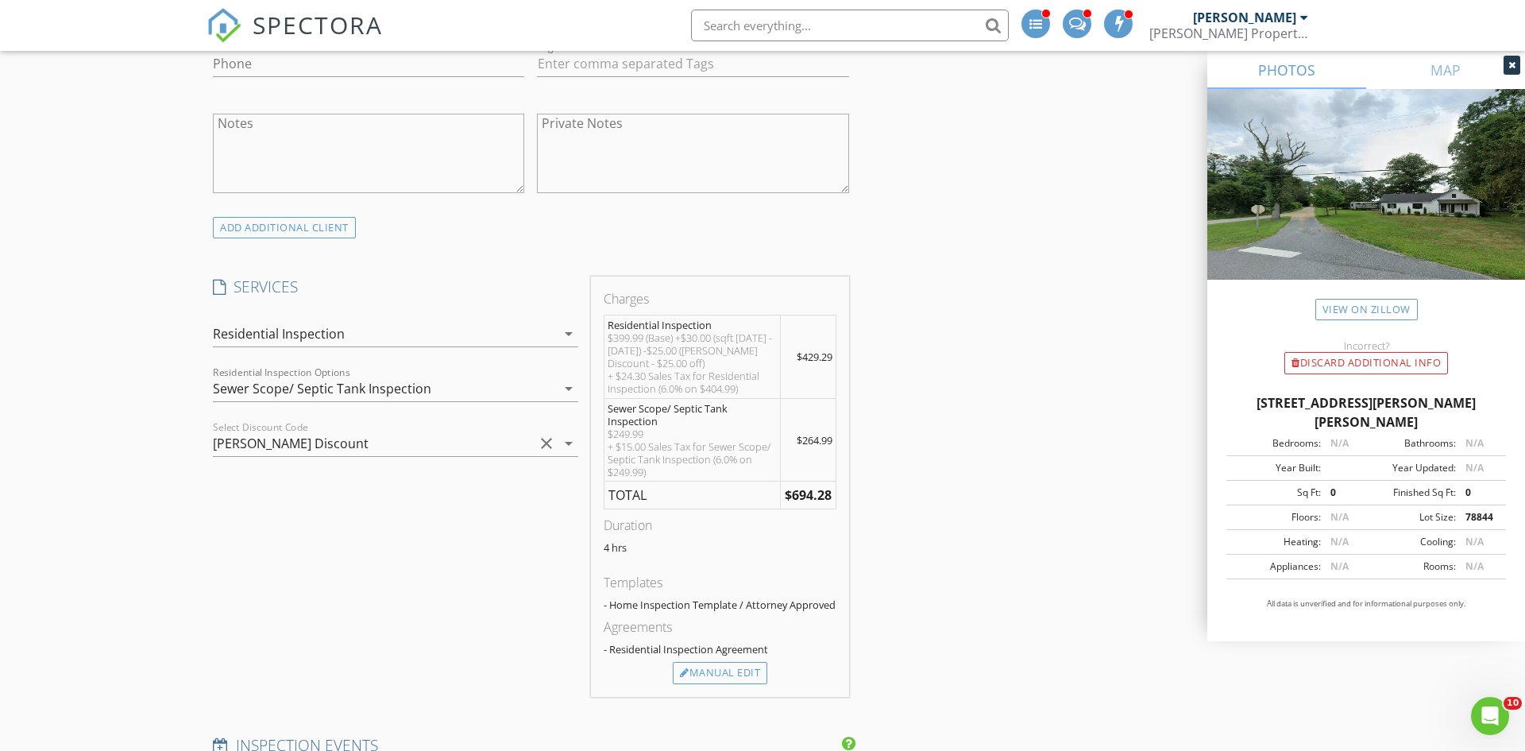
click at [363, 390] on div "Sewer Scope/ Septic Tank Inspection" at bounding box center [322, 388] width 218 height 14
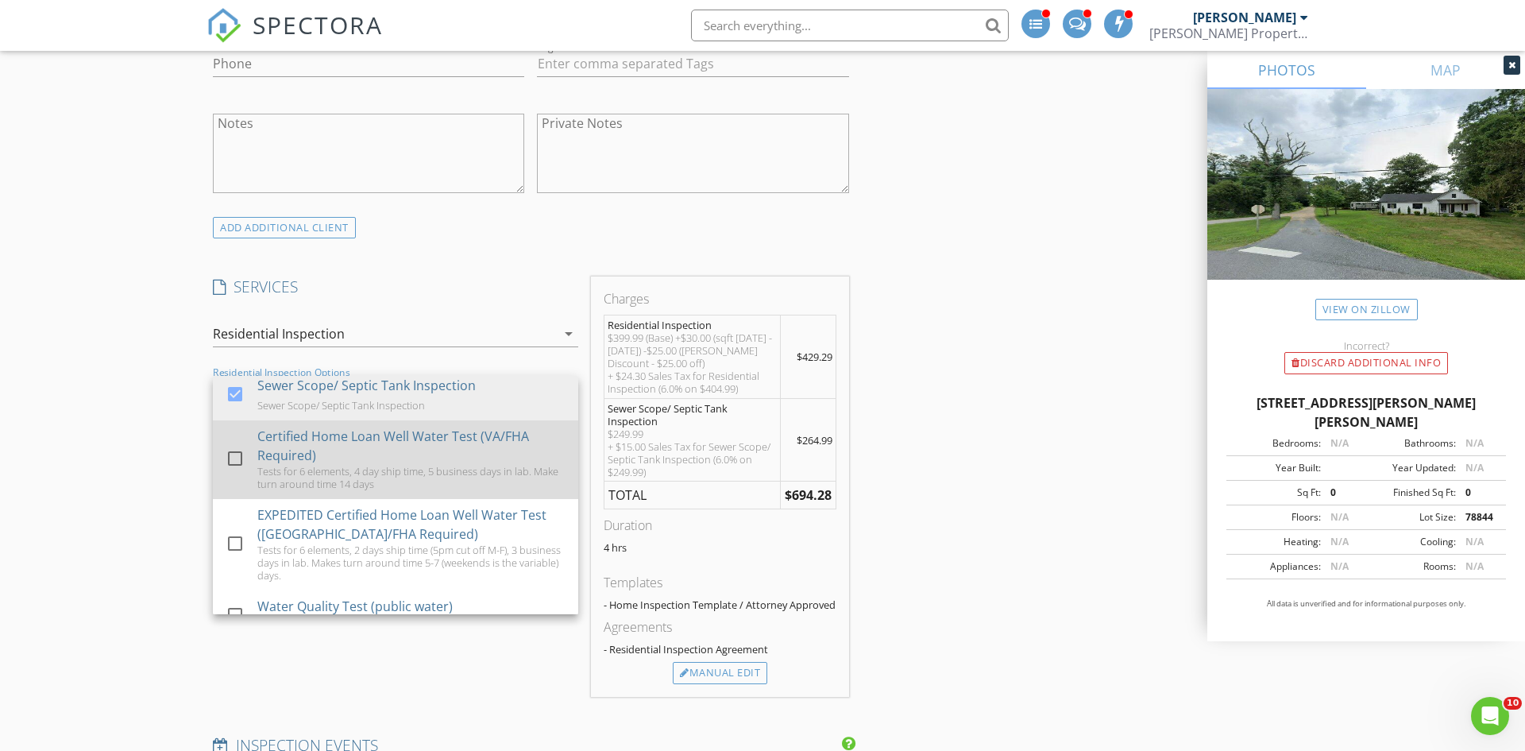
scroll to position [84, 0]
click at [450, 486] on div "Tests for 6 elements, 4 day ship time, 5 business days in lab. Make turn around…" at bounding box center [411, 475] width 308 height 25
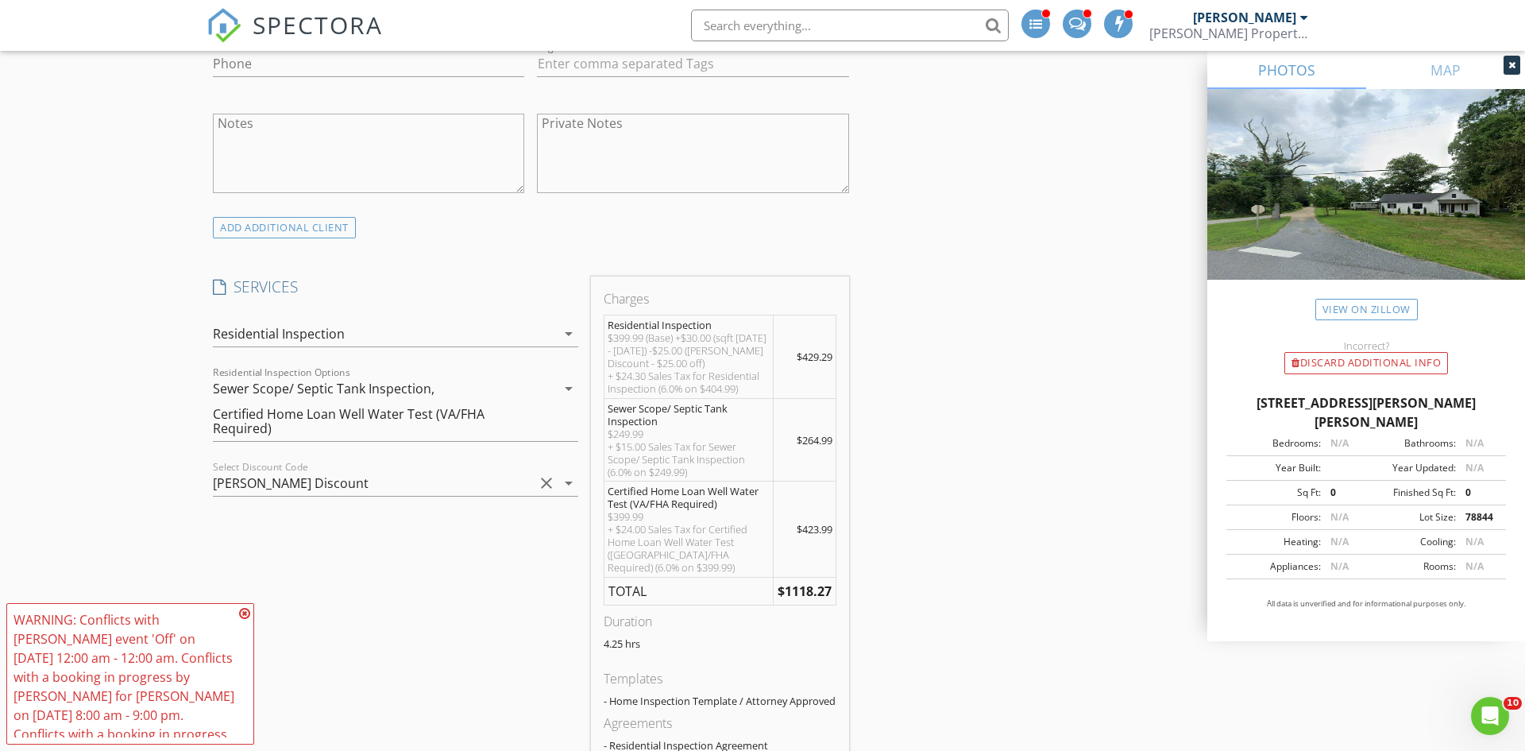
click at [363, 424] on div "Certified Home Loan Well Water Test (VA/FHA Required)" at bounding box center [367, 421] width 309 height 29
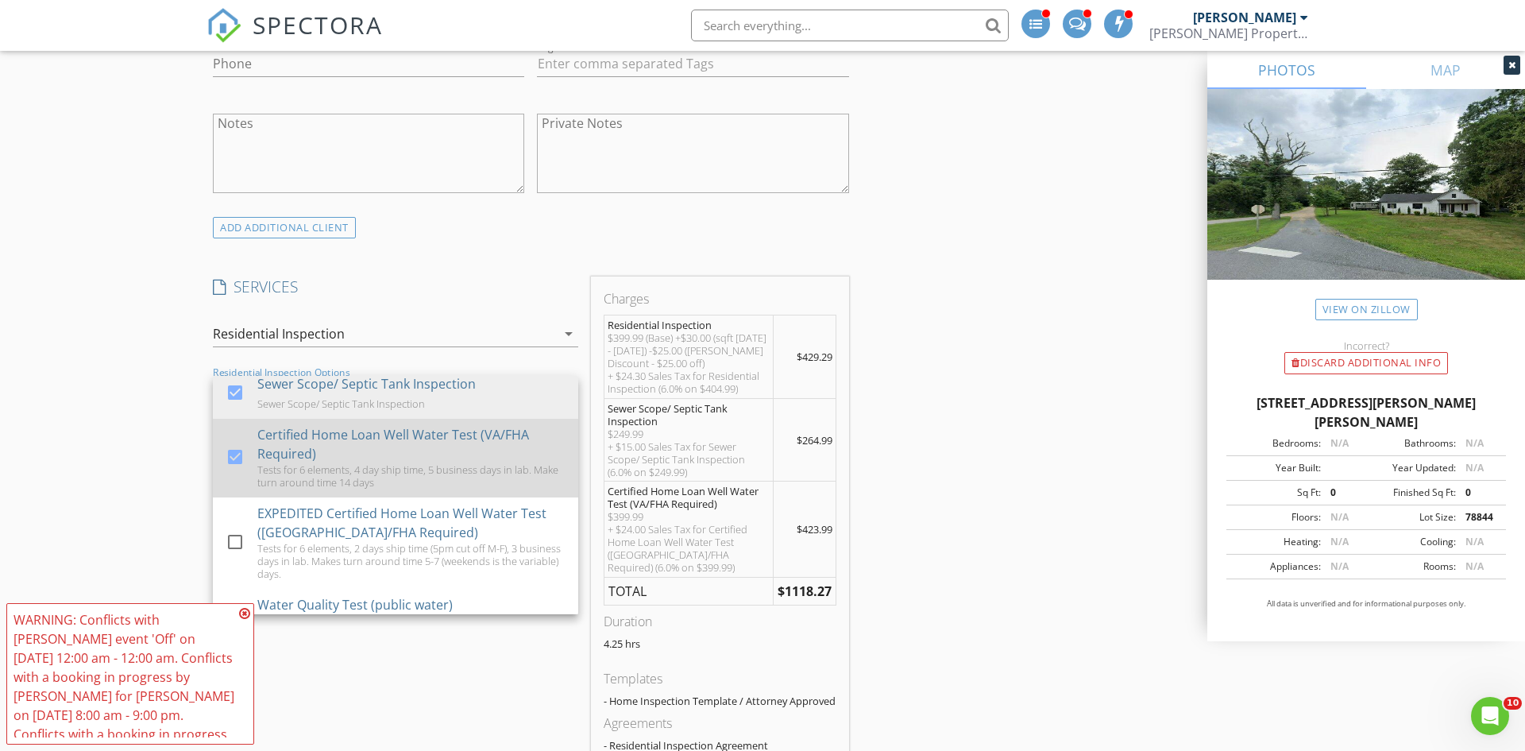
click at [346, 448] on div "Certified Home Loan Well Water Test (VA/FHA Required)" at bounding box center [411, 444] width 308 height 38
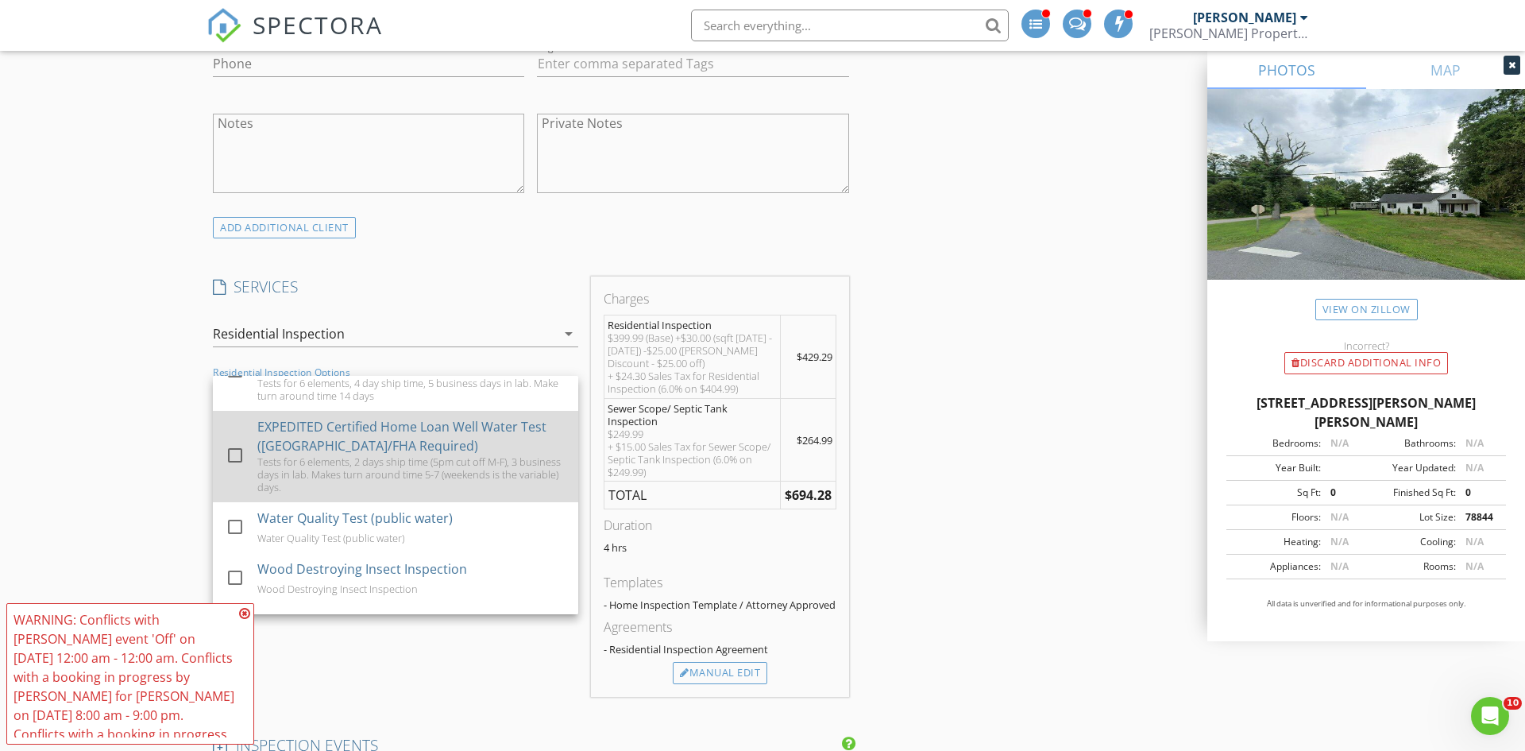
scroll to position [173, 0]
click at [369, 534] on div "Water Quality Test (public water)" at bounding box center [330, 535] width 147 height 13
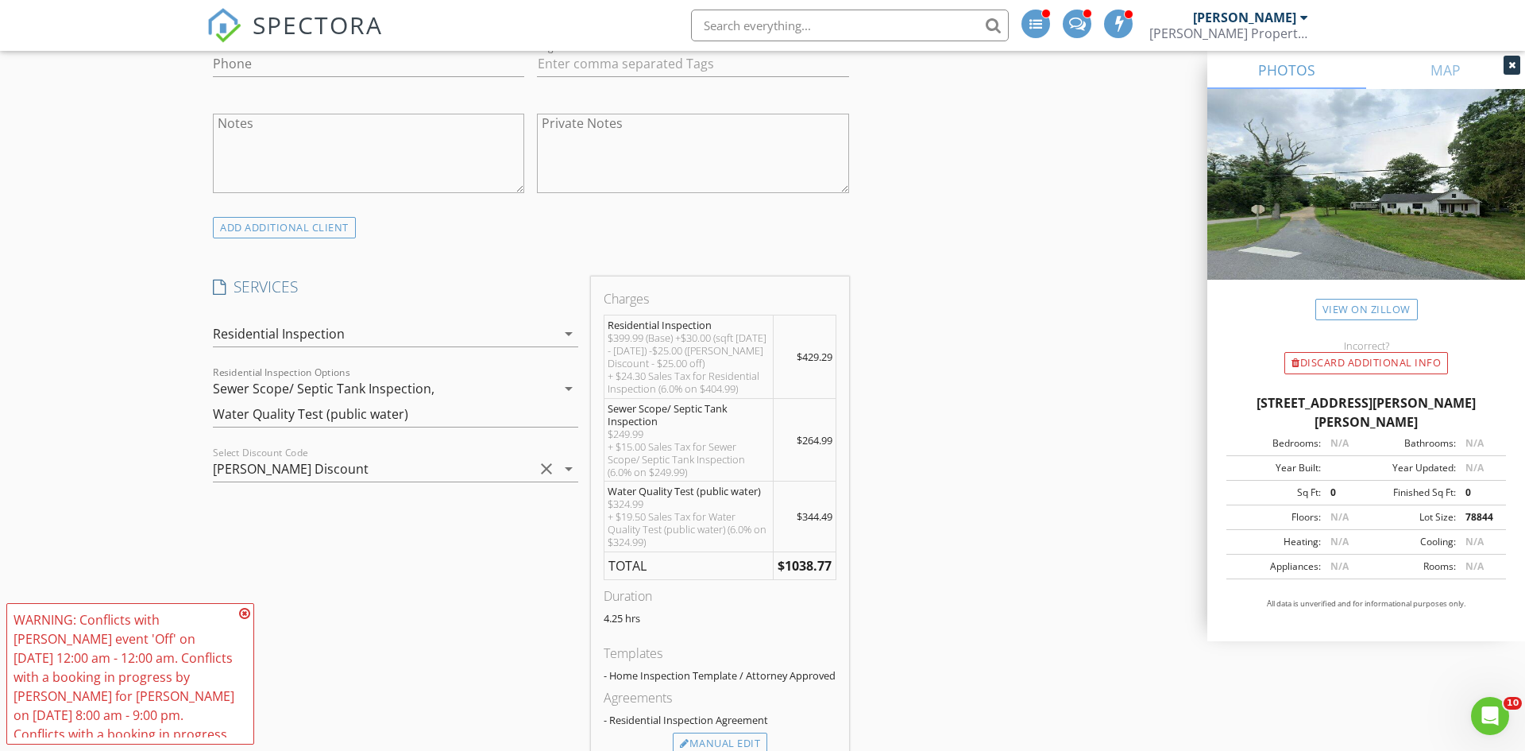
click at [500, 423] on div "Sewer Scope/ Septic Tank Inspection, Water Quality Test (public water)" at bounding box center [384, 401] width 343 height 51
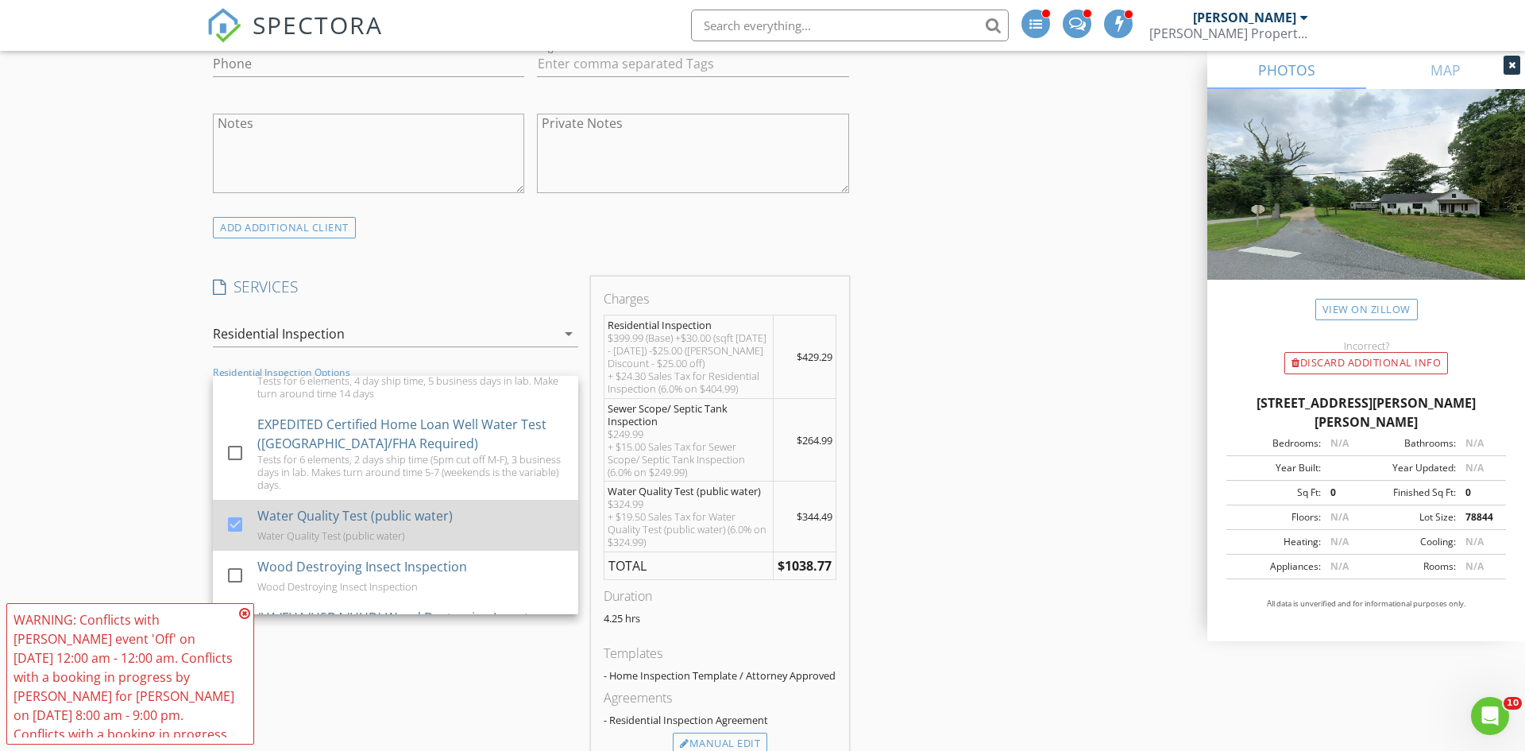
click at [365, 529] on div "Water Quality Test (public water)" at bounding box center [330, 535] width 147 height 13
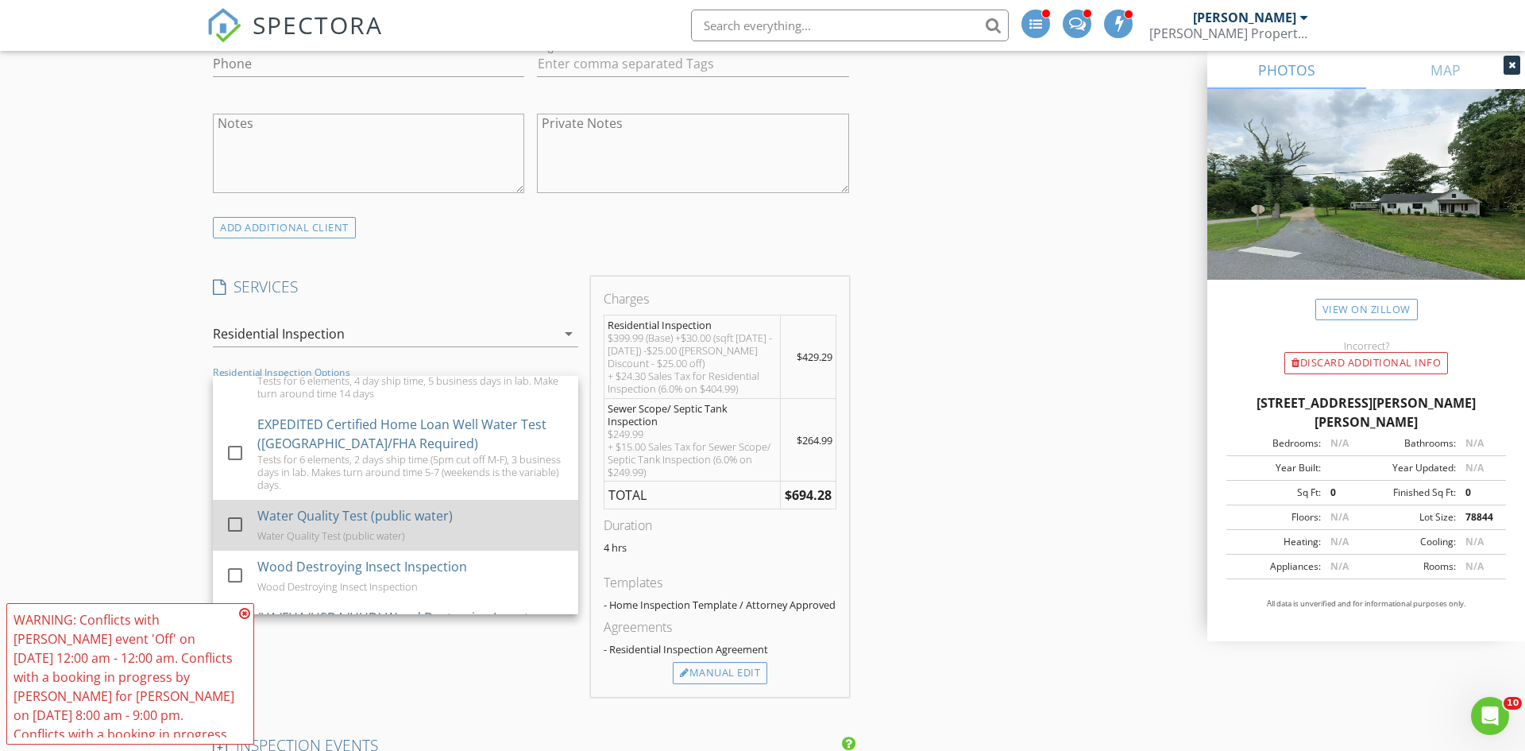
scroll to position [0, 0]
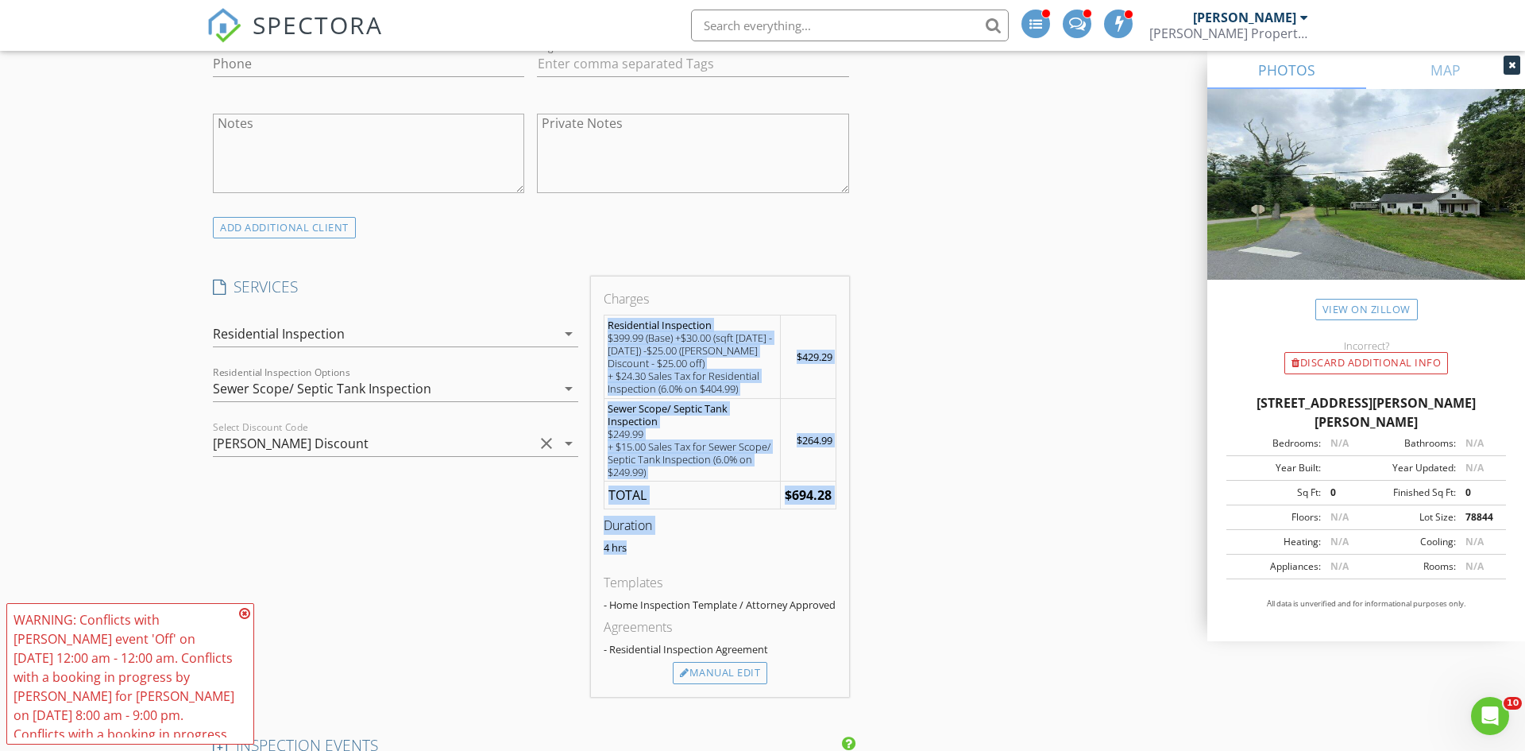
drag, startPoint x: 607, startPoint y: 326, endPoint x: 852, endPoint y: 546, distance: 329.0
click at [852, 546] on div "Charges Residential Inspection $399.99 (Base) +$30.00 (sqft 1600 - 2000) -$25.0…" at bounding box center [720, 486] width 270 height 420
copy div "Residential Inspection $399.99 (Base) +$30.00 (sqft 1600 - 2000) -$25.00 (Ellio…"
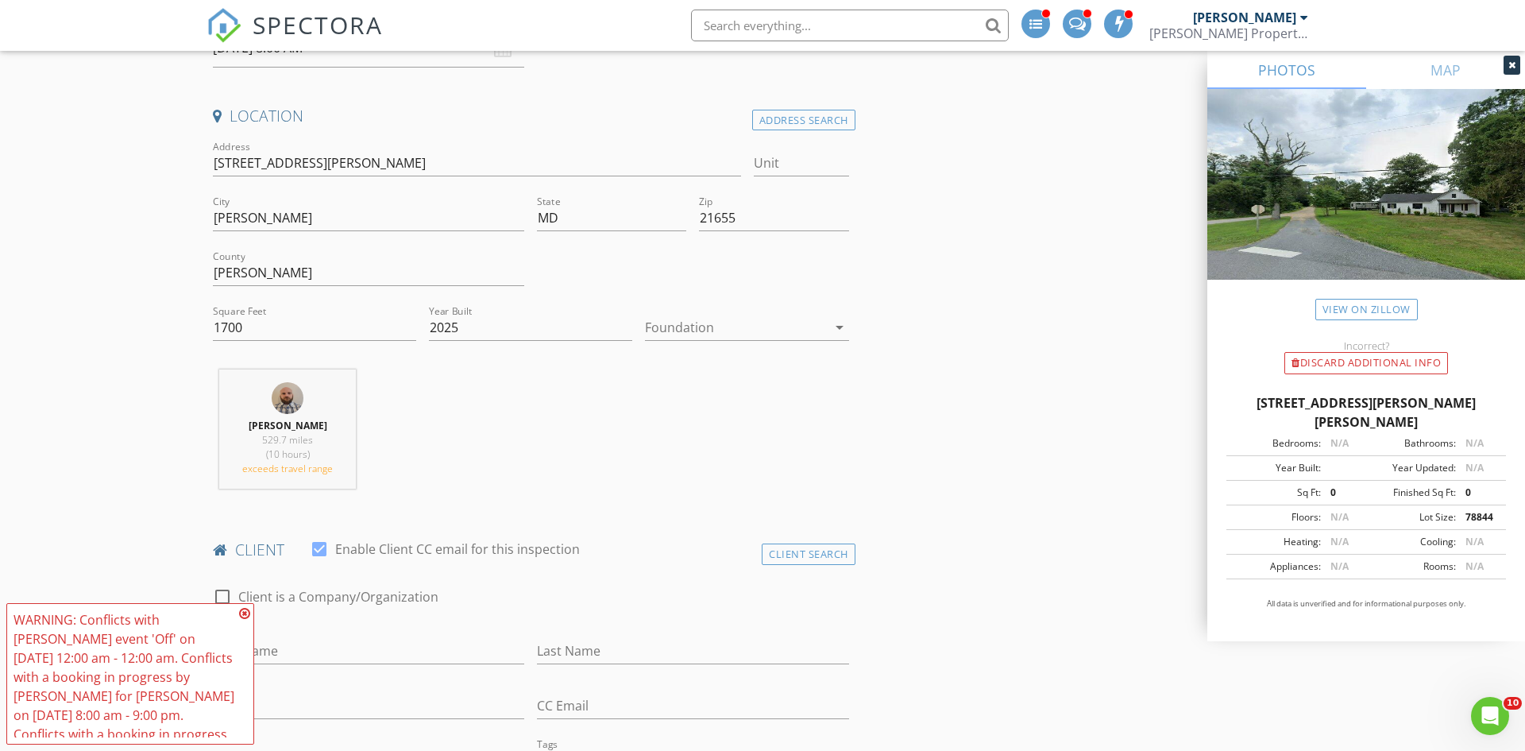
scroll to position [301, 0]
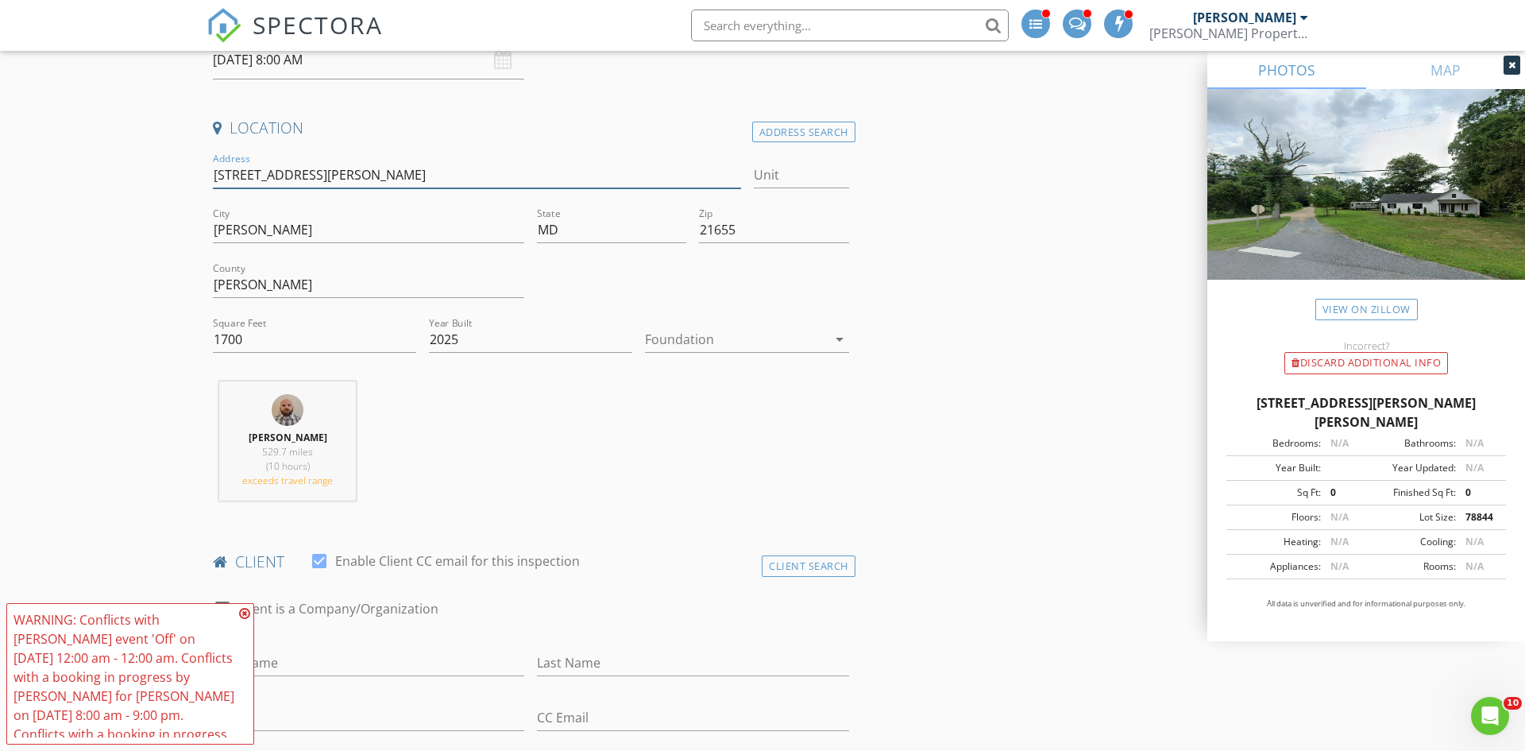
drag, startPoint x: 342, startPoint y: 177, endPoint x: 149, endPoint y: 183, distance: 193.1
type input "0"
click at [1275, 18] on div "[PERSON_NAME]" at bounding box center [1244, 18] width 103 height 16
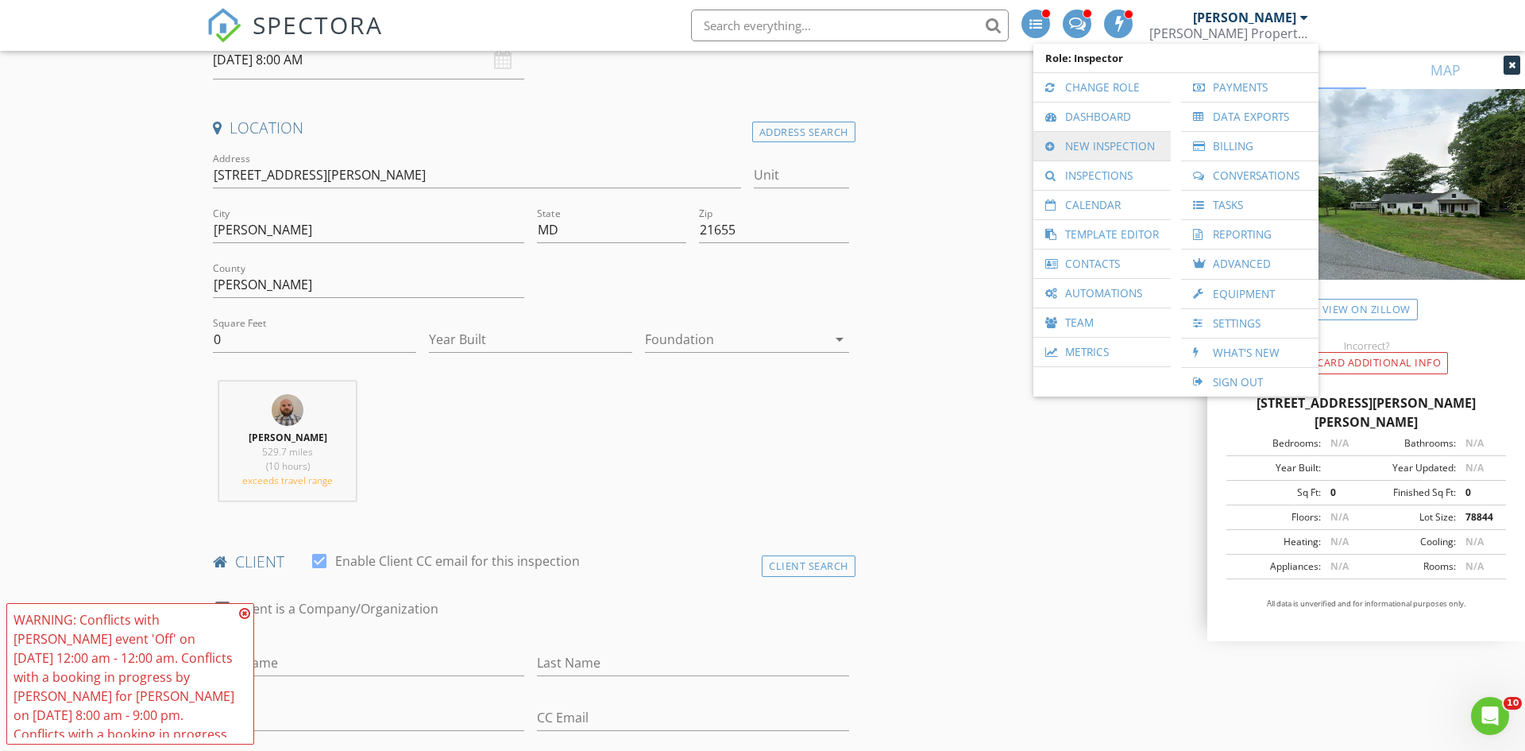
click at [1061, 152] on link "New Inspection" at bounding box center [1102, 146] width 122 height 29
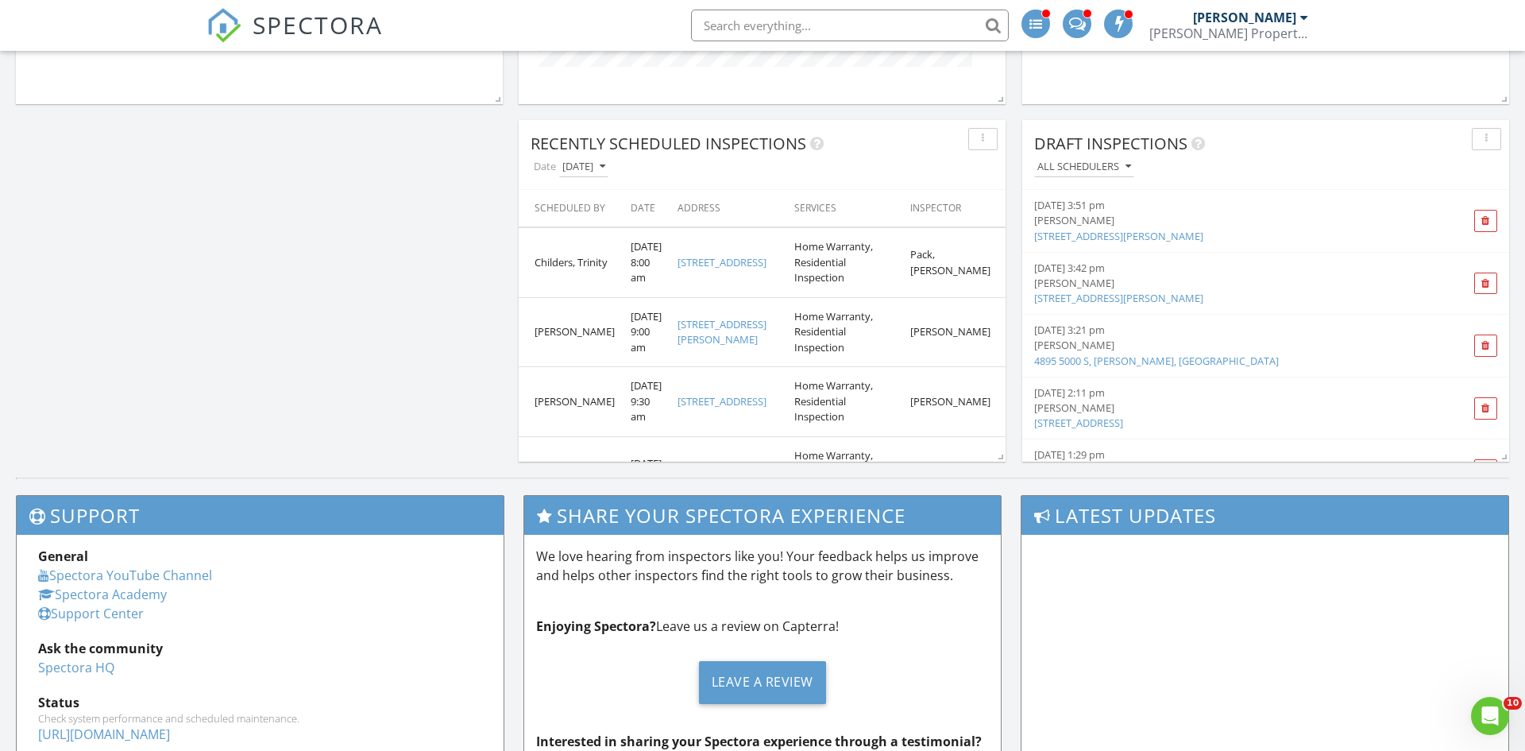
scroll to position [303, 0]
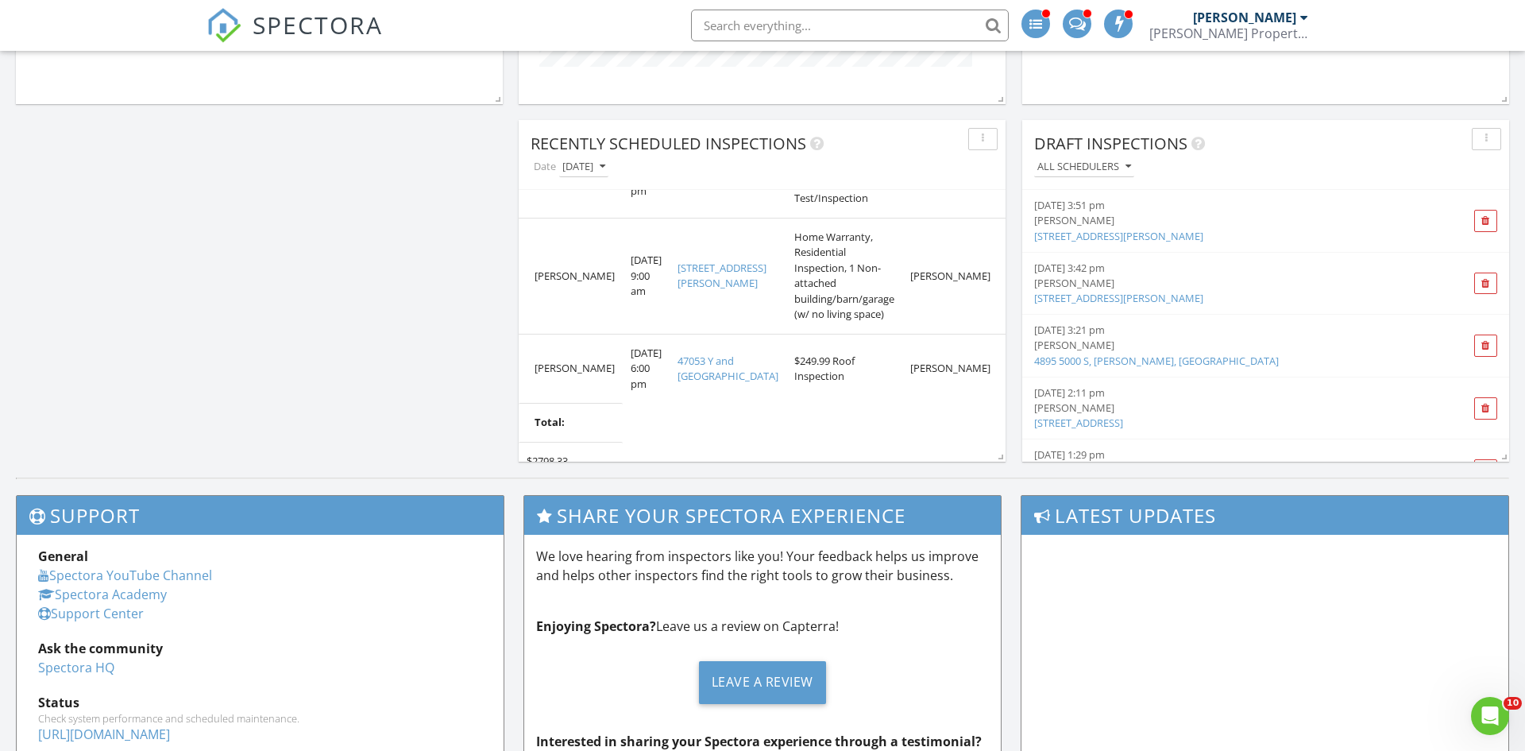
click at [821, 18] on input "text" at bounding box center [850, 26] width 318 height 32
type input "8"
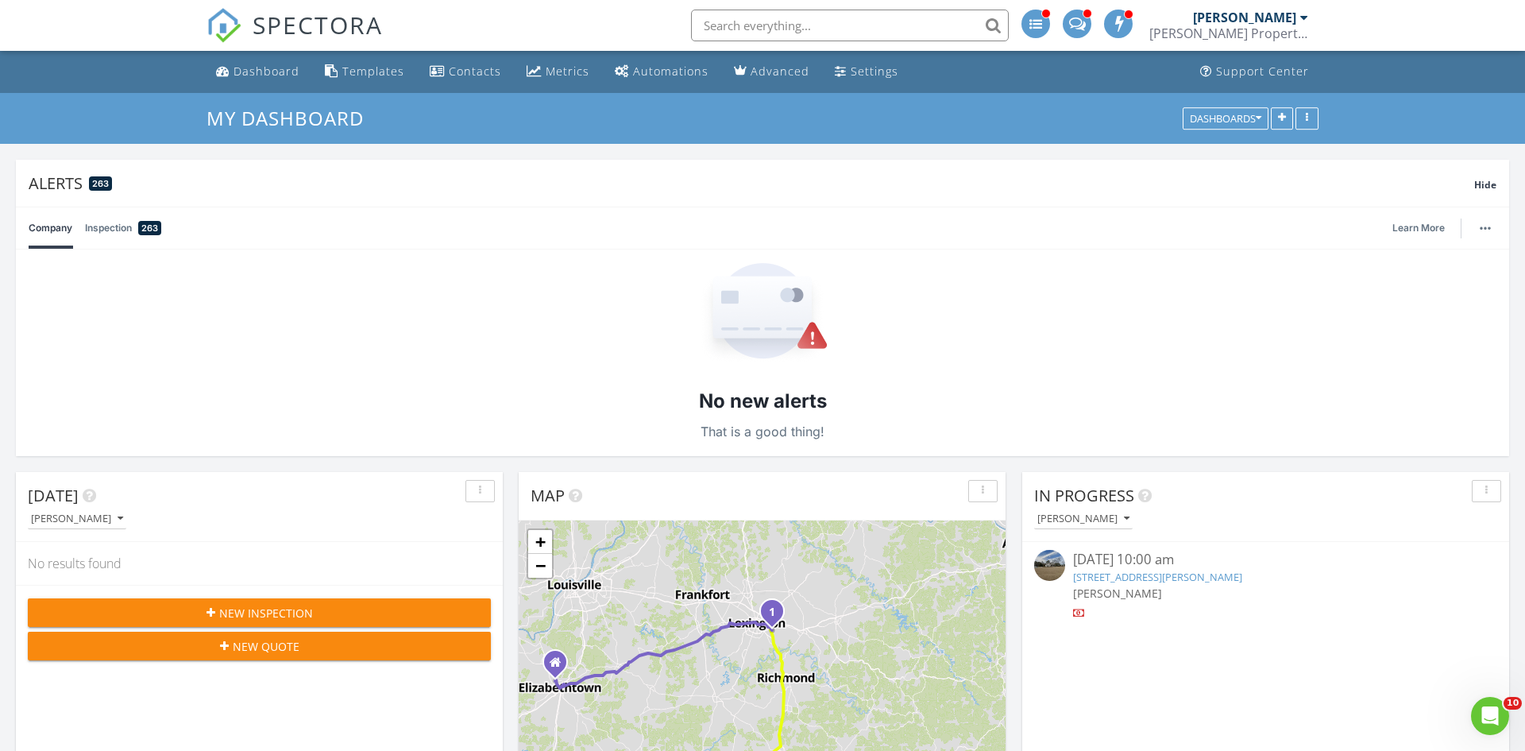
click at [808, 34] on input "text" at bounding box center [850, 26] width 318 height 32
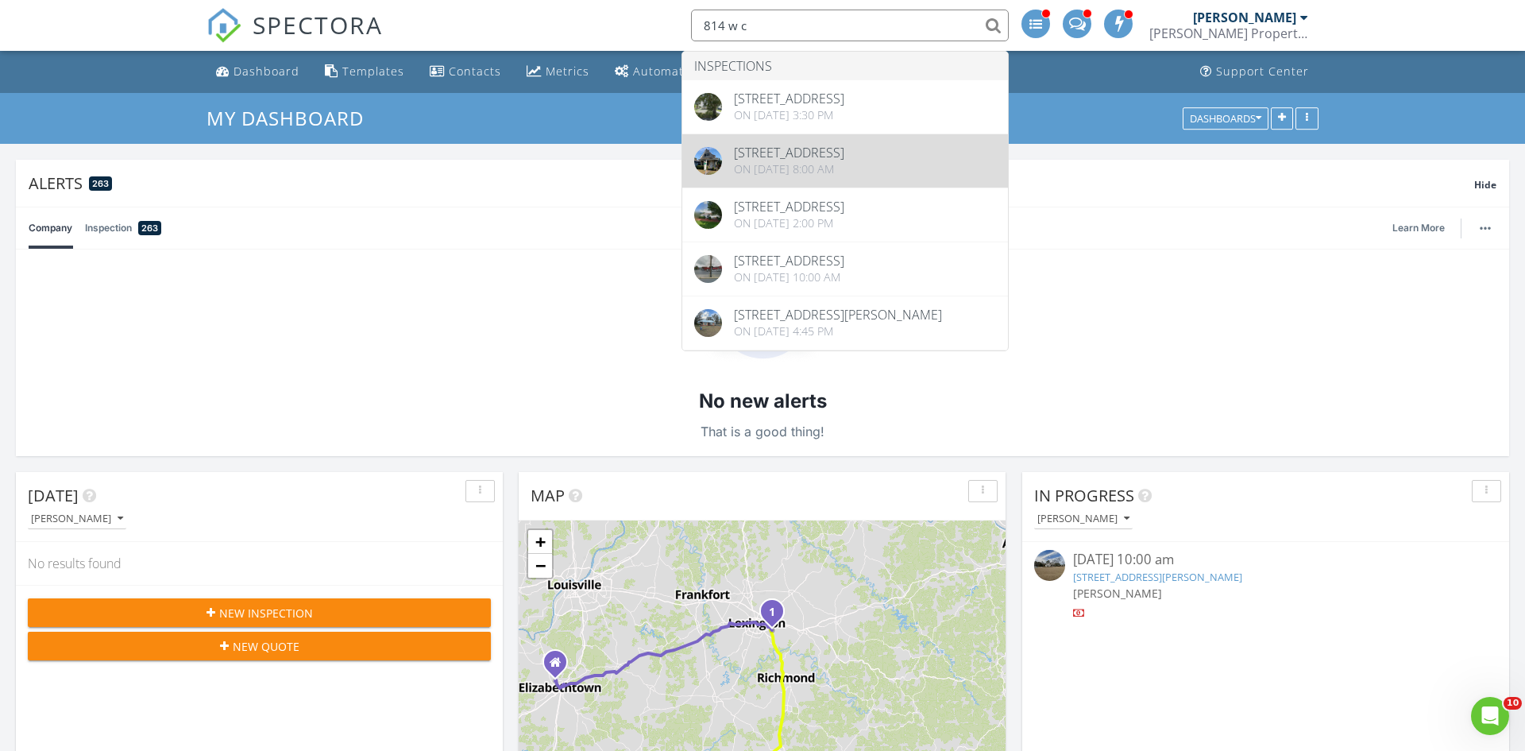
type input "814 w c"
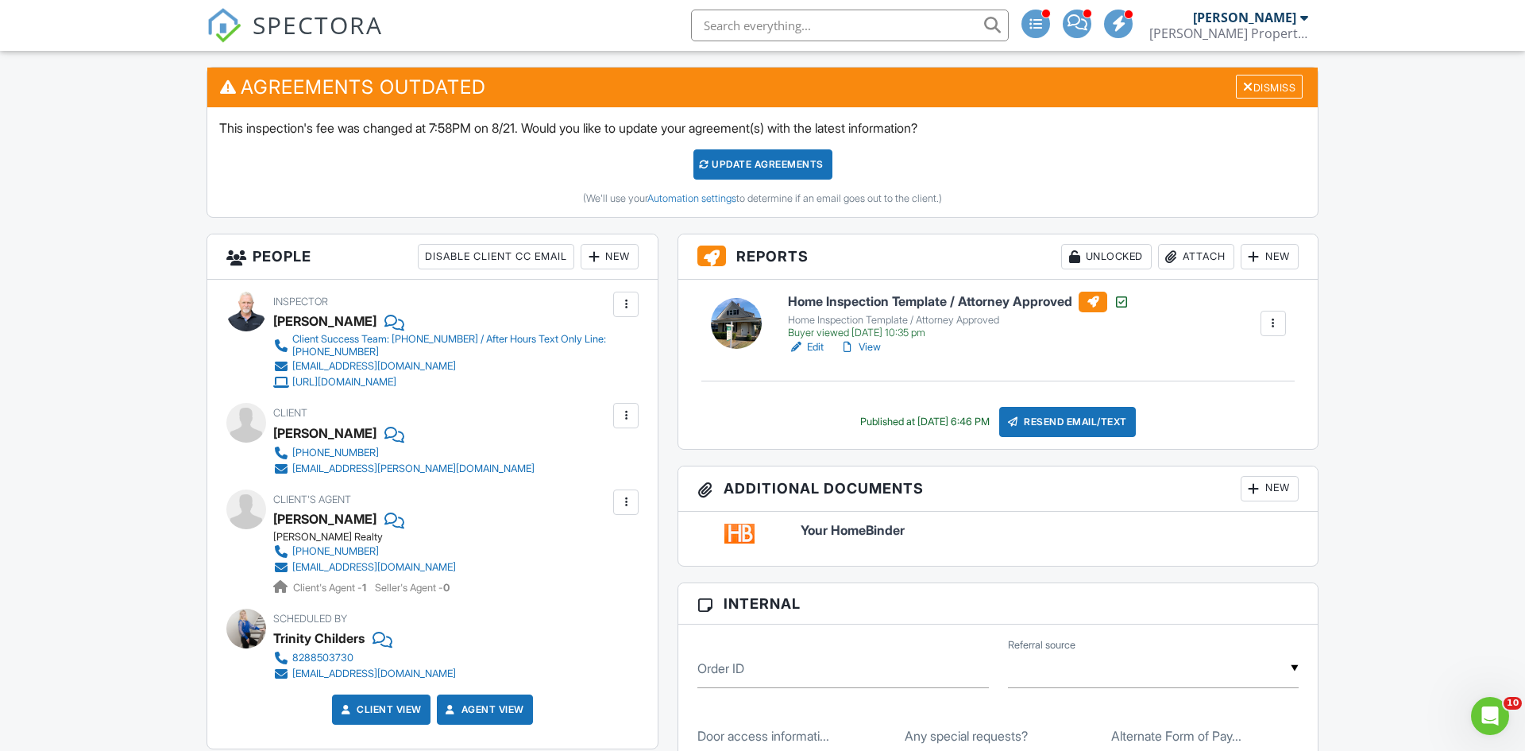
scroll to position [400, 0]
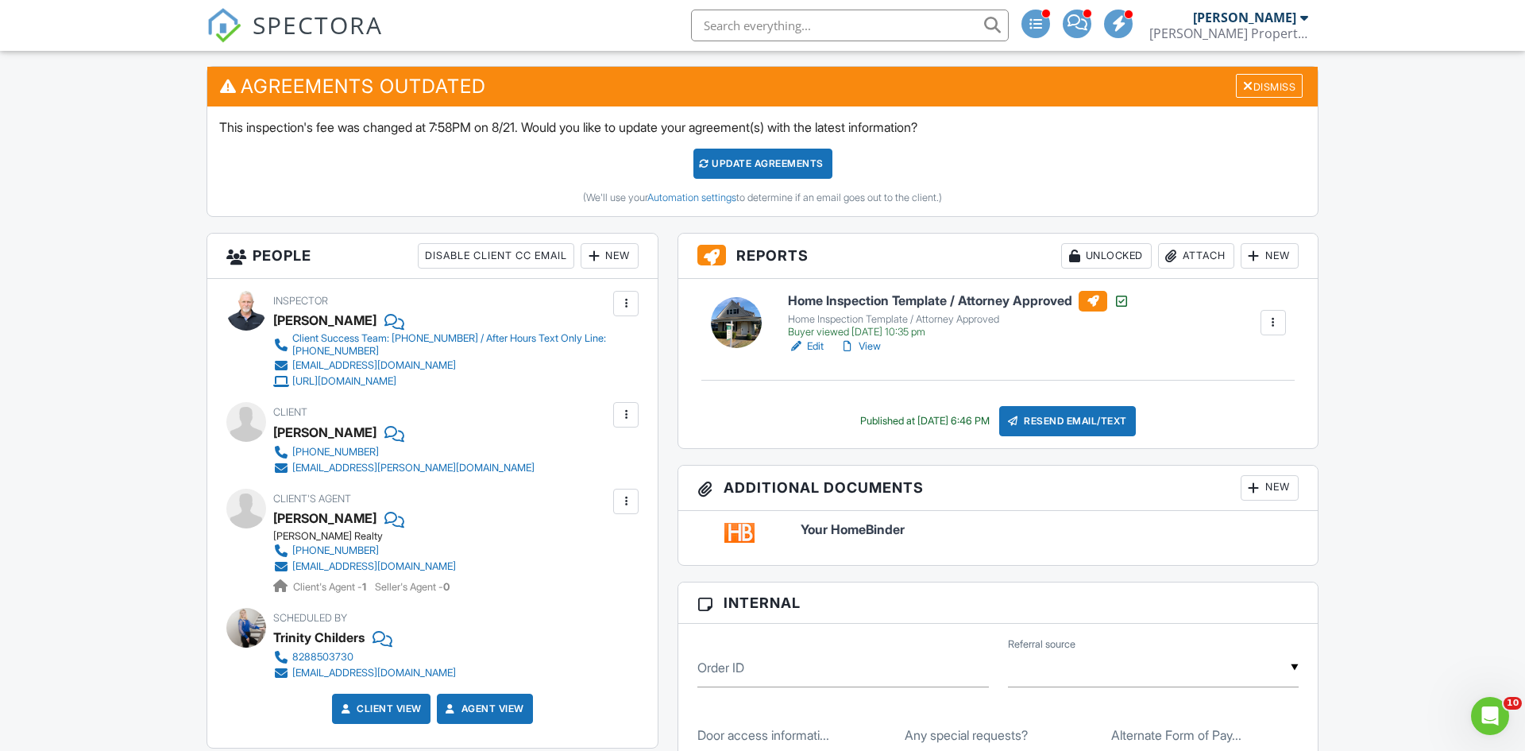
click at [1180, 256] on div "Attach" at bounding box center [1196, 255] width 76 height 25
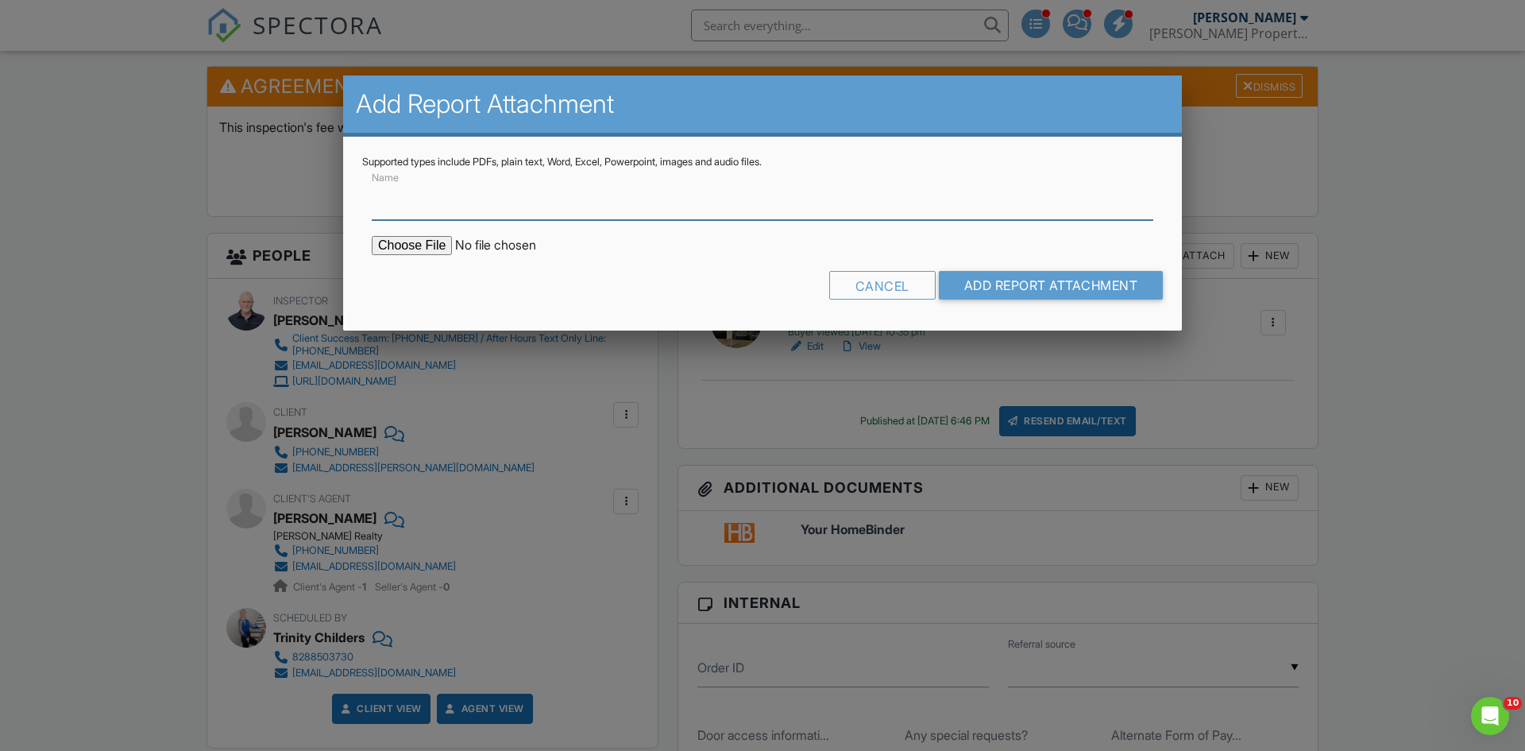
click at [642, 202] on input "Name" at bounding box center [763, 200] width 782 height 39
type input "Radon results"
click at [400, 248] on input "file" at bounding box center [507, 245] width 270 height 19
type input "C:\fakepath\[STREET_ADDRESS] Report (2).pdf"
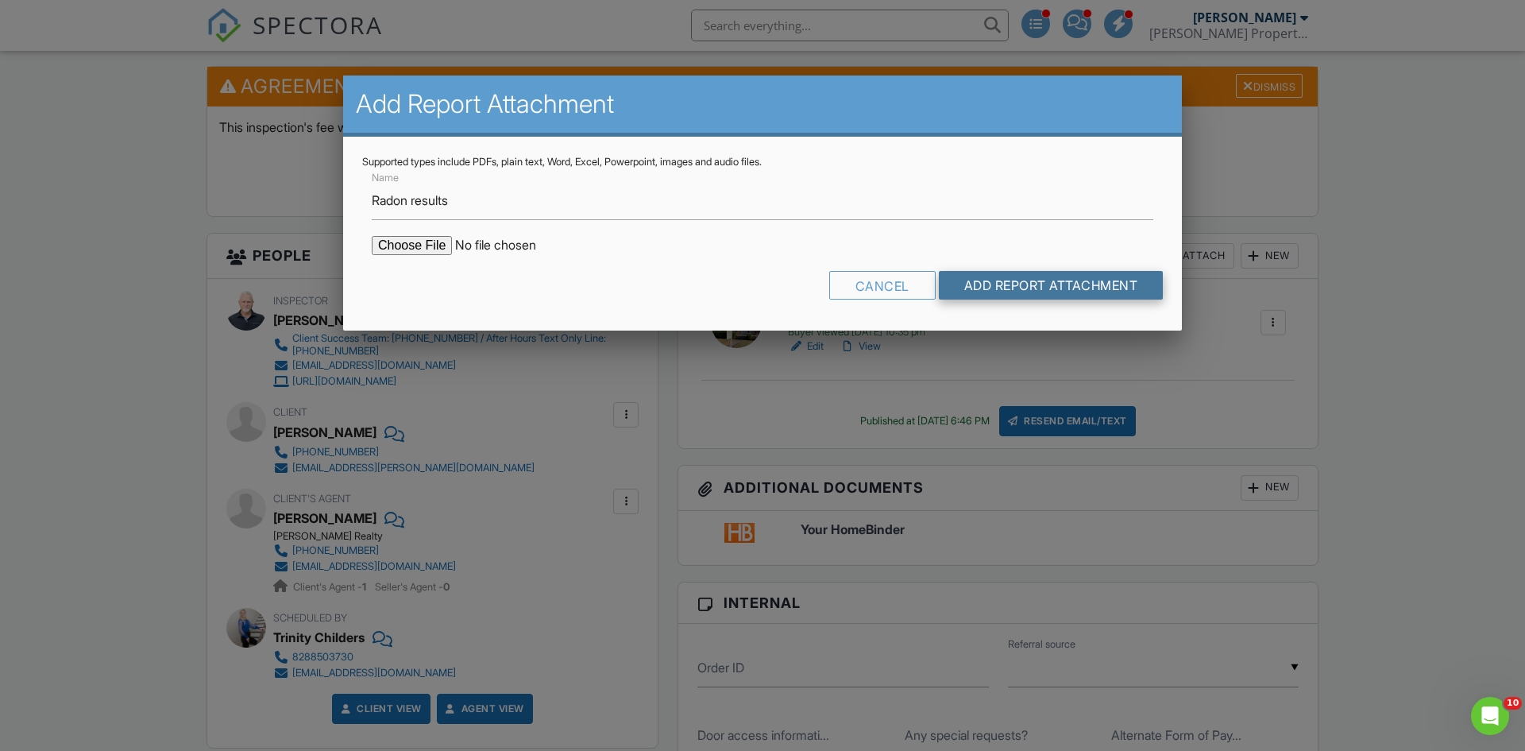
click at [997, 288] on input "Add Report Attachment" at bounding box center [1051, 285] width 225 height 29
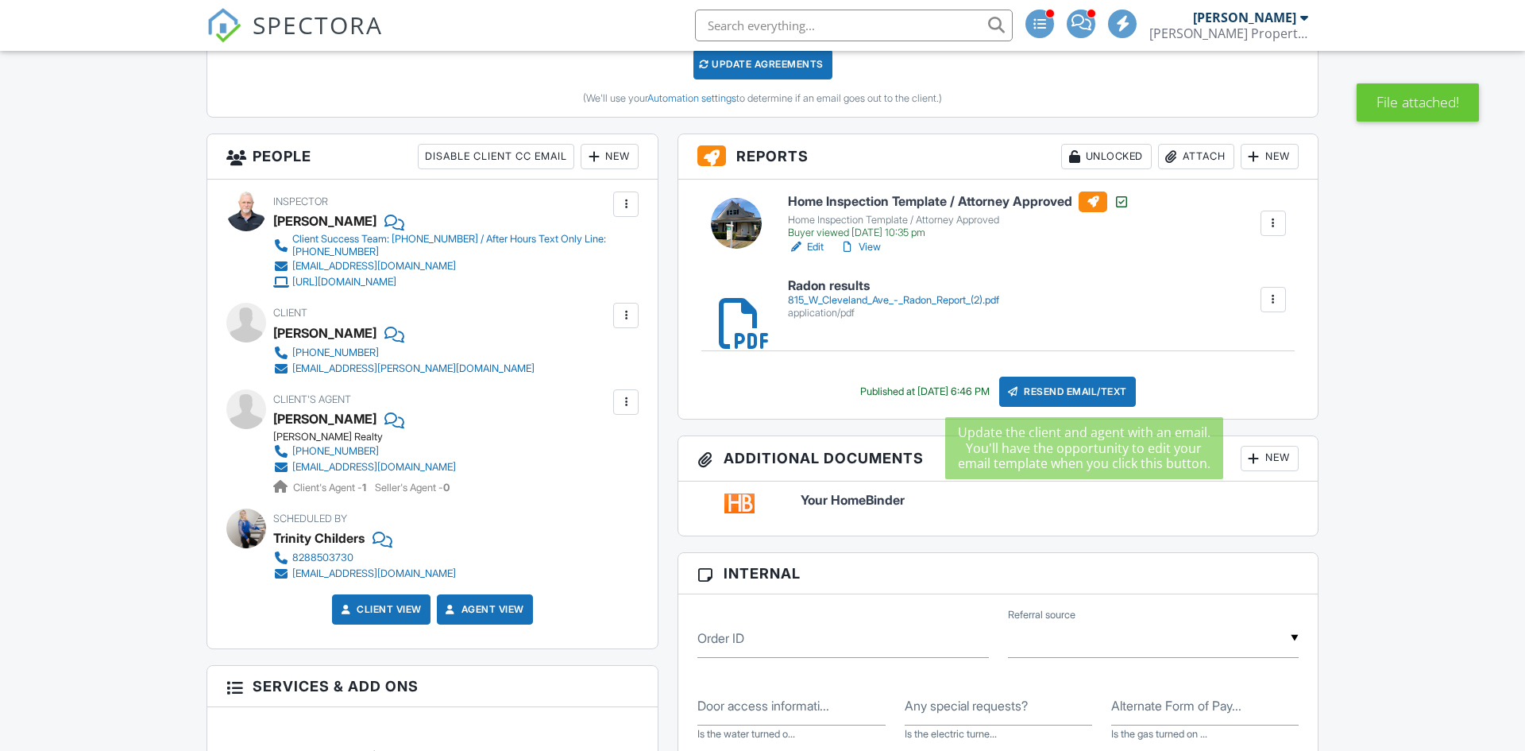
click at [1057, 390] on div "Resend Email/Text" at bounding box center [1067, 392] width 137 height 30
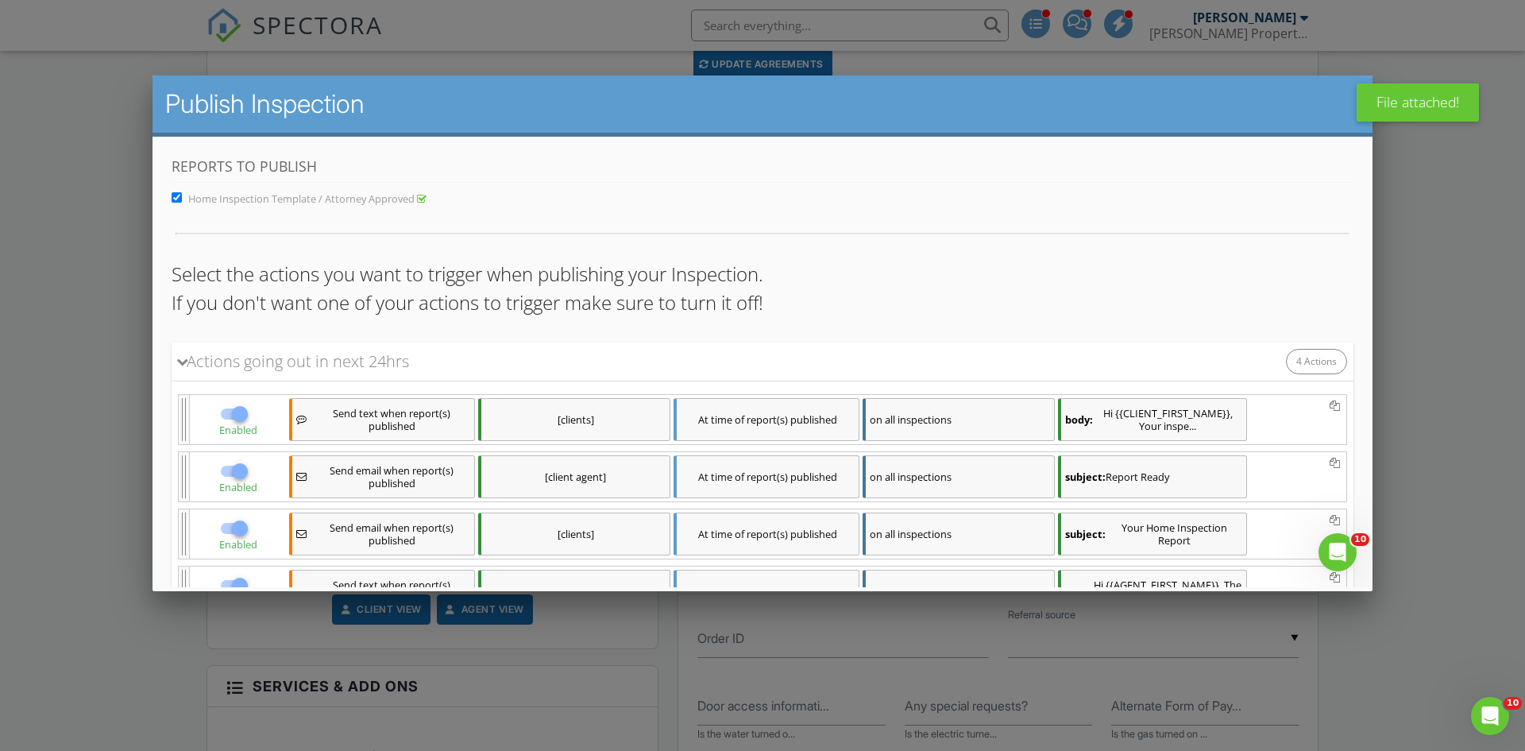
scroll to position [135, 0]
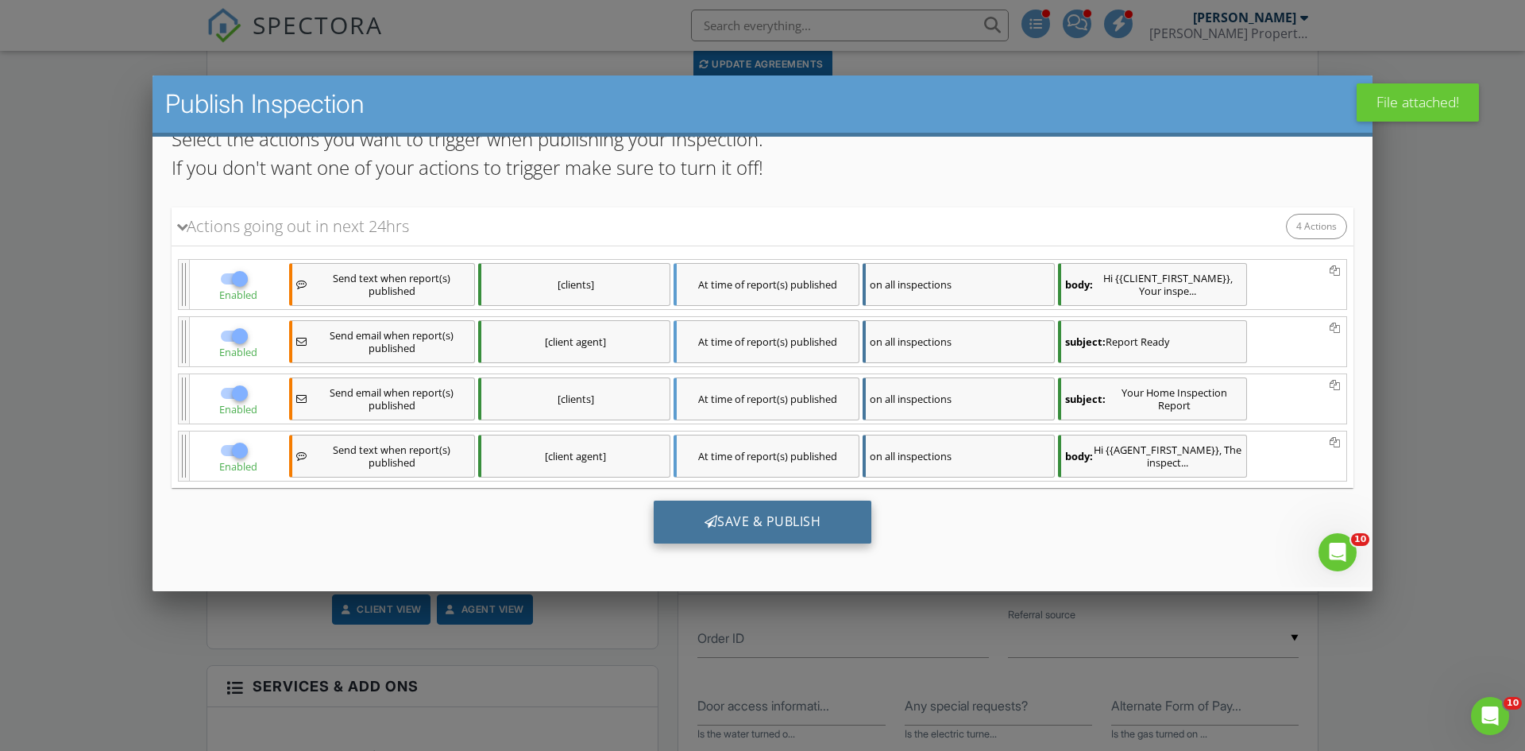
click at [750, 519] on div "Save & Publish" at bounding box center [763, 521] width 218 height 43
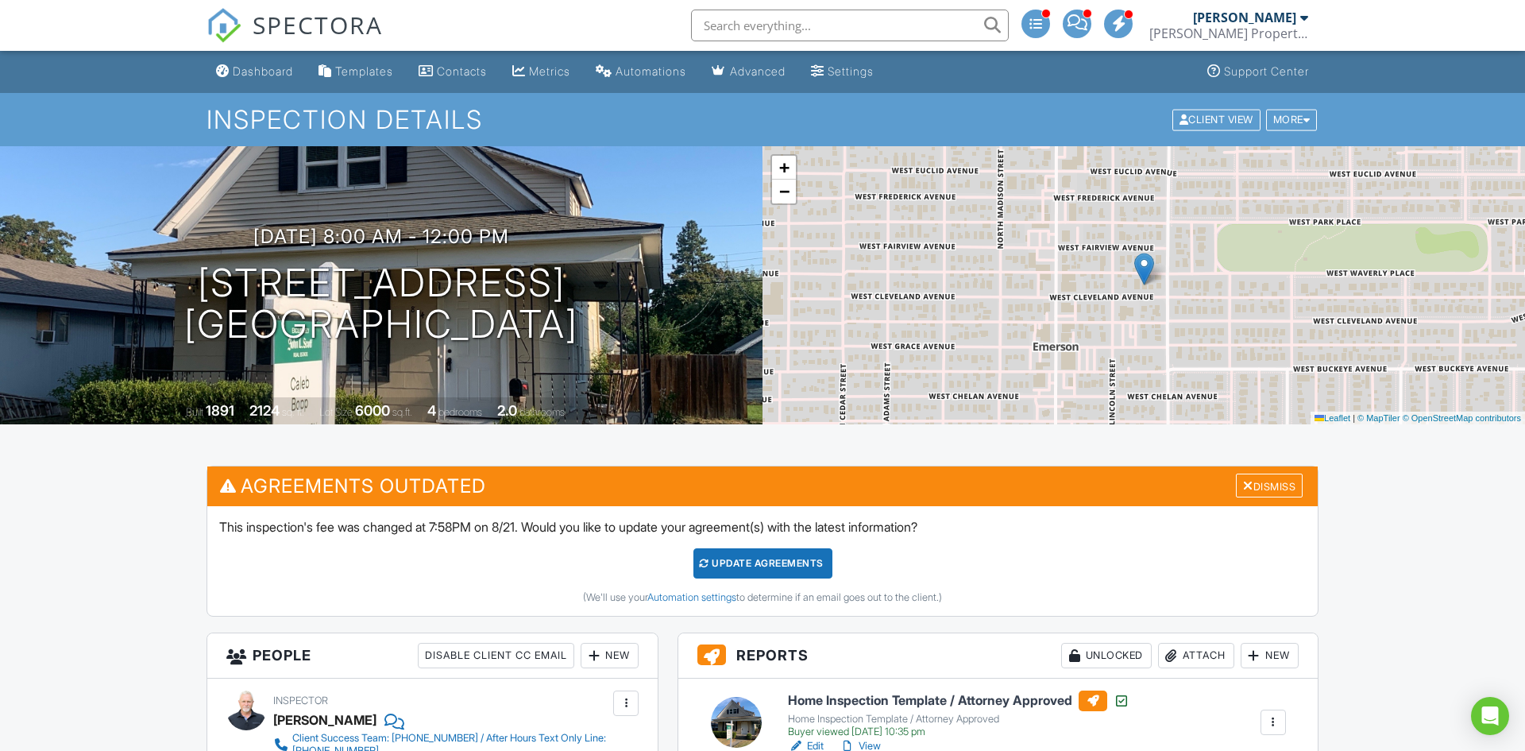
click at [1209, 12] on div "[PERSON_NAME] Property Inspection" at bounding box center [1228, 25] width 159 height 51
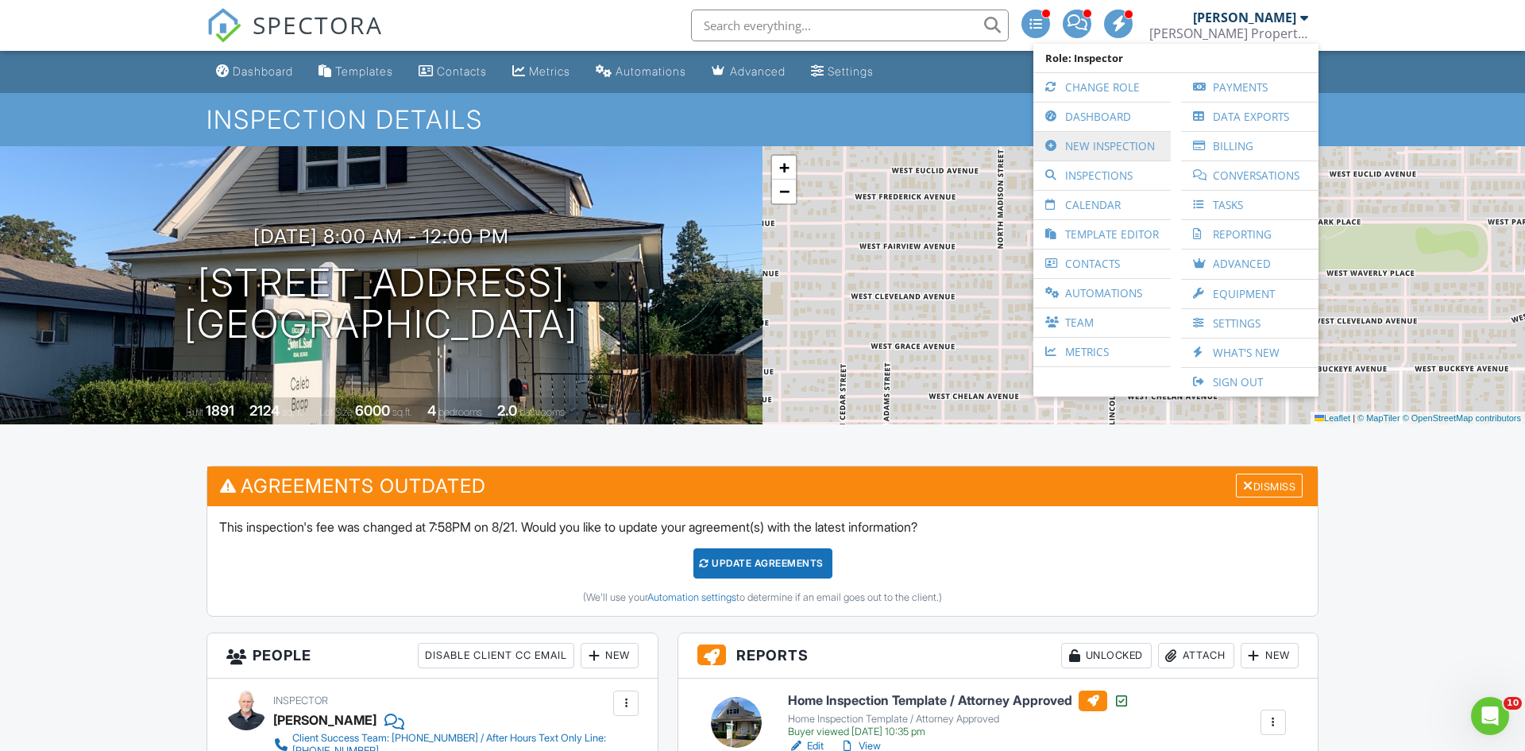
click at [1106, 147] on link "New Inspection" at bounding box center [1102, 146] width 122 height 29
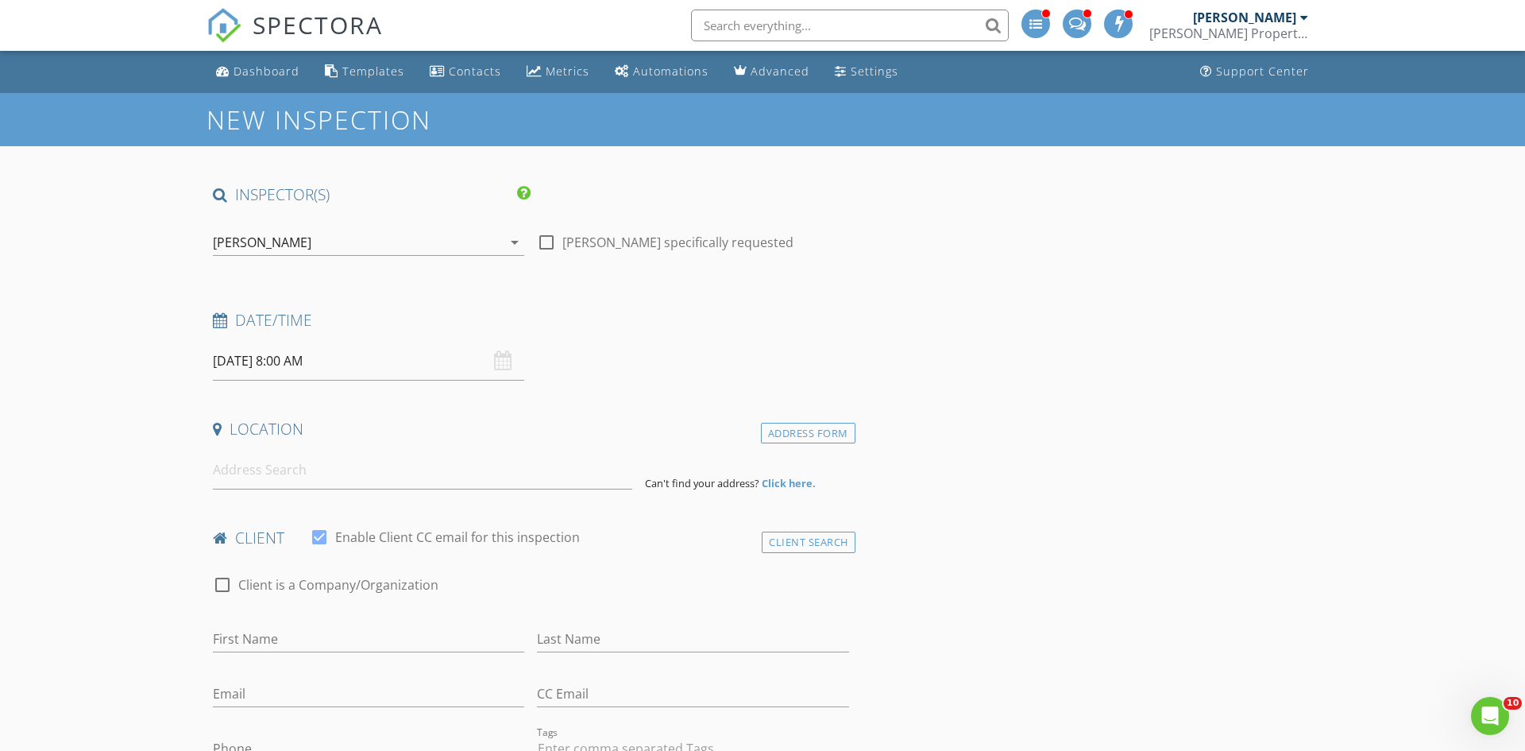
click at [1204, 32] on div "[PERSON_NAME] Property Inspection" at bounding box center [1228, 33] width 159 height 16
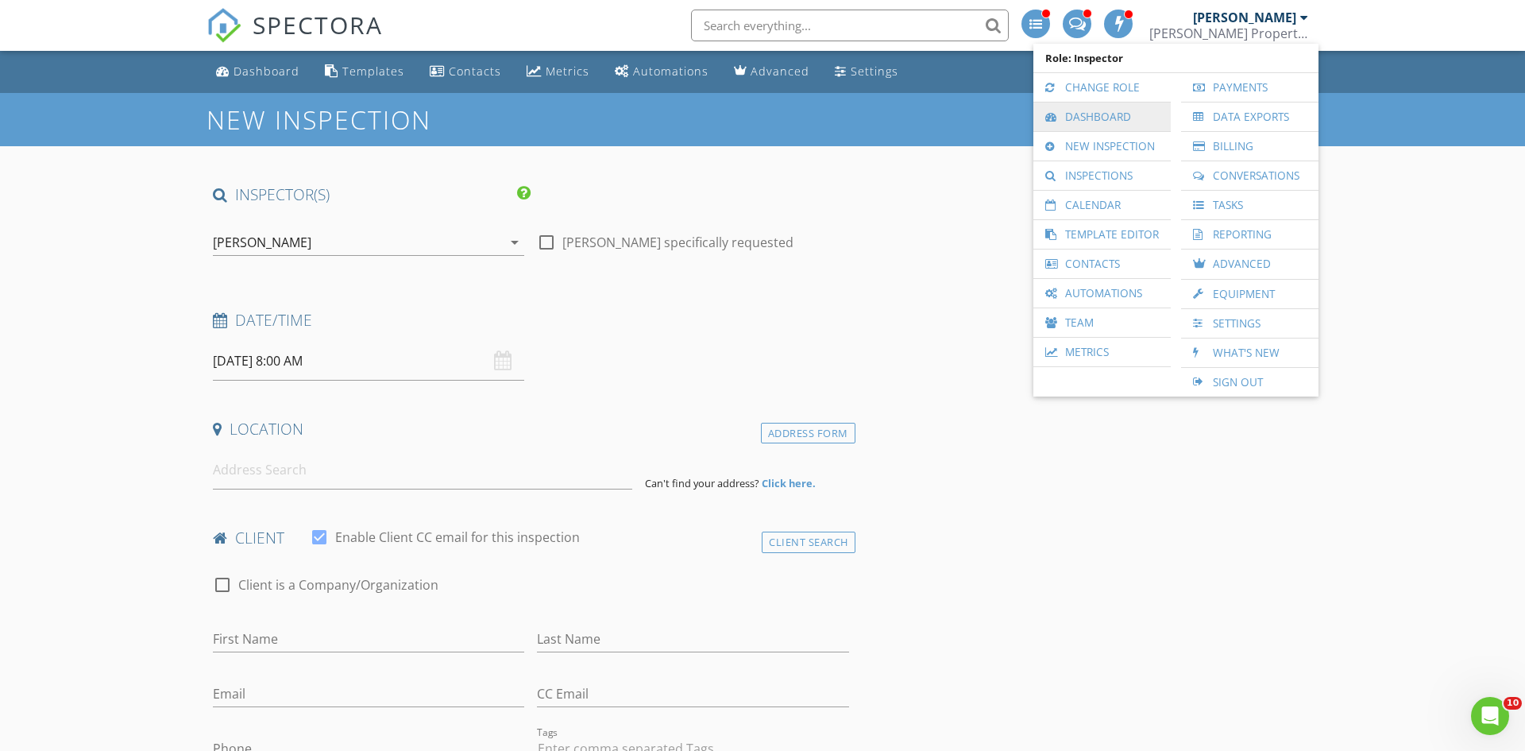
click at [1084, 114] on link "Dashboard" at bounding box center [1102, 116] width 122 height 29
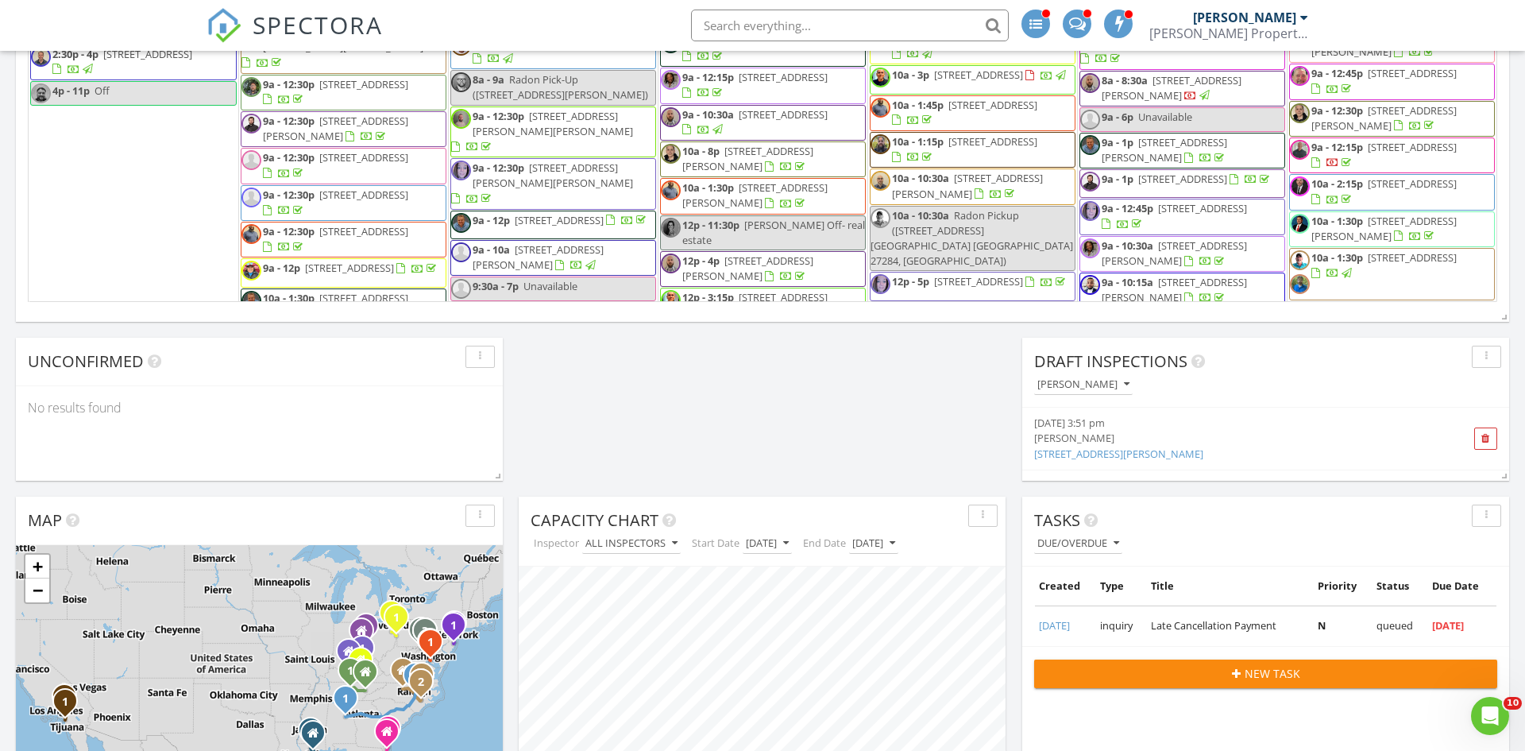
scroll to position [1287, 0]
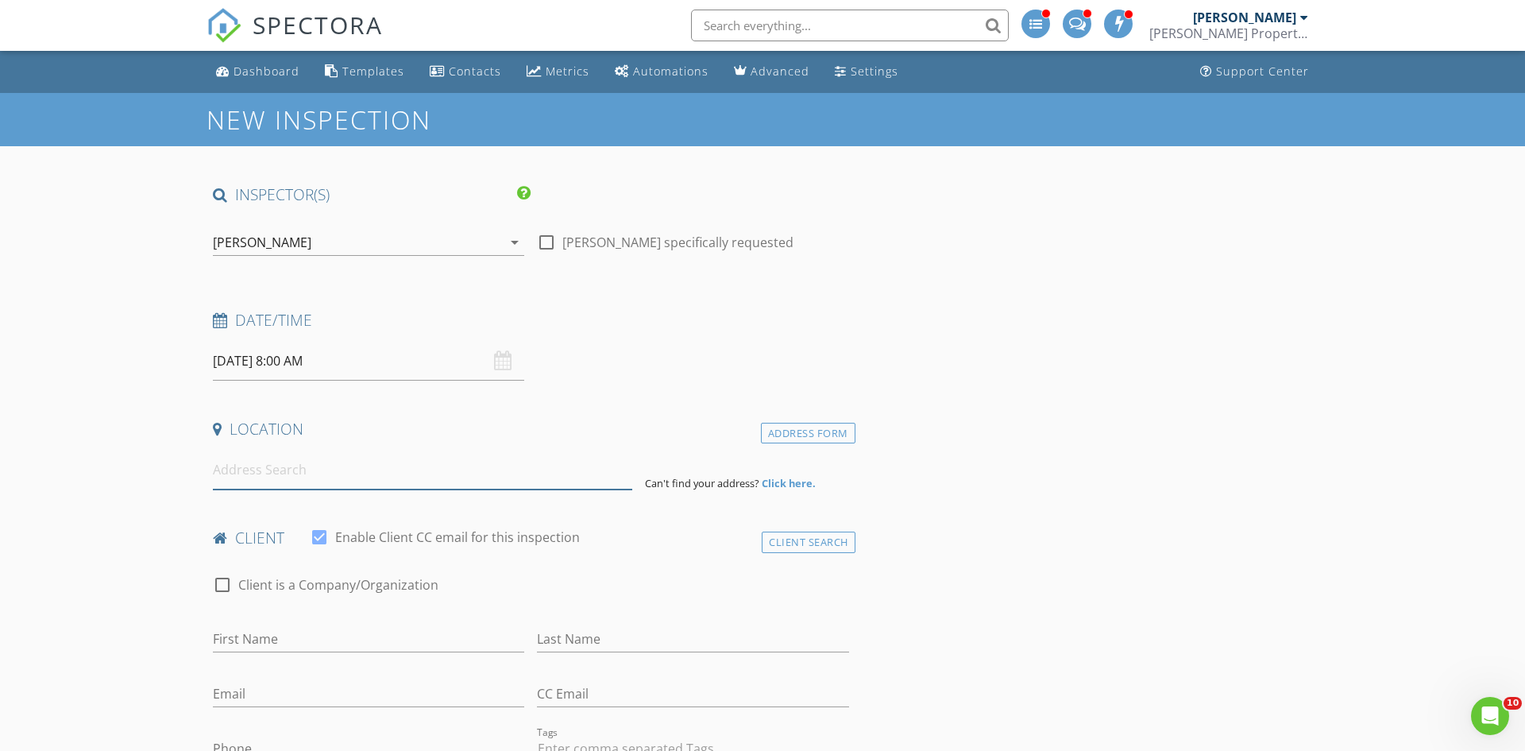
click at [482, 462] on input at bounding box center [422, 469] width 419 height 39
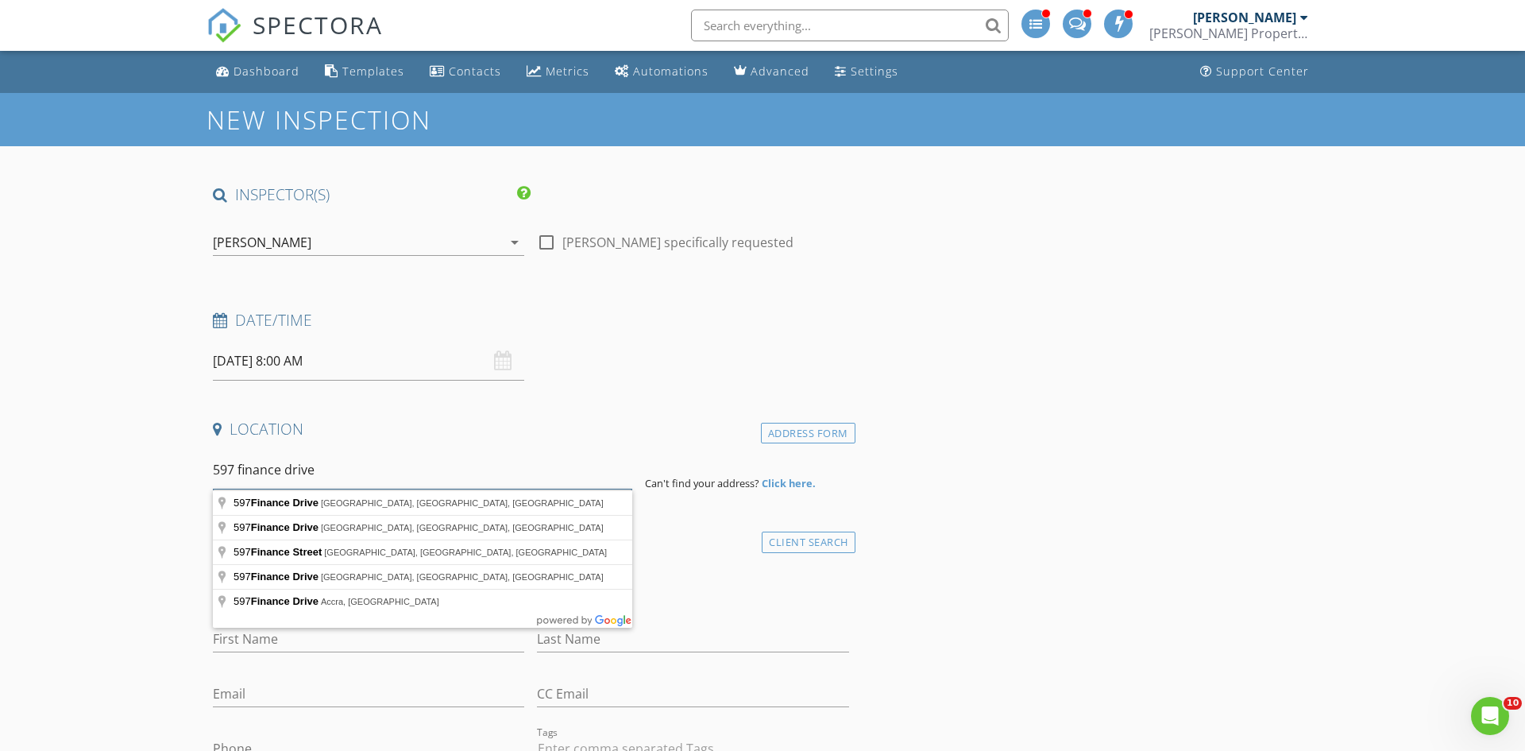
click at [281, 472] on input "597 finance drive" at bounding box center [422, 469] width 419 height 39
type input "[STREET_ADDRESS]"
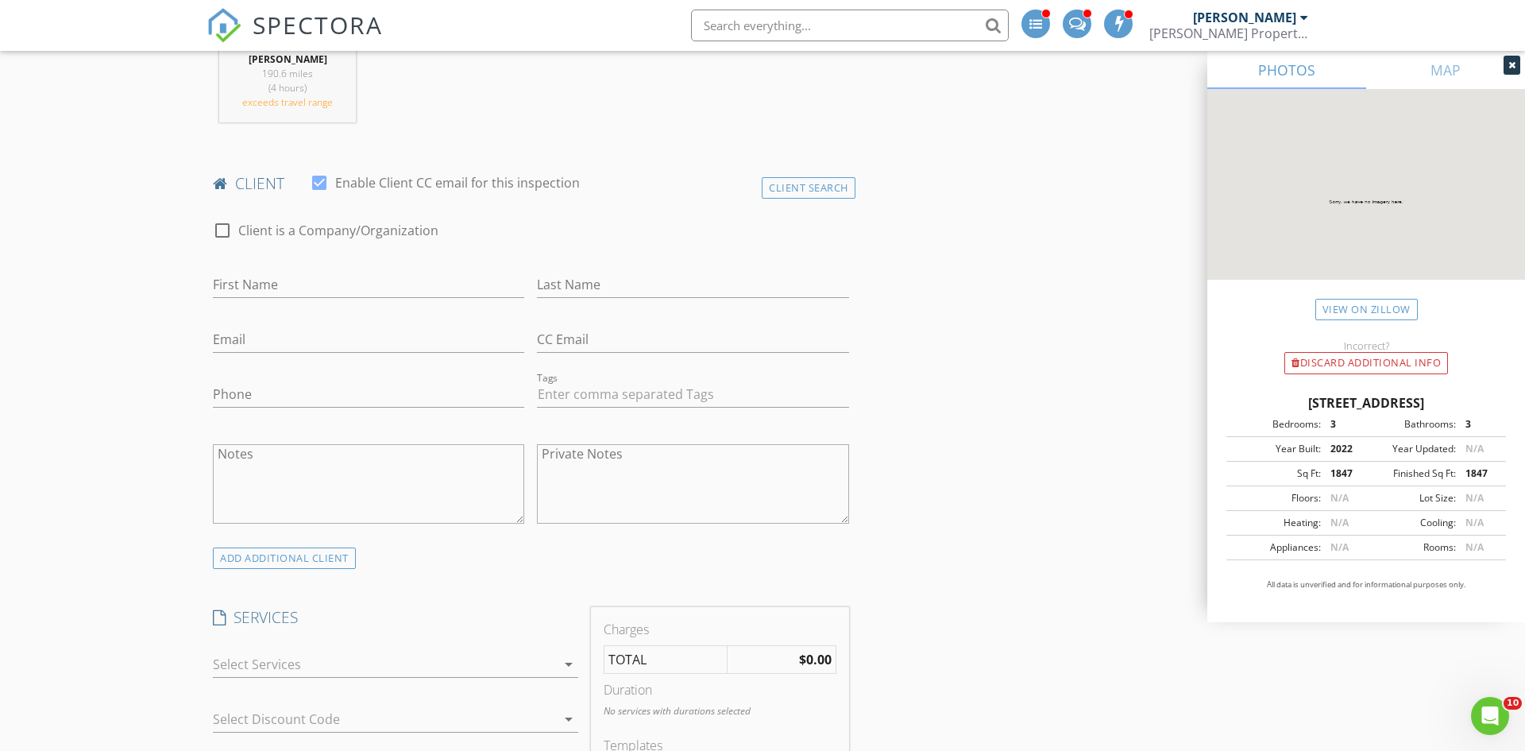
scroll to position [697, 0]
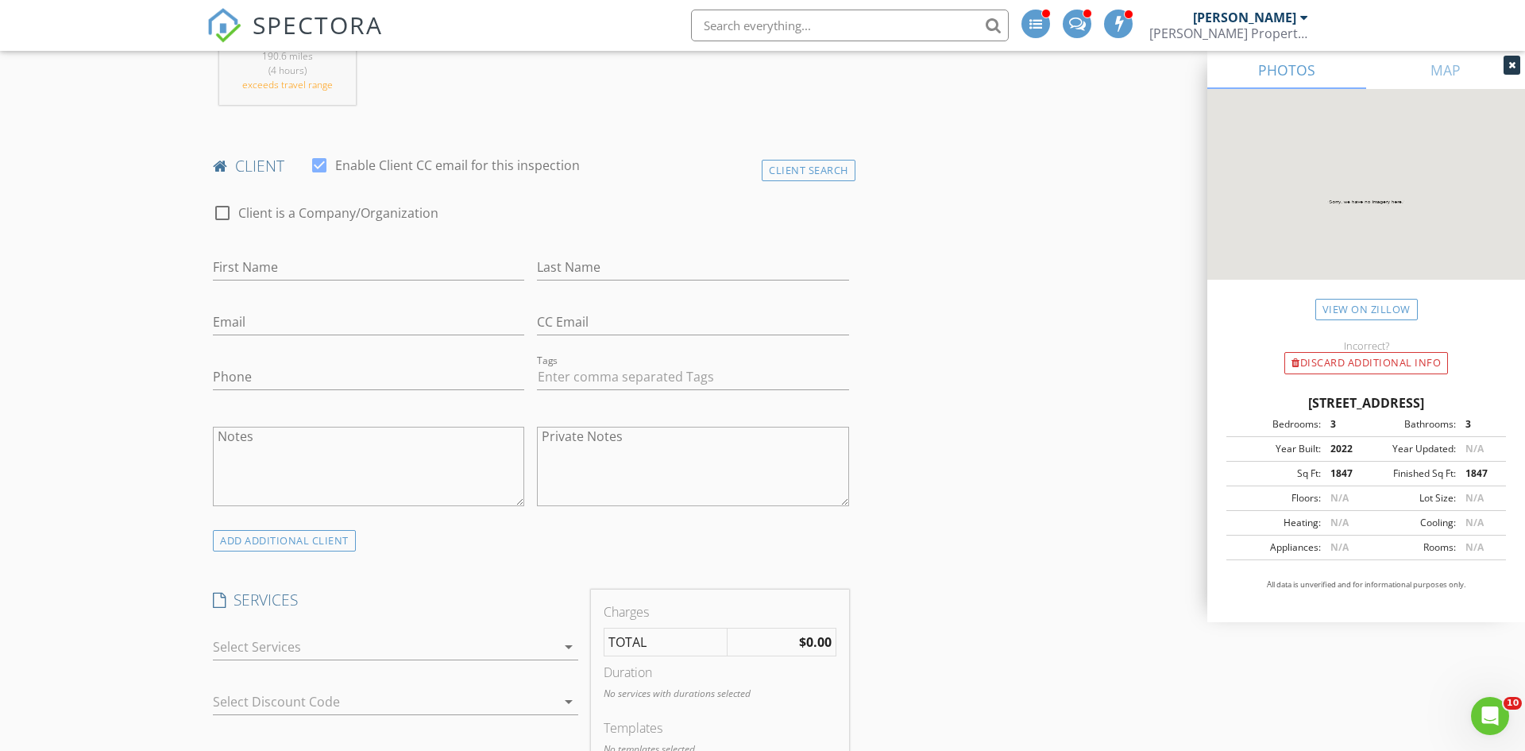
click at [401, 646] on div at bounding box center [384, 646] width 343 height 25
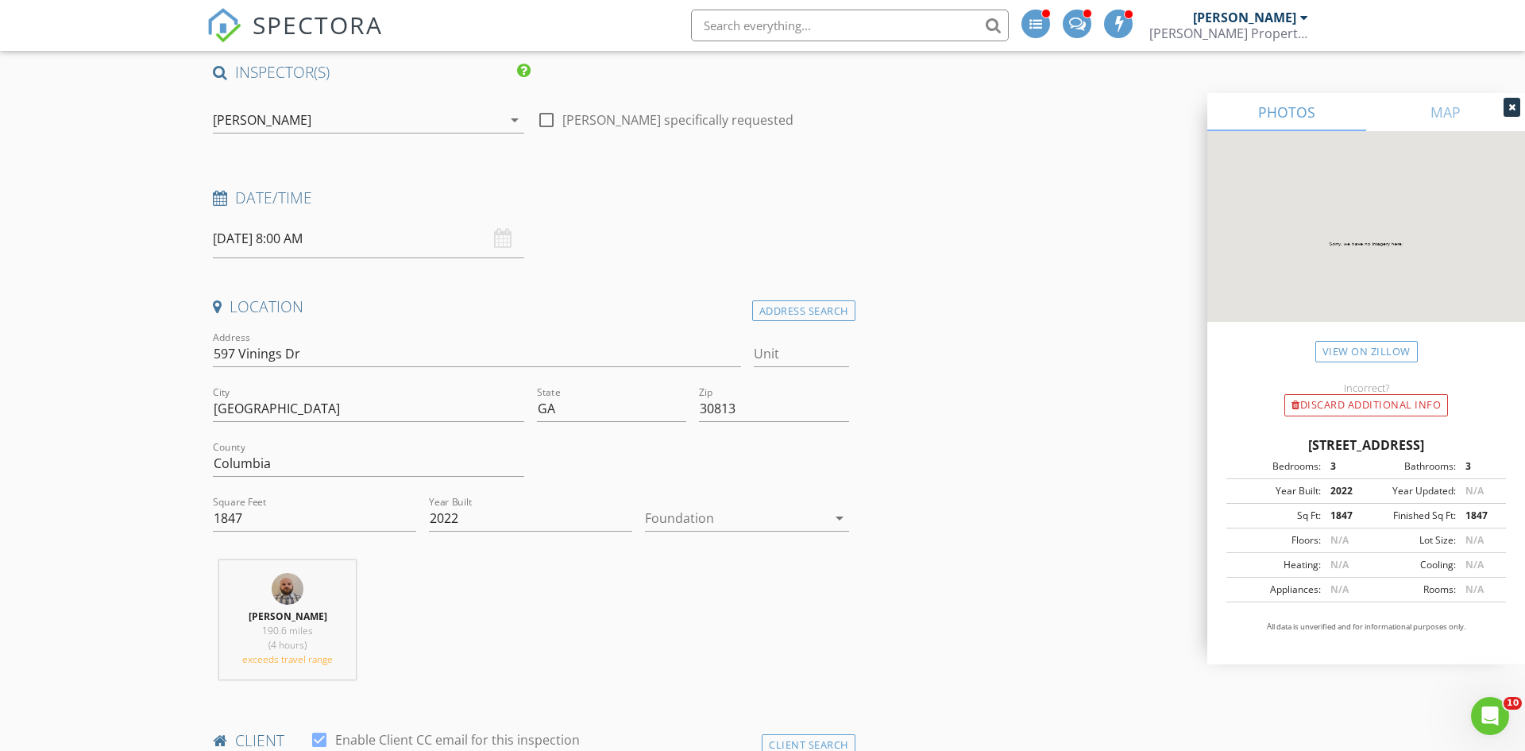
scroll to position [0, 0]
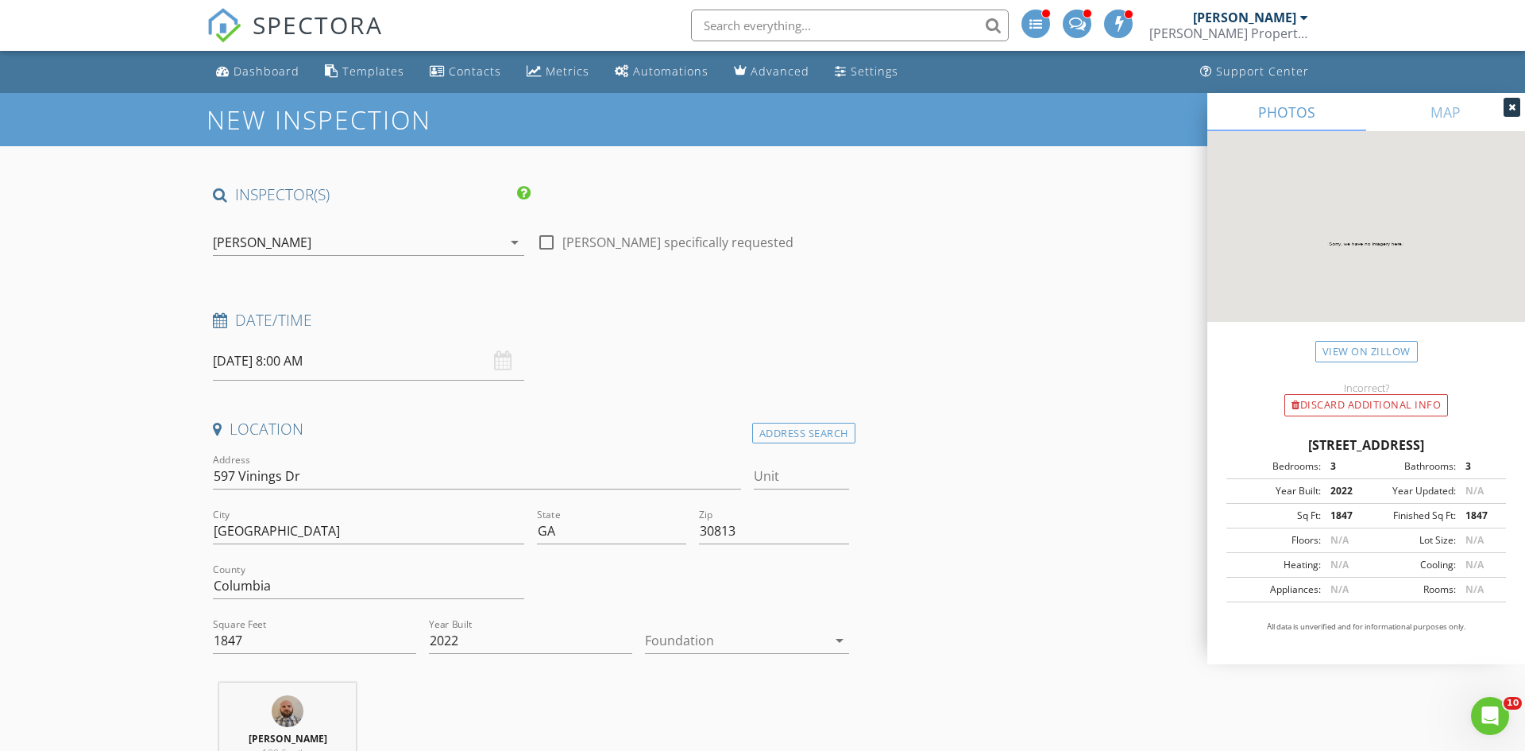
click at [1285, 36] on div "[PERSON_NAME] Property Inspection" at bounding box center [1228, 33] width 159 height 16
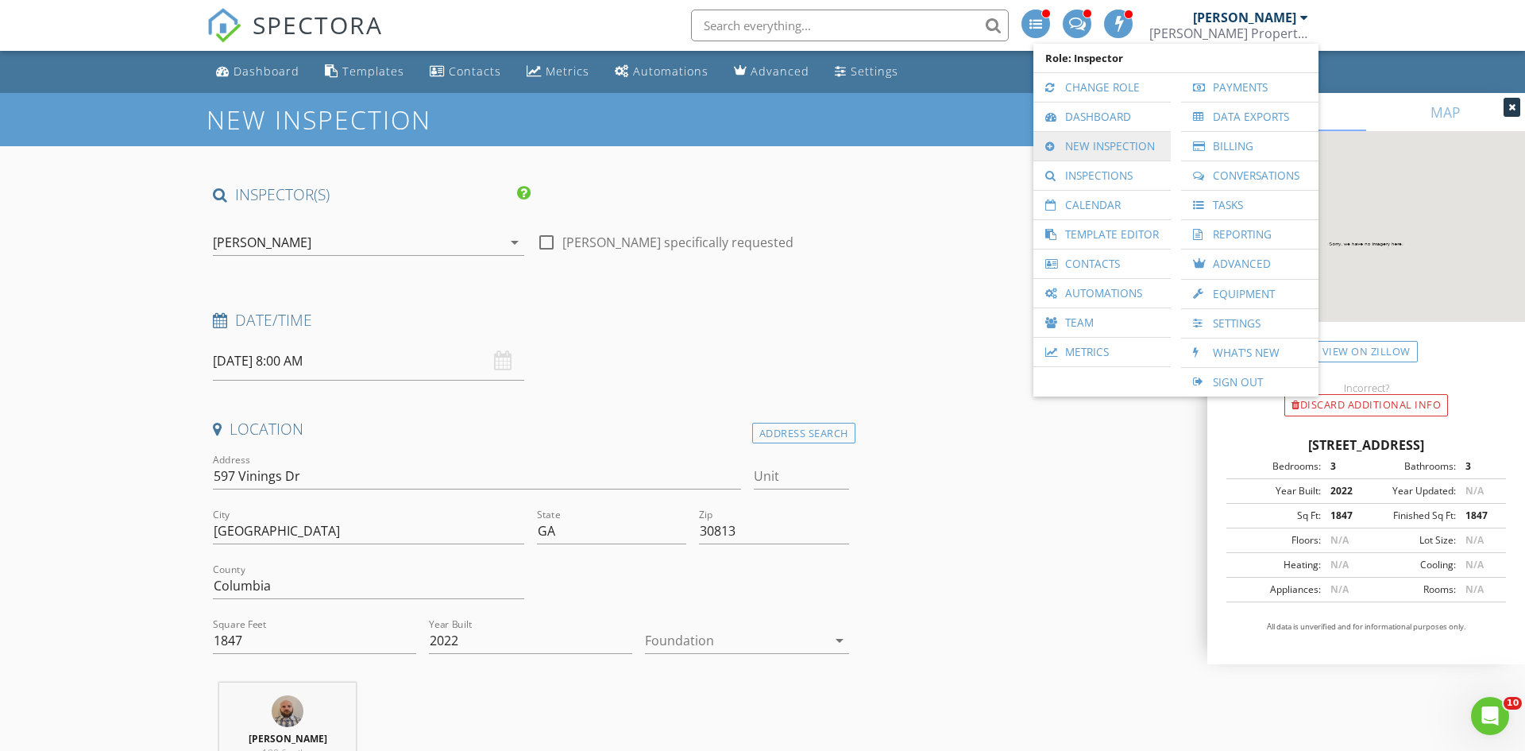
click at [1099, 138] on link "New Inspection" at bounding box center [1102, 146] width 122 height 29
